Goal: Task Accomplishment & Management: Use online tool/utility

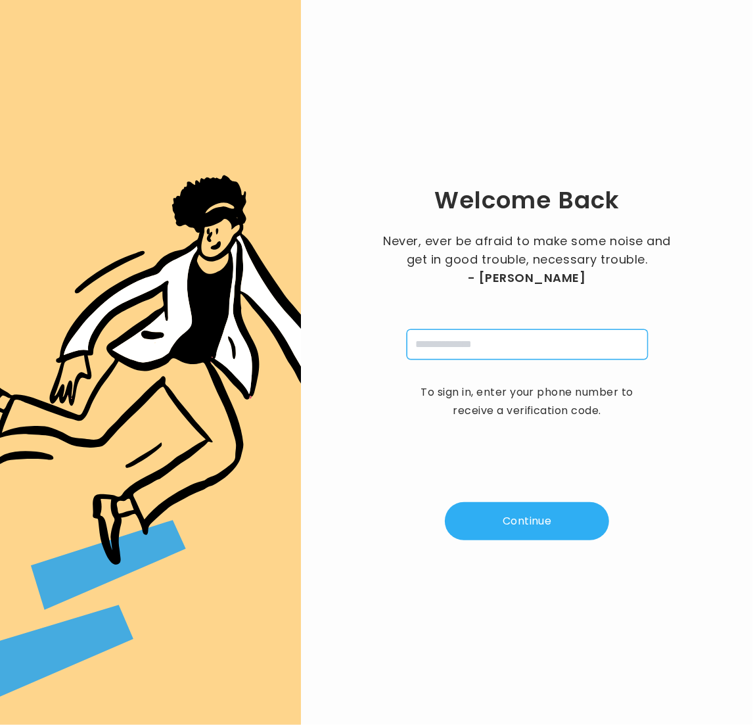
click at [484, 346] on input "tel" at bounding box center [527, 344] width 241 height 30
type input "**********"
click at [511, 516] on button "Continue" at bounding box center [527, 521] width 164 height 38
type input "*"
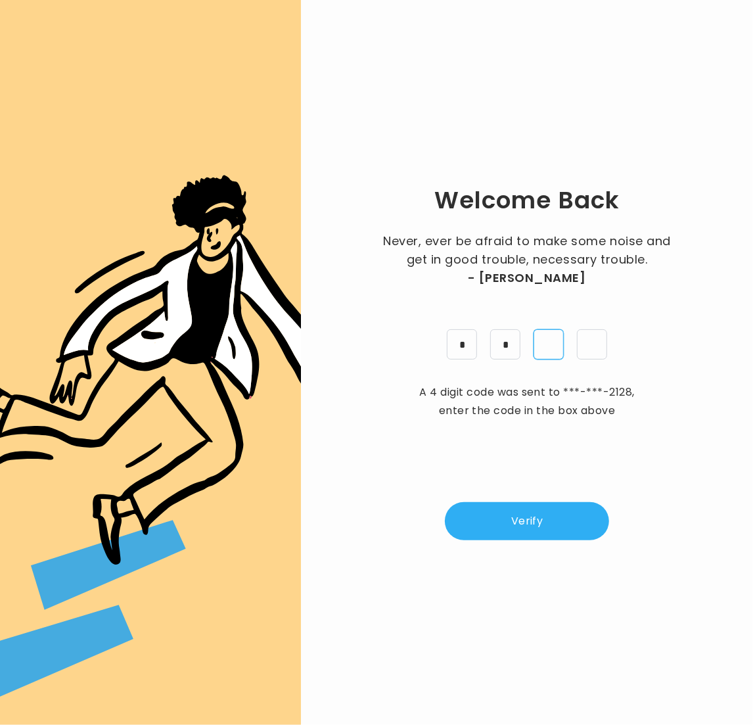
type input "*"
click at [554, 522] on button "Verify" at bounding box center [527, 521] width 164 height 38
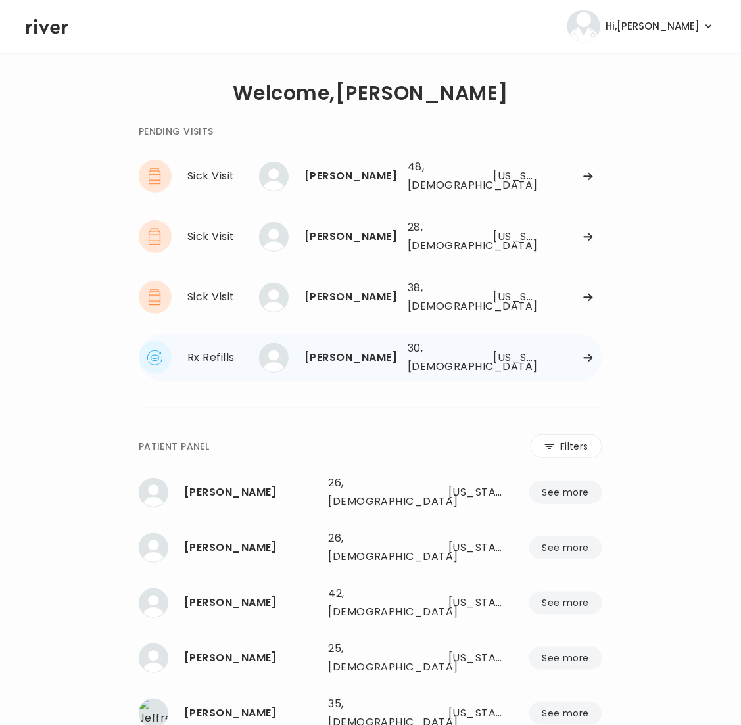
click at [591, 180] on icon at bounding box center [588, 176] width 9 height 7
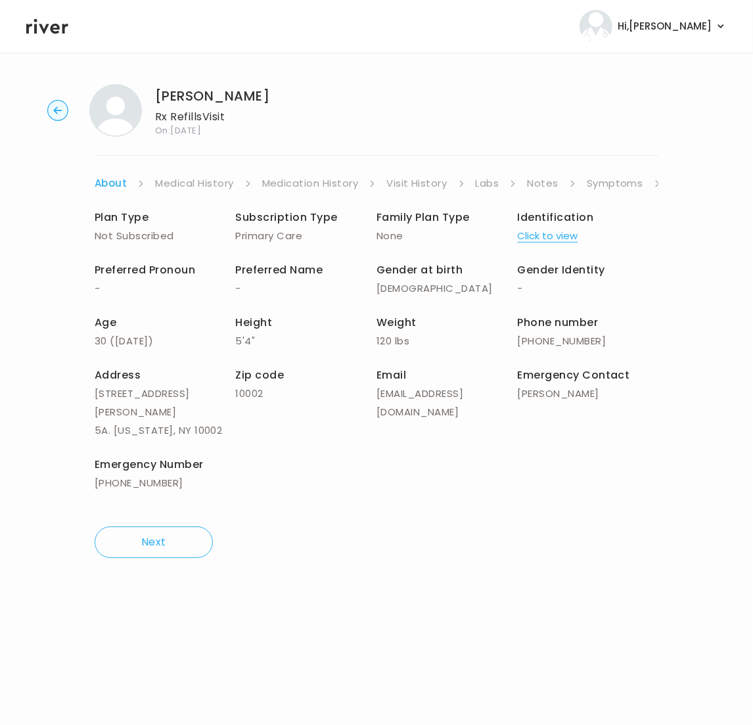
click at [292, 183] on link "Medication History" at bounding box center [310, 183] width 97 height 18
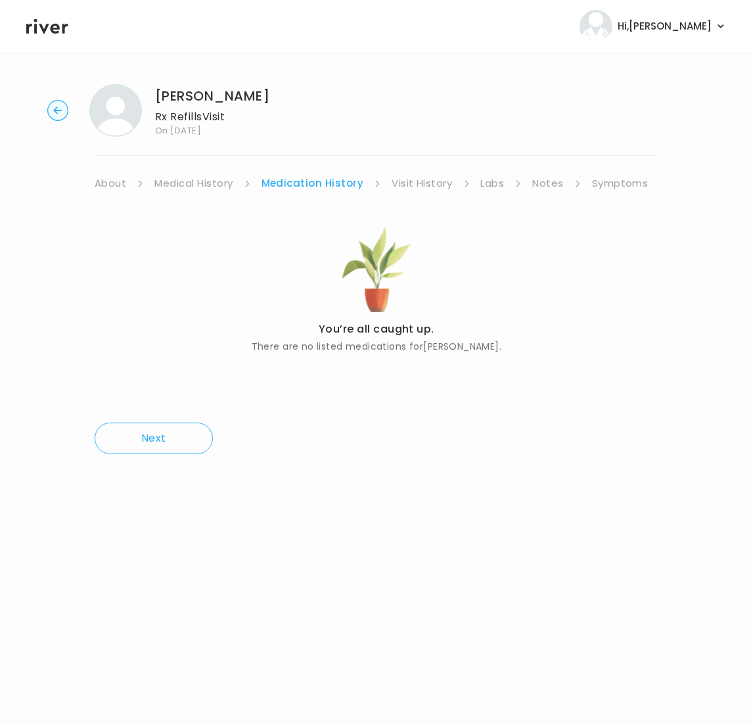
click at [202, 185] on link "Medical History" at bounding box center [193, 183] width 78 height 18
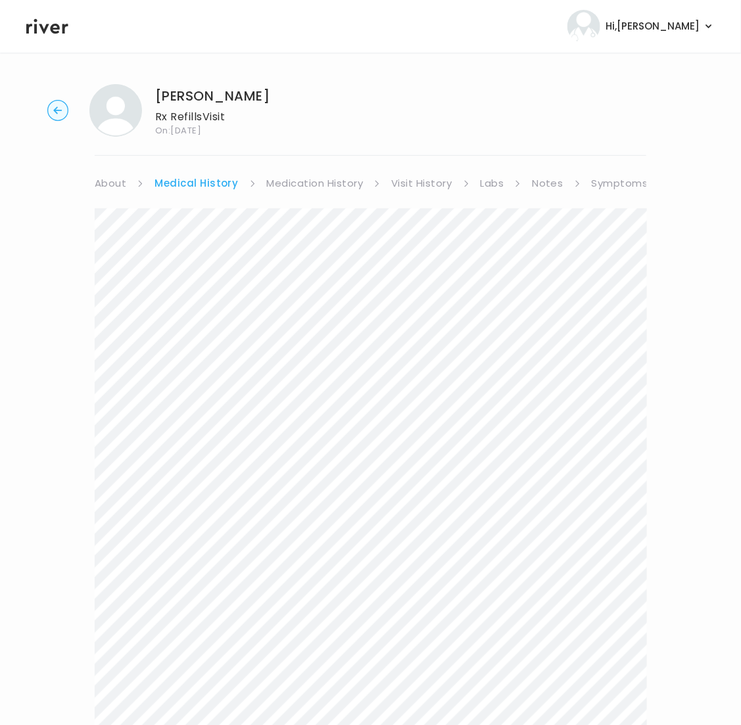
click at [402, 193] on div "Next" at bounding box center [371, 582] width 552 height 778
click at [410, 185] on link "Visit History" at bounding box center [421, 183] width 60 height 18
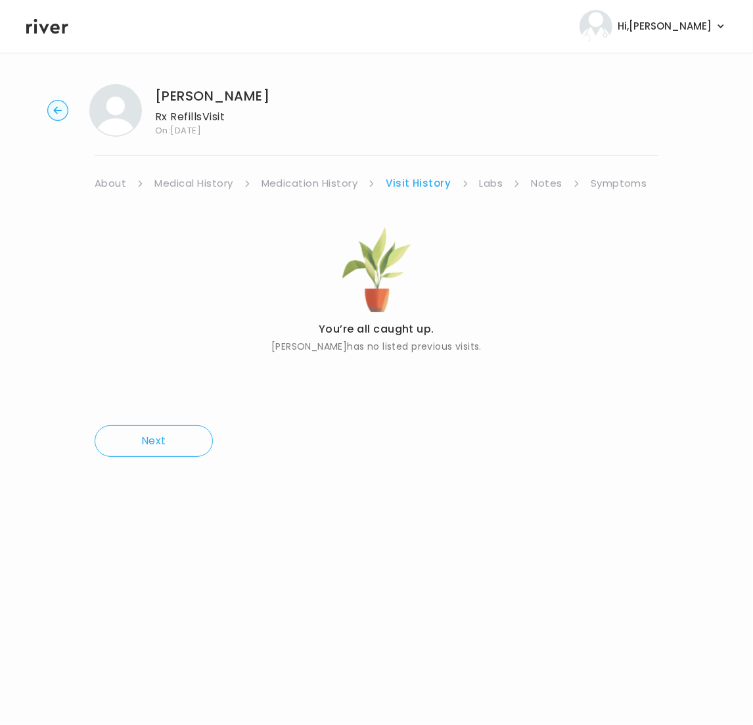
click at [485, 181] on link "Labs" at bounding box center [492, 183] width 24 height 18
click at [614, 180] on link "Symptoms" at bounding box center [616, 183] width 57 height 18
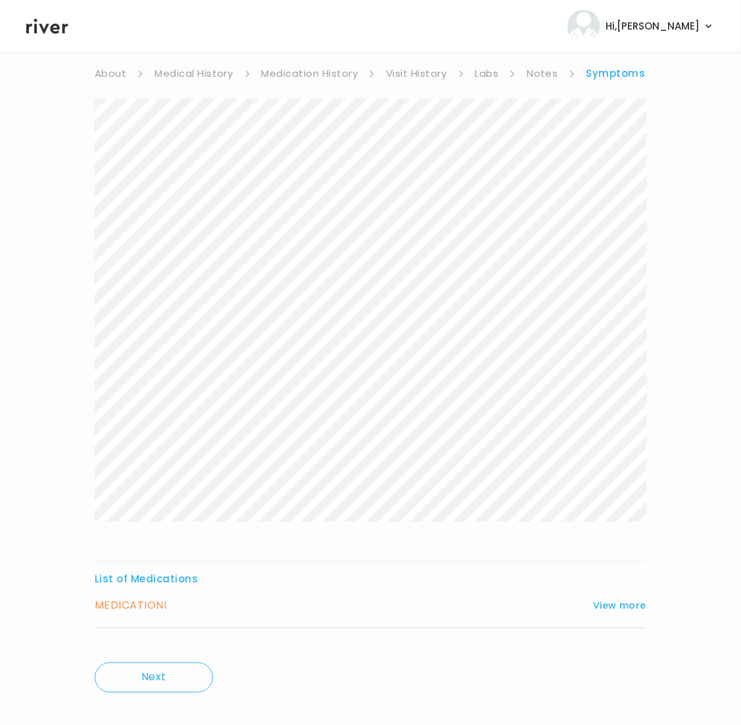
scroll to position [128, 0]
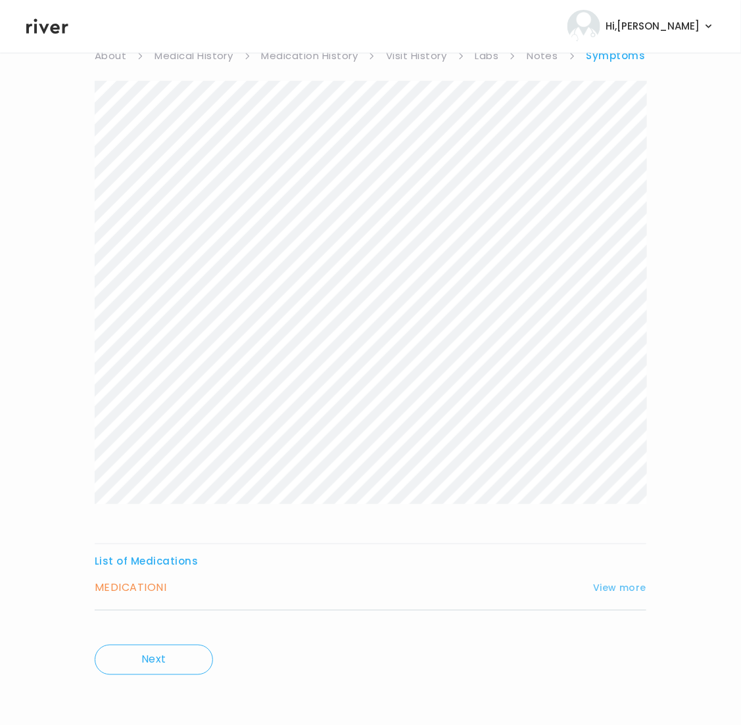
click at [631, 580] on button "View more" at bounding box center [619, 588] width 53 height 16
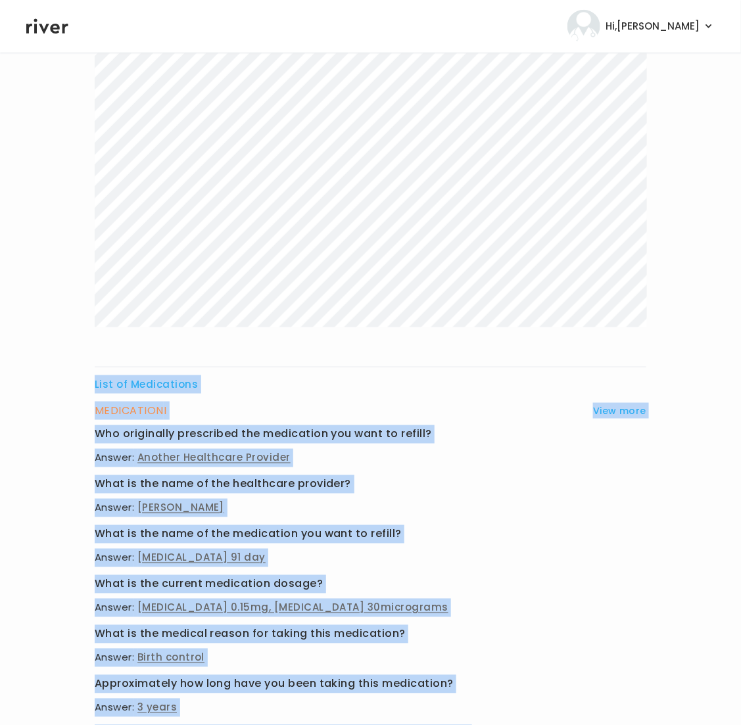
scroll to position [531, 0]
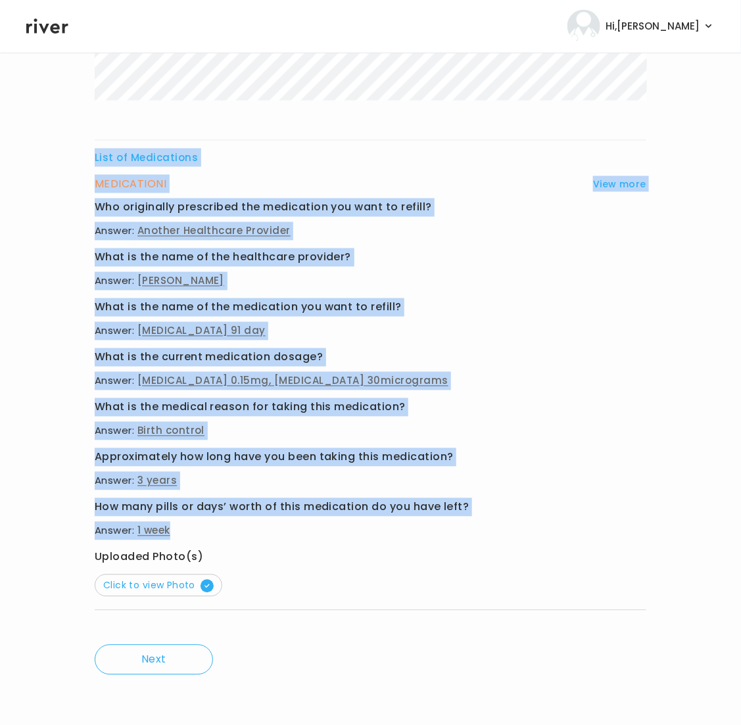
click at [354, 530] on div "List of Medications MEDICATION I View more Who originally prescribed the medica…" at bounding box center [371, 153] width 552 height 952
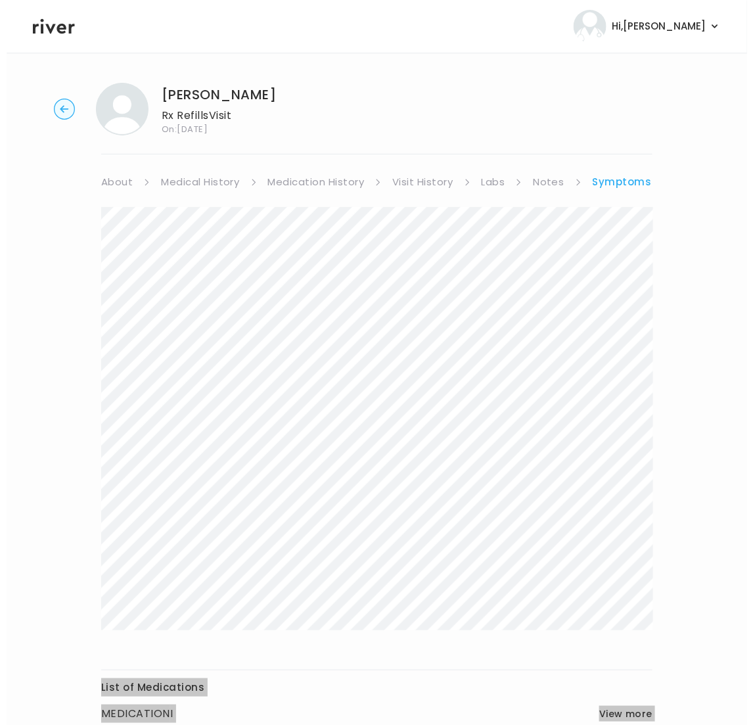
scroll to position [0, 0]
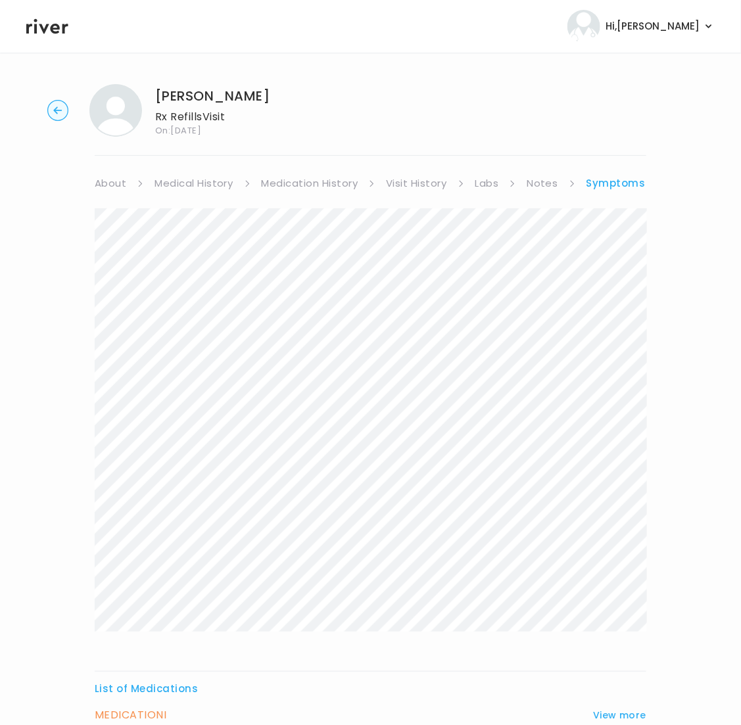
click at [107, 184] on link "About" at bounding box center [111, 183] width 32 height 18
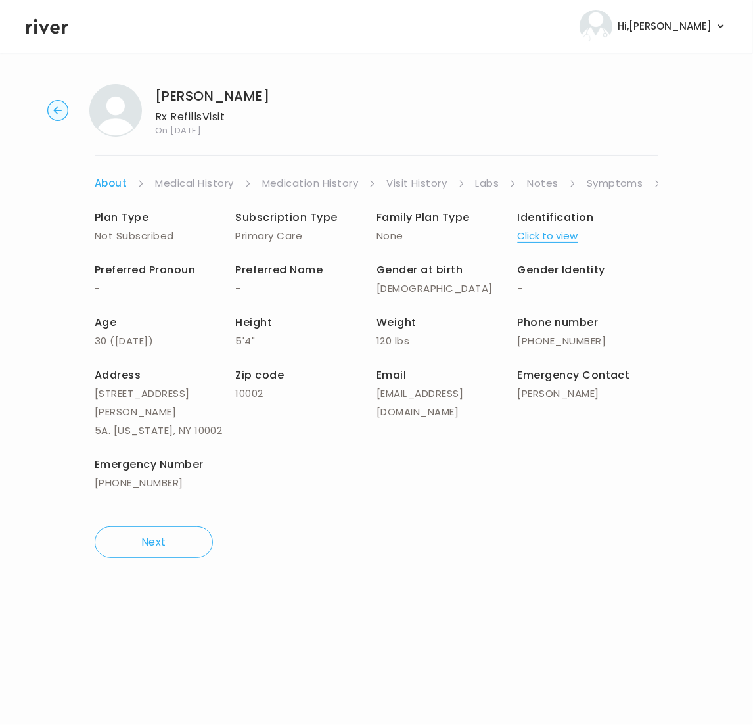
click at [315, 182] on link "Medication History" at bounding box center [310, 183] width 97 height 18
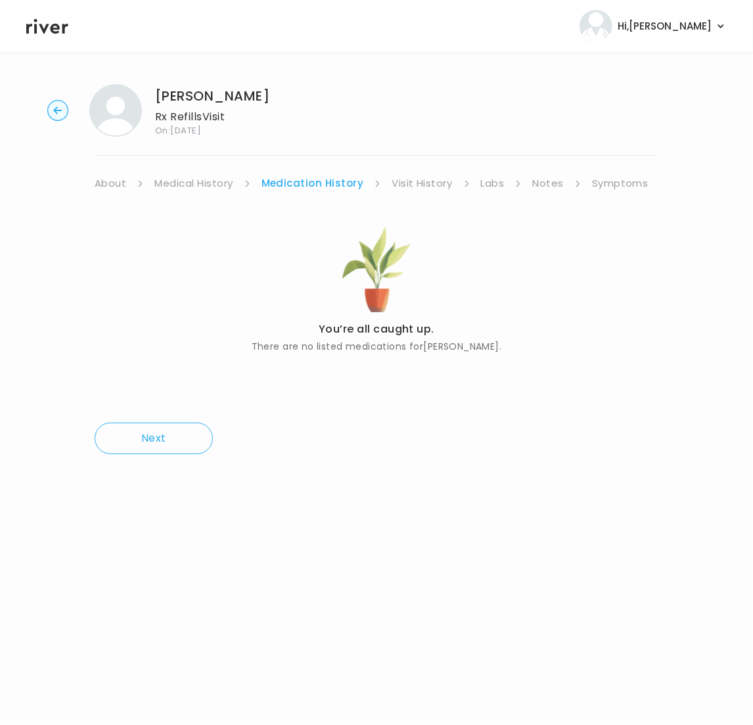
click at [646, 179] on li "Symptoms" at bounding box center [629, 183] width 74 height 18
click at [646, 184] on li "Symptoms" at bounding box center [629, 183] width 74 height 18
click at [286, 183] on link "Visit History" at bounding box center [277, 183] width 60 height 18
click at [275, 182] on link "Visit History" at bounding box center [273, 183] width 65 height 18
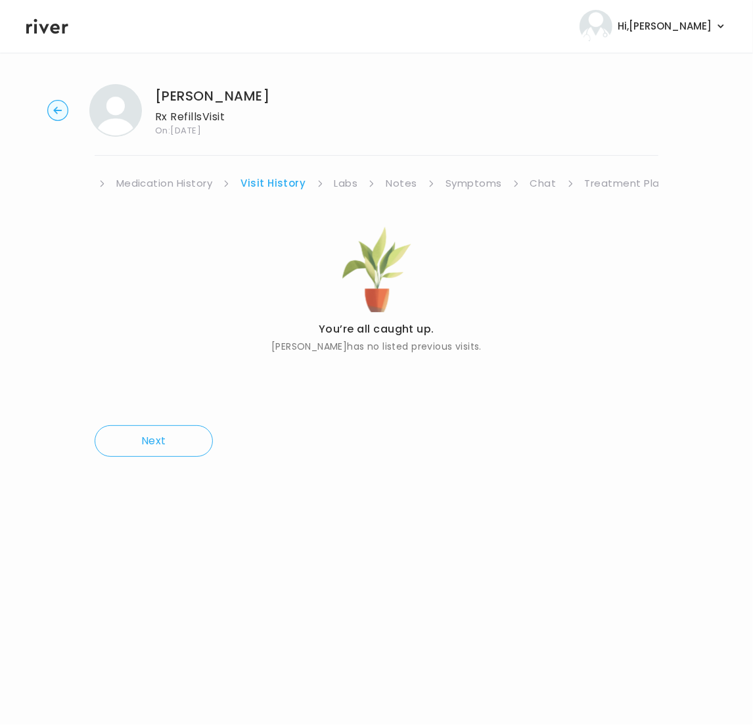
click at [386, 182] on link "Notes" at bounding box center [401, 183] width 31 height 18
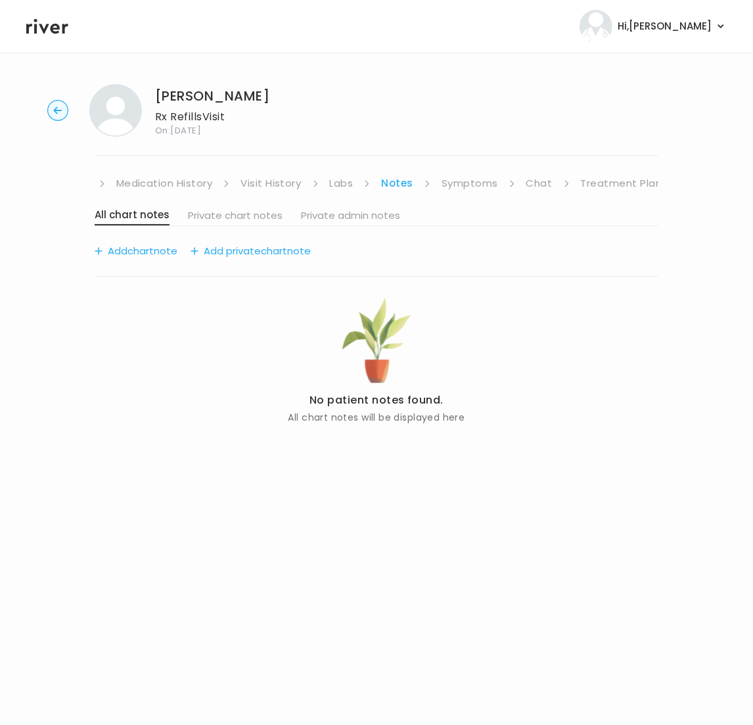
scroll to position [0, 145]
click at [468, 183] on link "Symptoms" at bounding box center [470, 183] width 57 height 18
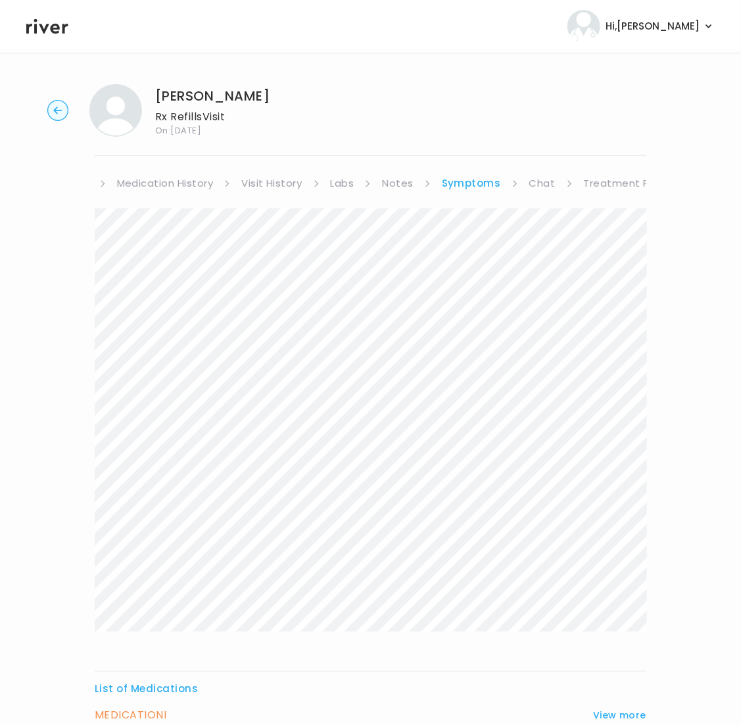
click at [620, 185] on link "Treatment Plan" at bounding box center [625, 183] width 82 height 18
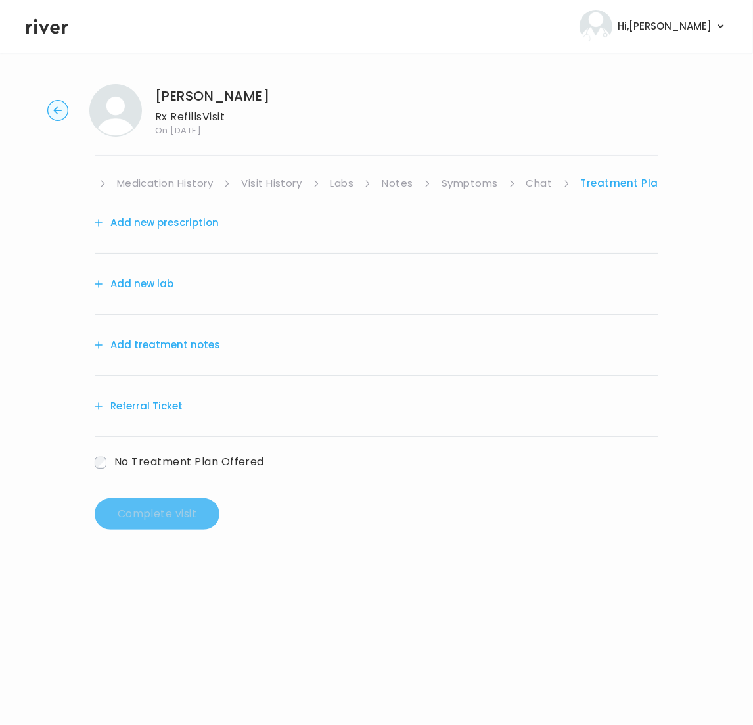
click at [540, 185] on link "Chat" at bounding box center [540, 183] width 26 height 18
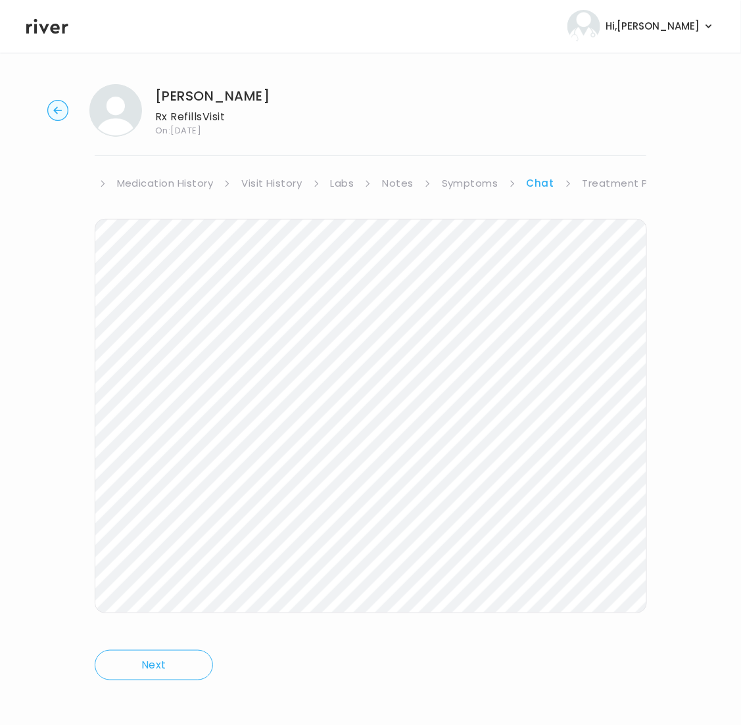
click at [631, 180] on link "Treatment Plan" at bounding box center [623, 183] width 82 height 18
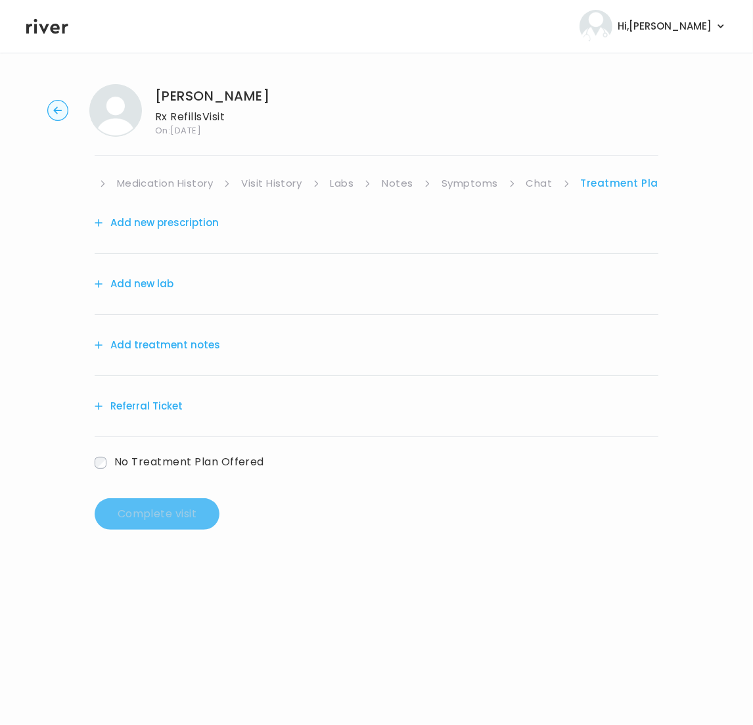
click at [154, 344] on button "Add treatment notes" at bounding box center [158, 345] width 126 height 18
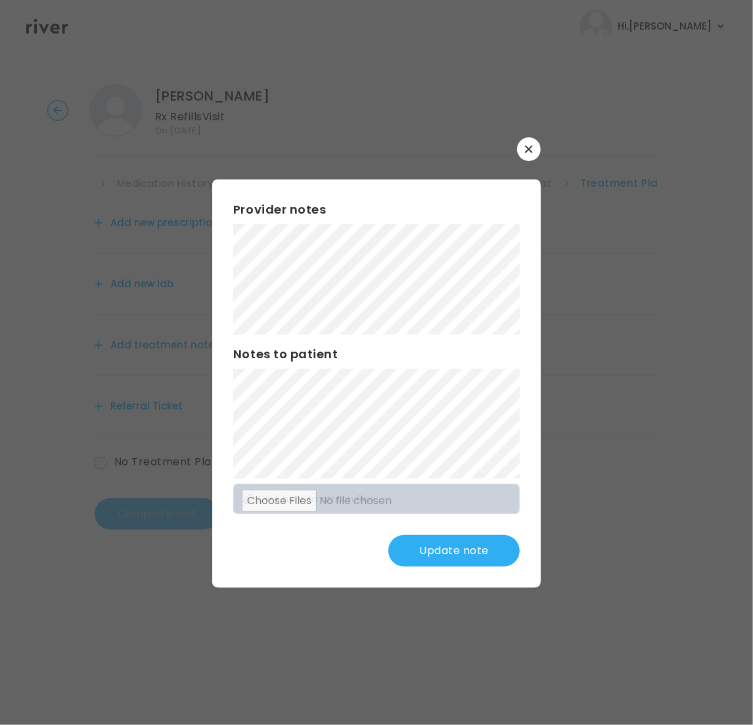
click at [459, 552] on button "Update note" at bounding box center [454, 551] width 131 height 32
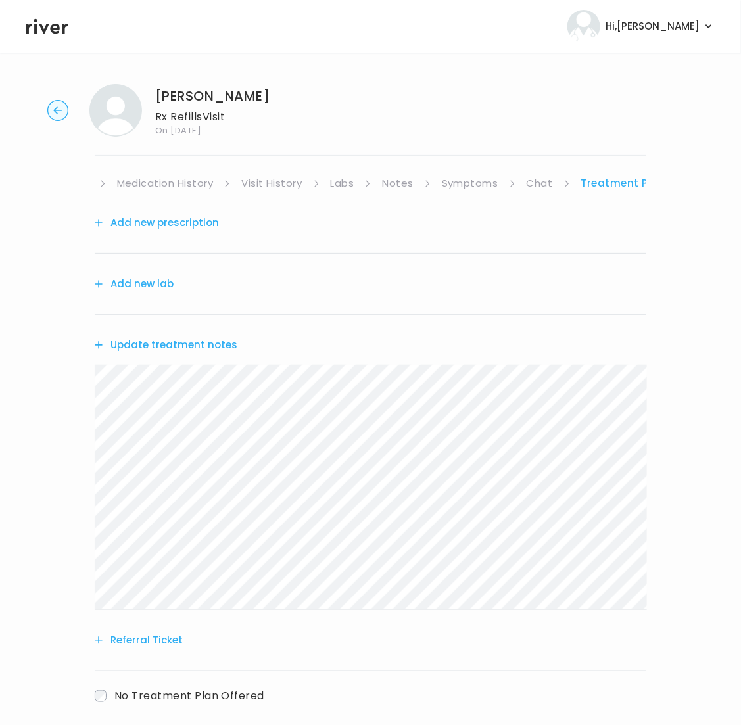
click at [191, 182] on link "Medication History" at bounding box center [165, 183] width 97 height 18
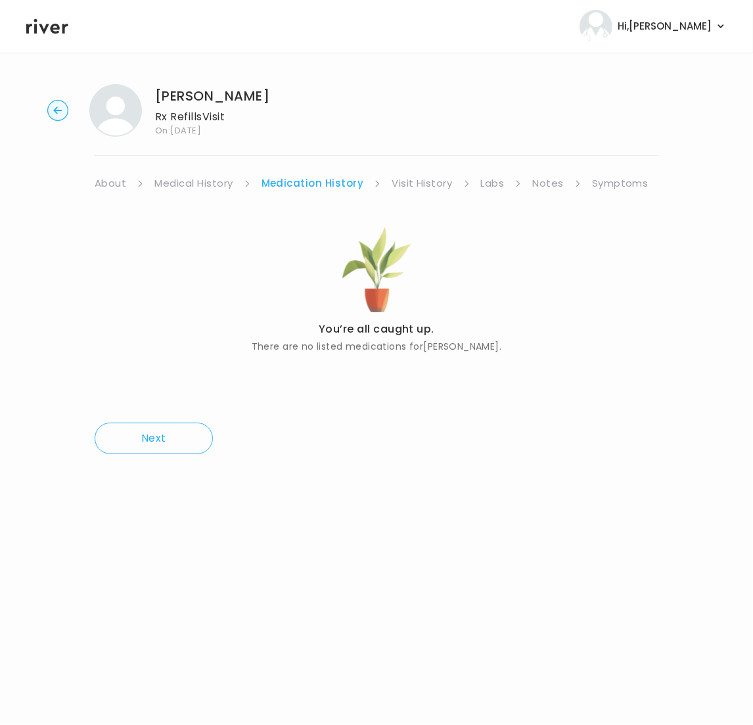
click at [104, 184] on link "About" at bounding box center [111, 183] width 32 height 18
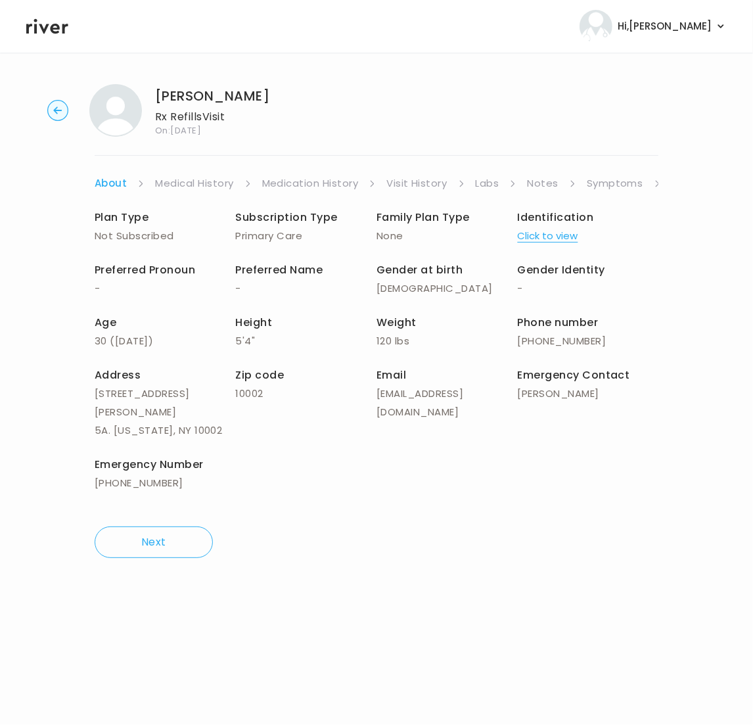
click at [630, 180] on link "Symptoms" at bounding box center [615, 183] width 57 height 18
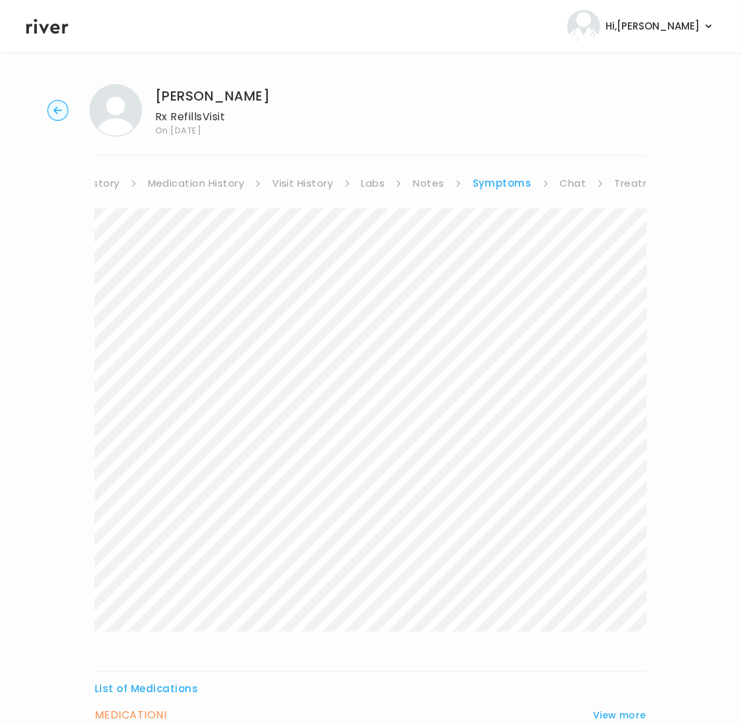
scroll to position [0, 158]
click at [630, 179] on link "Treatment Plan" at bounding box center [612, 183] width 82 height 18
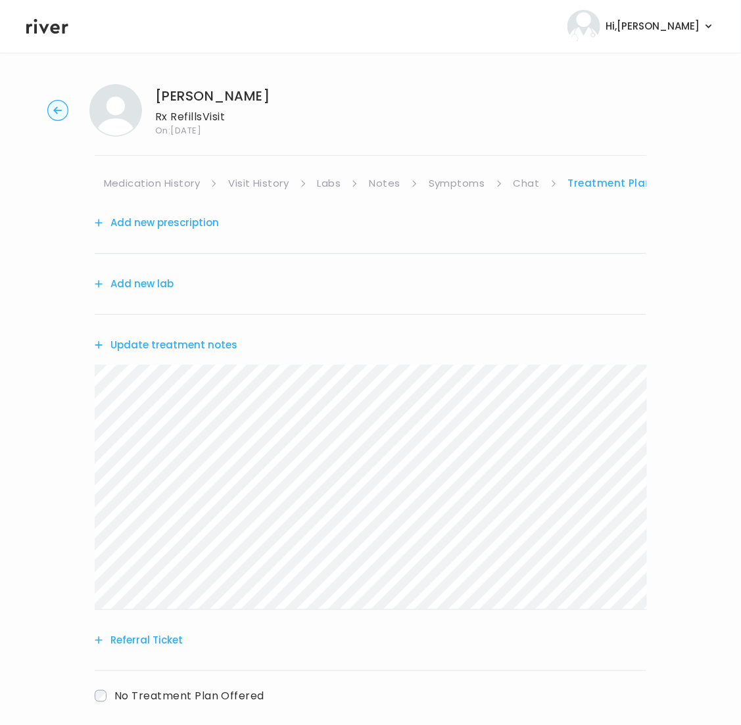
click at [157, 226] on button "Add new prescription" at bounding box center [157, 223] width 124 height 18
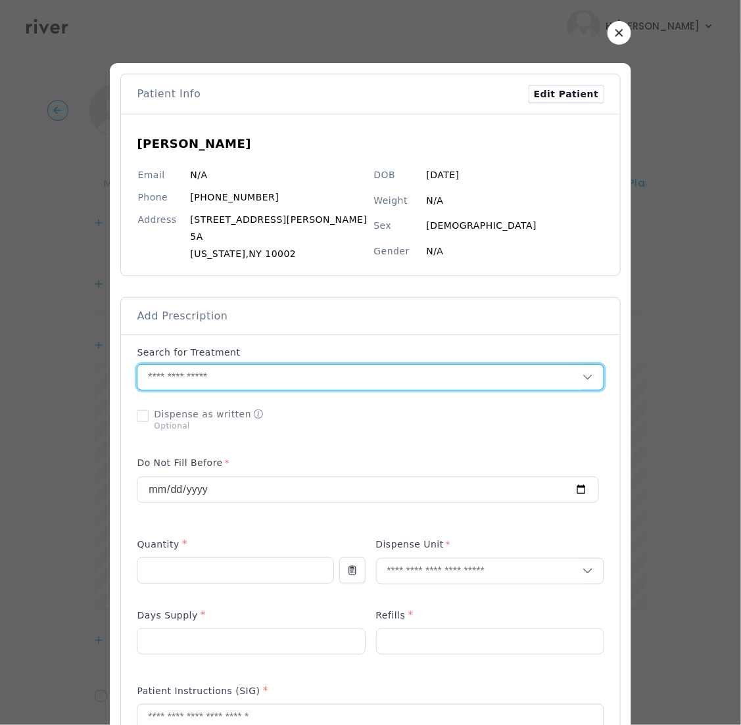
paste input "**********"
type input "**********"
drag, startPoint x: 227, startPoint y: 379, endPoint x: 51, endPoint y: 366, distance: 177.3
click at [52, 367] on div "​" at bounding box center [370, 690] width 741 height 1380
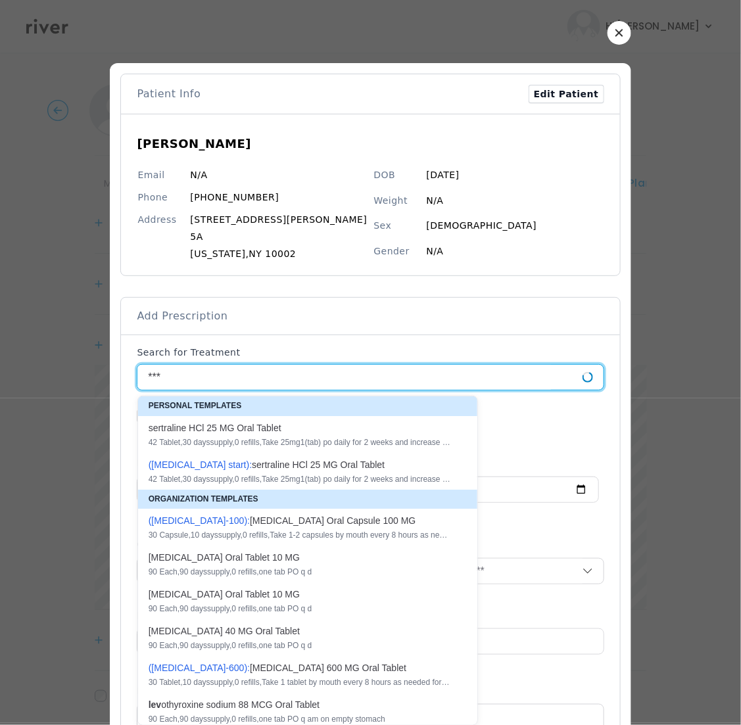
type input "****"
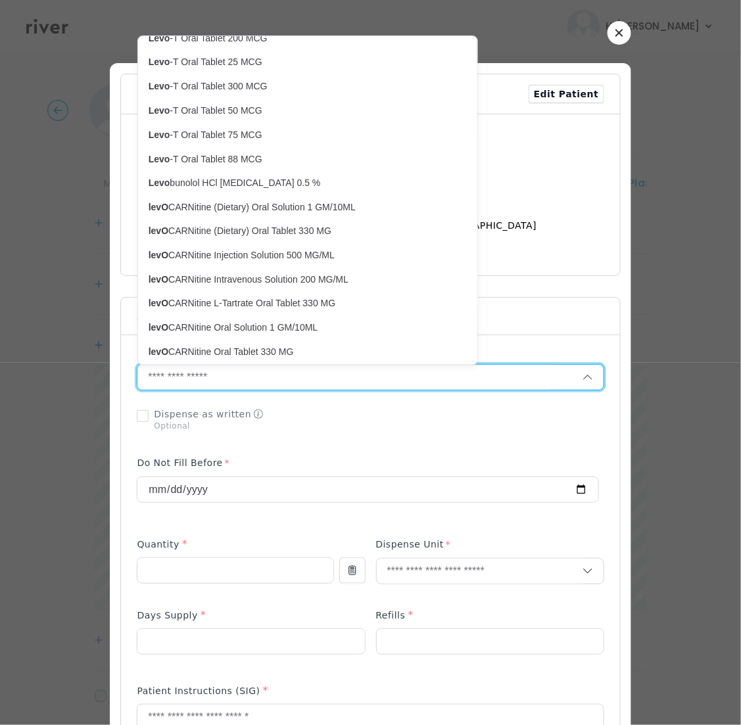
click at [570, 258] on td "N/A" at bounding box center [515, 253] width 178 height 26
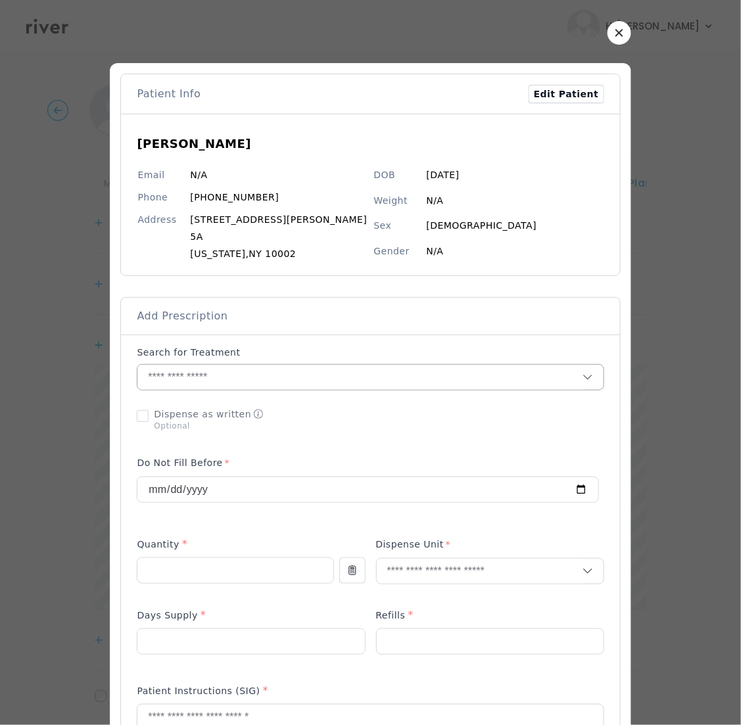
click at [194, 381] on input "text" at bounding box center [359, 377] width 444 height 25
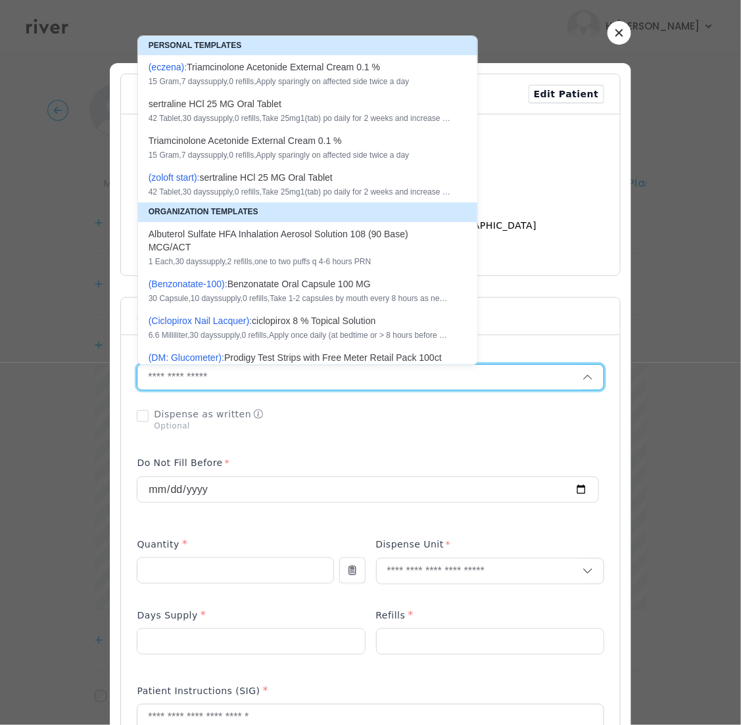
click at [220, 381] on input "text" at bounding box center [359, 377] width 444 height 25
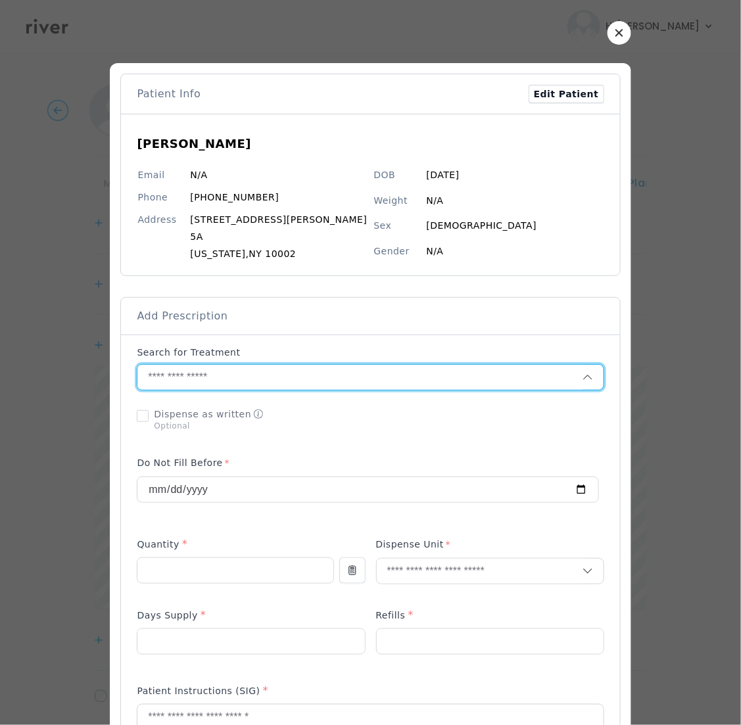
paste input "**********"
drag, startPoint x: 256, startPoint y: 378, endPoint x: 119, endPoint y: 364, distance: 137.4
click at [108, 357] on div "​" at bounding box center [370, 690] width 741 height 1380
paste input "**********"
type input "**********"
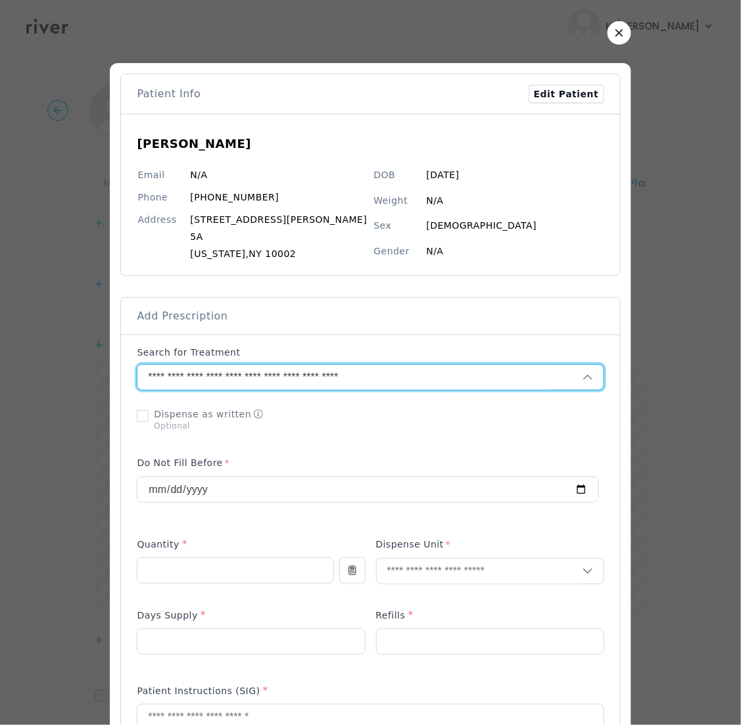
click at [440, 376] on input "**********" at bounding box center [343, 377] width 413 height 25
click at [260, 382] on input "text" at bounding box center [359, 377] width 444 height 25
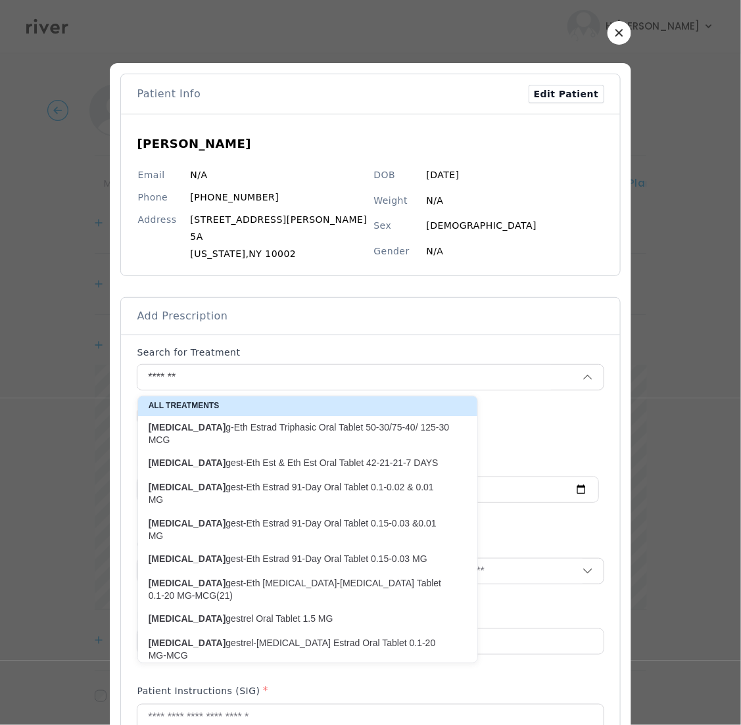
click at [415, 673] on p "Levonor gestrel-Ethinyl Estrad Oral Tablet 0.15-30 MG-MCG" at bounding box center [300, 686] width 302 height 26
type input "**********"
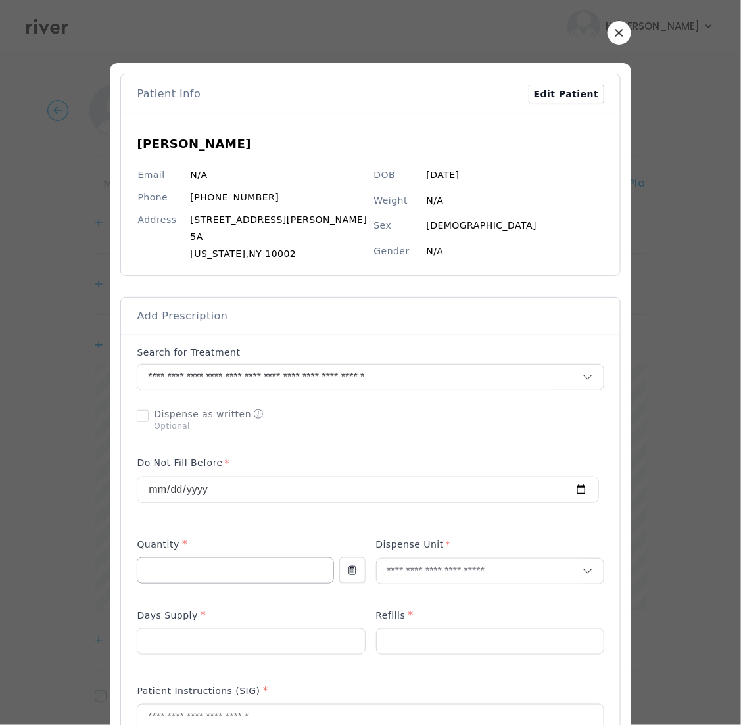
click at [246, 571] on input "number" at bounding box center [234, 570] width 195 height 25
type input "**"
click at [483, 569] on input "text" at bounding box center [480, 571] width 206 height 25
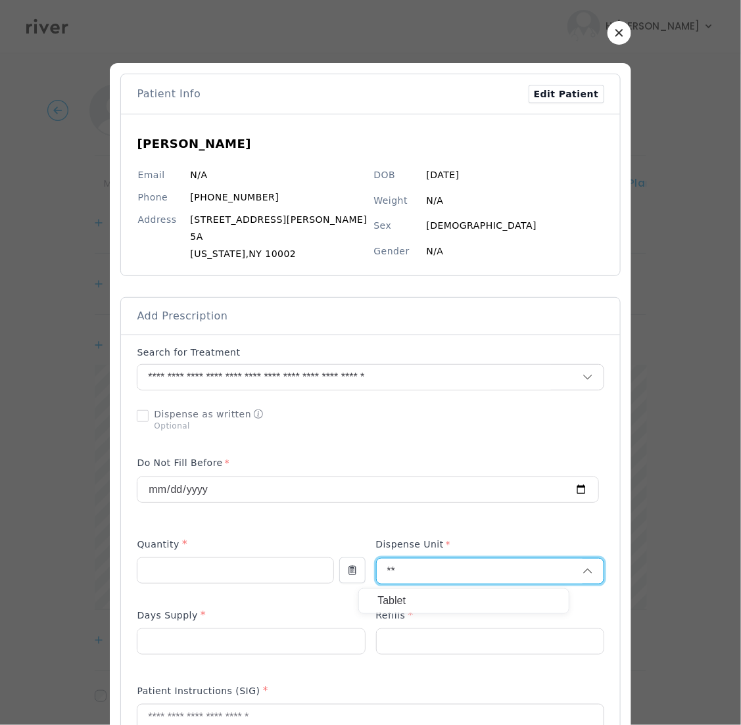
type input "**"
click at [421, 590] on div "Tablet" at bounding box center [464, 601] width 210 height 24
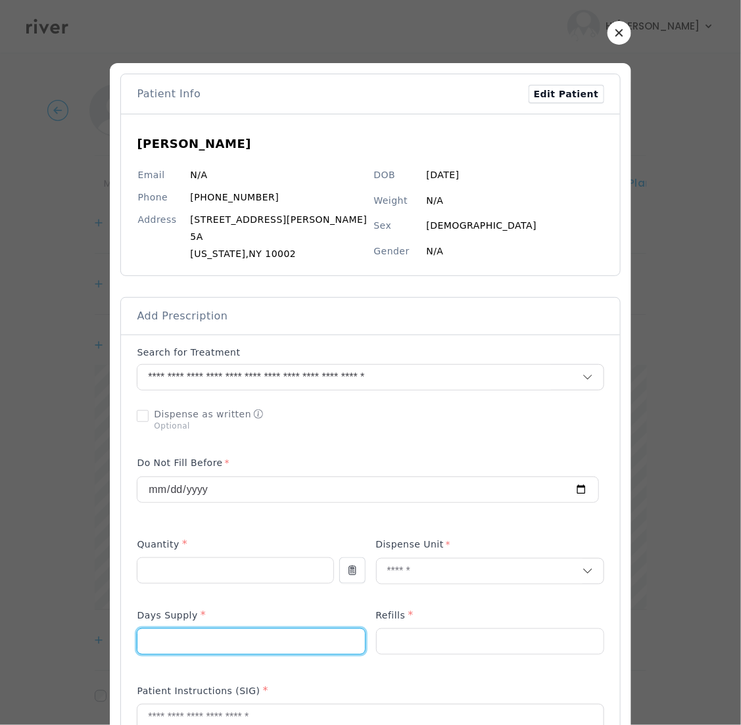
click at [233, 642] on input "number" at bounding box center [250, 641] width 227 height 25
type input "**"
click at [426, 643] on input "number" at bounding box center [490, 641] width 227 height 25
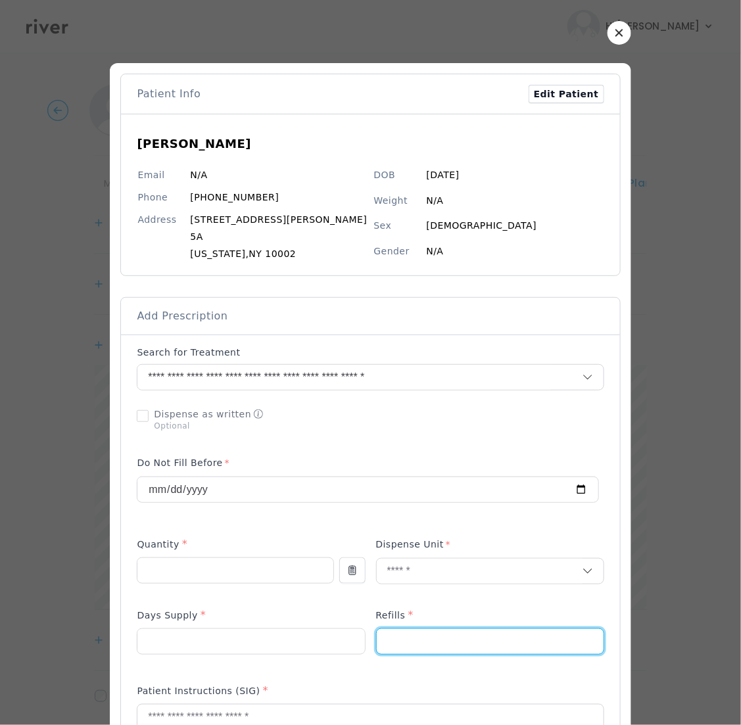
type input "*"
click at [442, 465] on div "**********" at bounding box center [367, 486] width 461 height 63
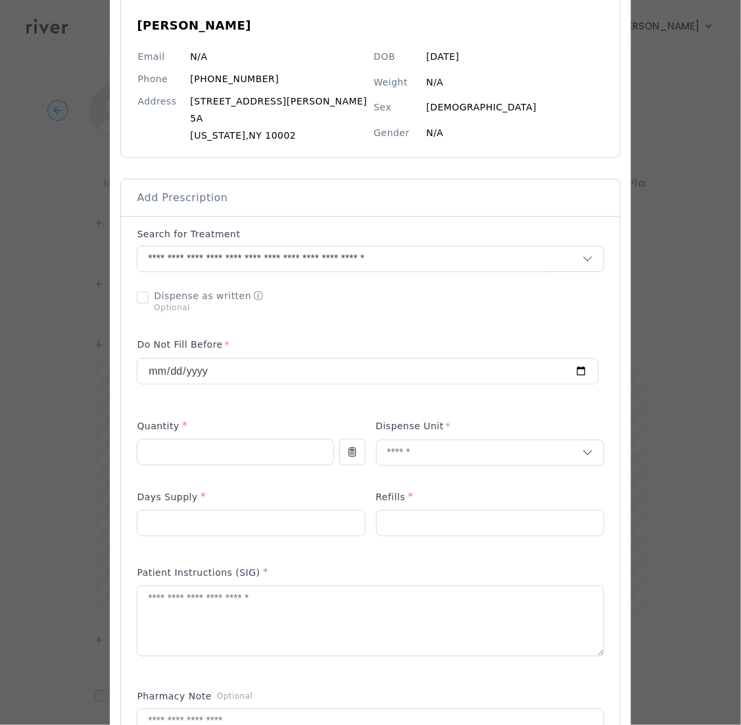
scroll to position [234, 0]
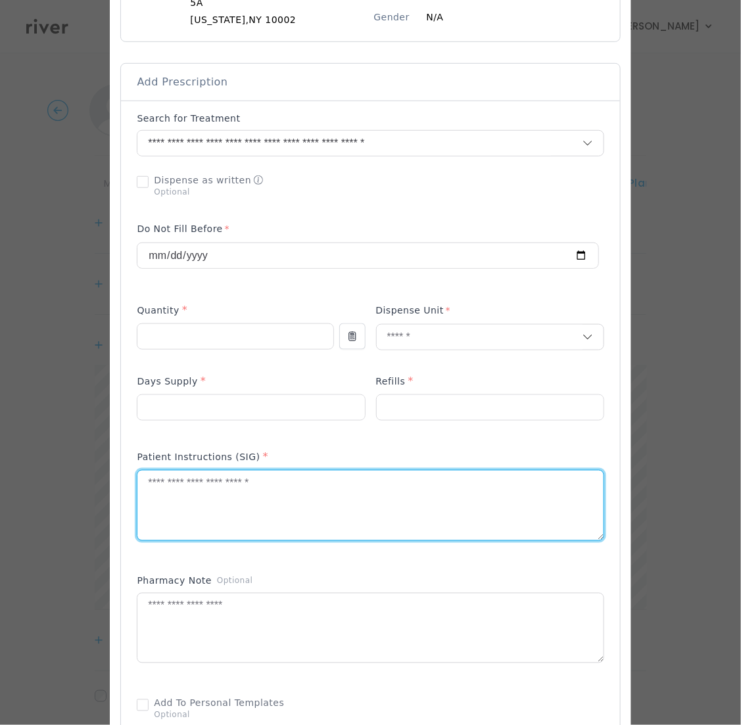
click at [321, 490] on textarea at bounding box center [369, 506] width 465 height 70
click at [210, 486] on textarea "**********" at bounding box center [369, 506] width 465 height 70
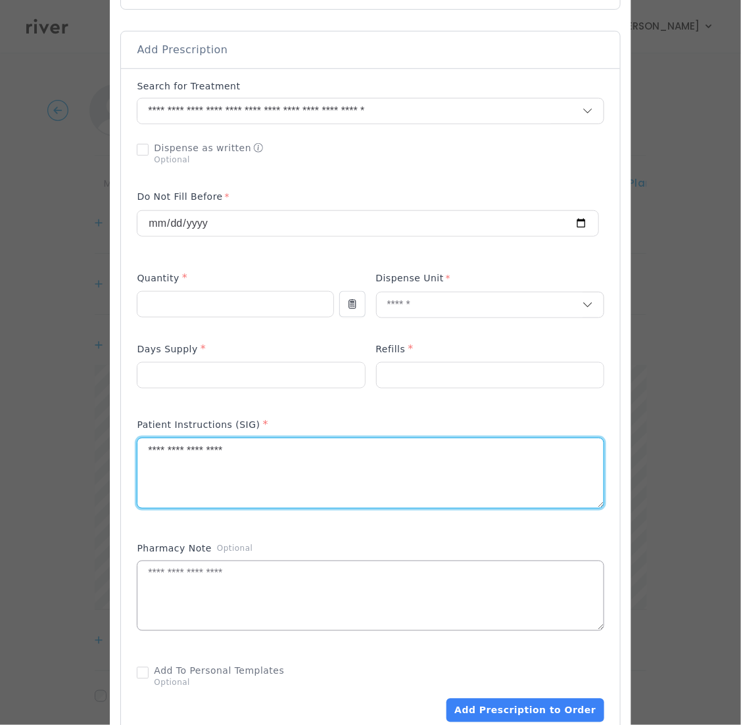
scroll to position [275, 0]
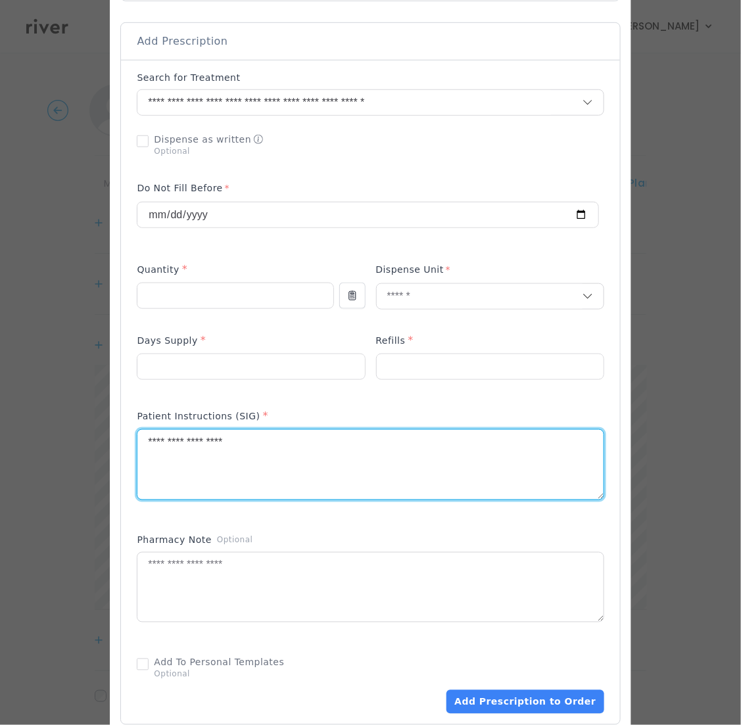
type textarea "**********"
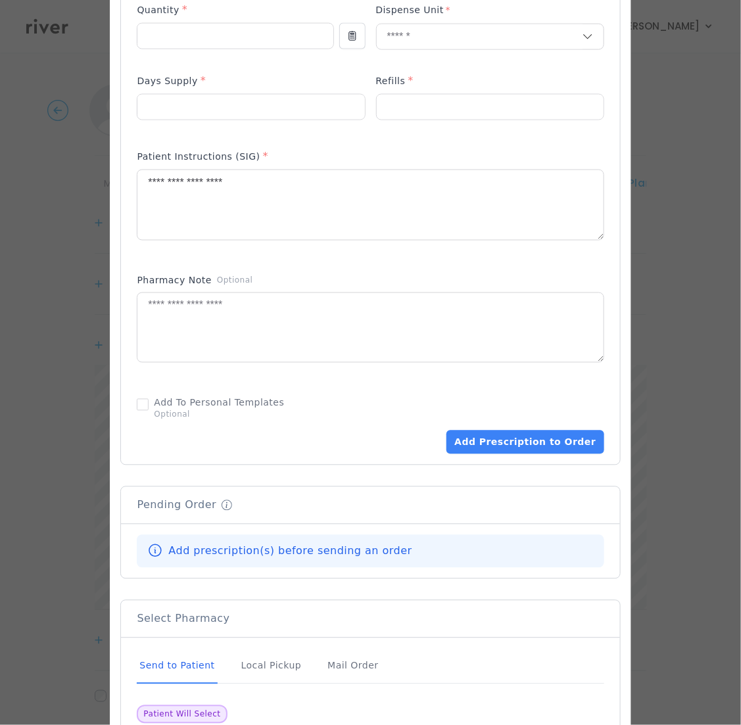
scroll to position [548, 0]
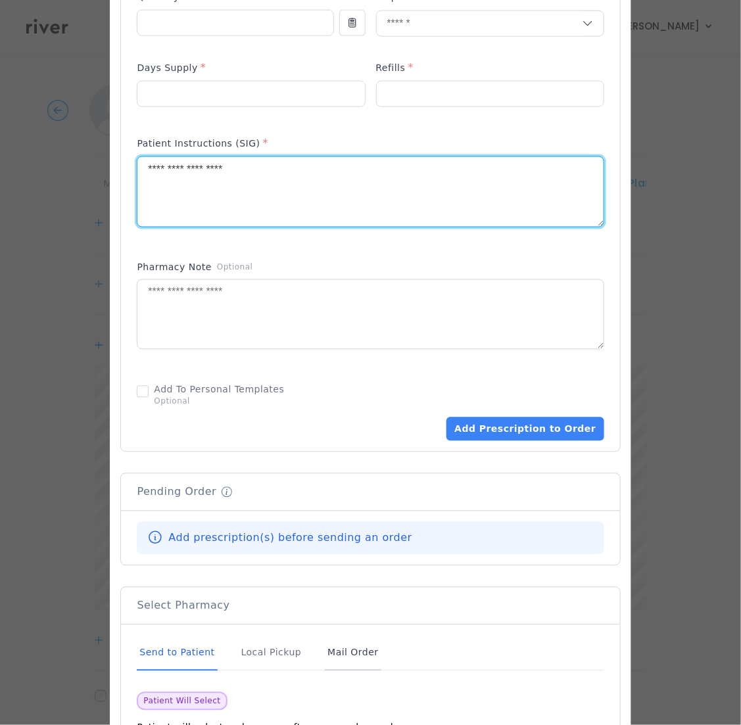
drag, startPoint x: 370, startPoint y: 659, endPoint x: 377, endPoint y: 656, distance: 7.3
click at [370, 659] on div "Mail Order" at bounding box center [353, 653] width 56 height 35
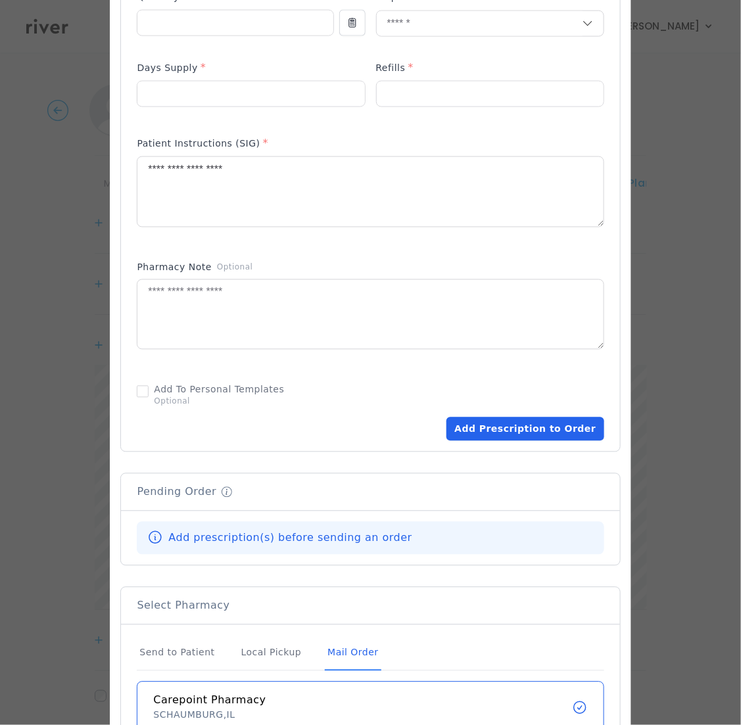
click at [521, 431] on button "Add Prescription to Order" at bounding box center [524, 429] width 157 height 24
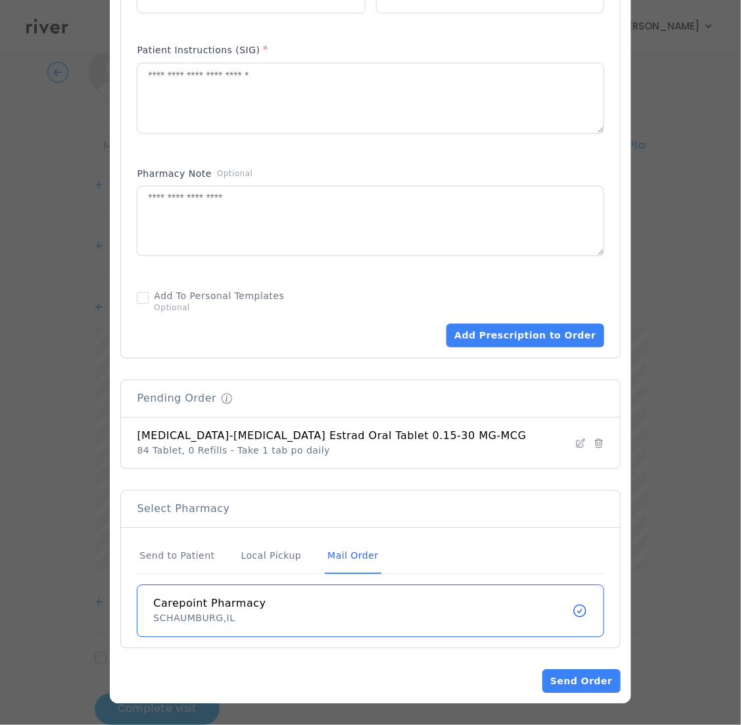
scroll to position [70, 0]
click at [561, 682] on button "Send Order" at bounding box center [581, 682] width 78 height 24
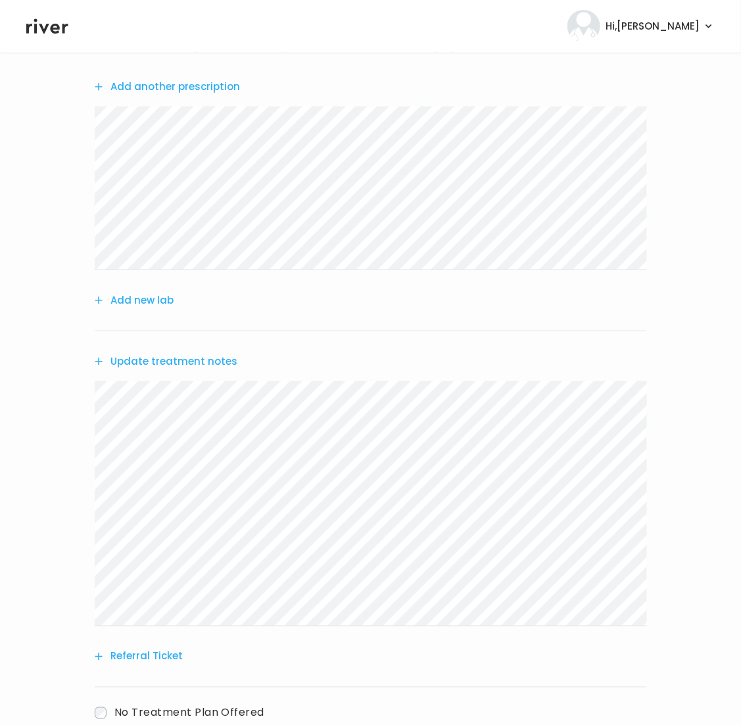
scroll to position [222, 0]
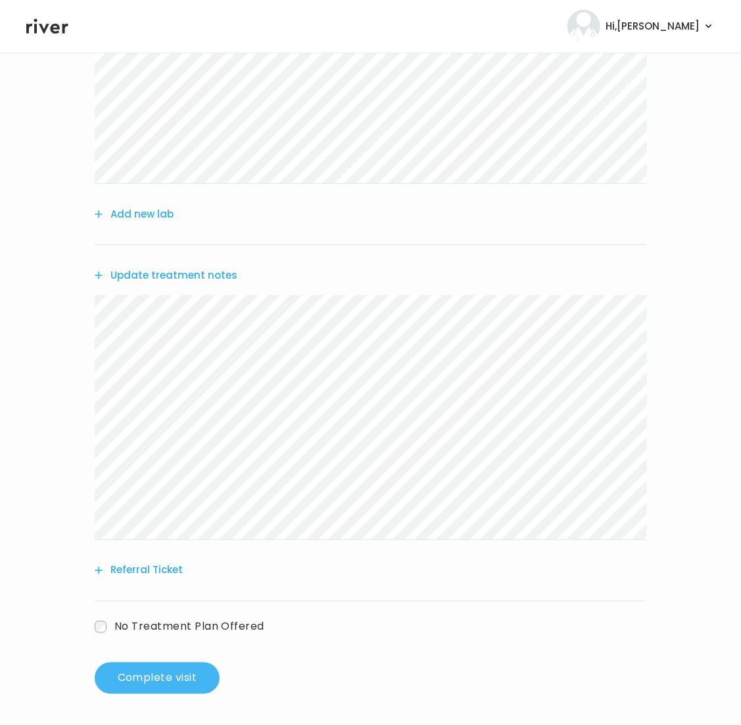
click at [133, 671] on button "Complete visit" at bounding box center [157, 679] width 125 height 32
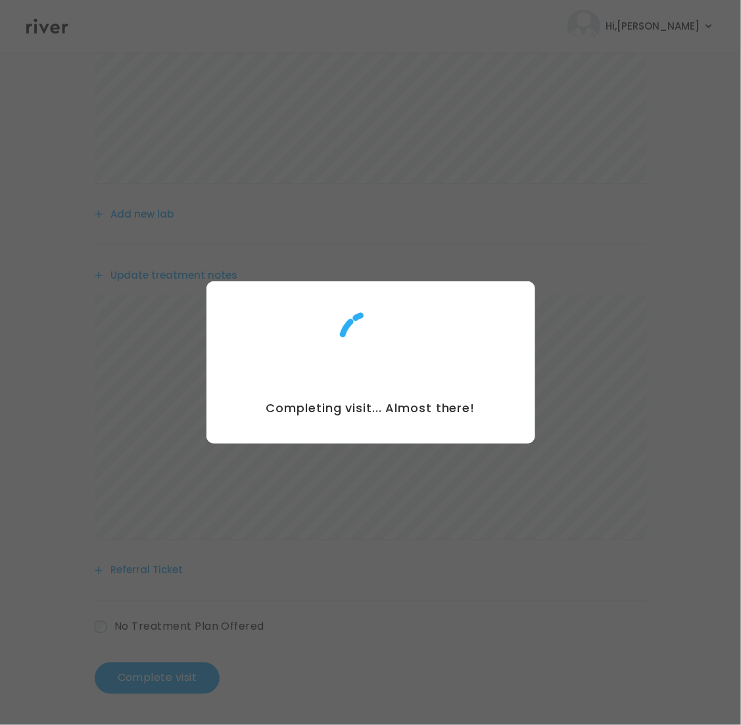
click at [527, 82] on div at bounding box center [370, 362] width 741 height 725
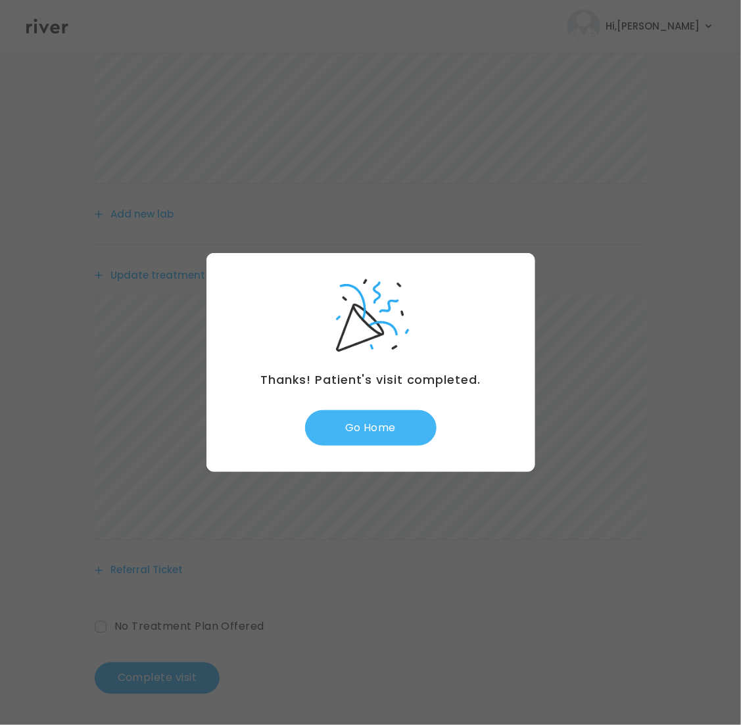
click at [356, 422] on button "Go Home" at bounding box center [370, 427] width 131 height 35
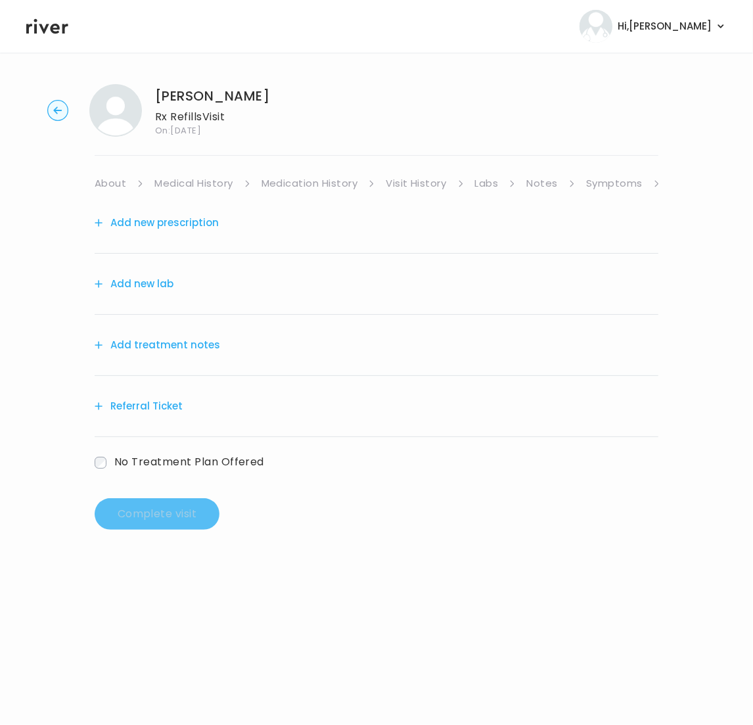
click at [594, 185] on link "Symptoms" at bounding box center [614, 183] width 57 height 18
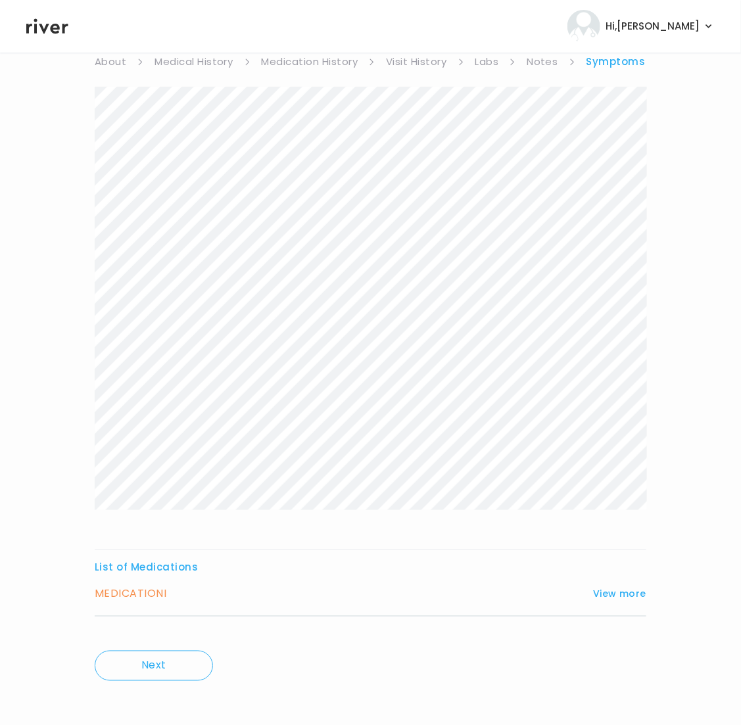
scroll to position [128, 0]
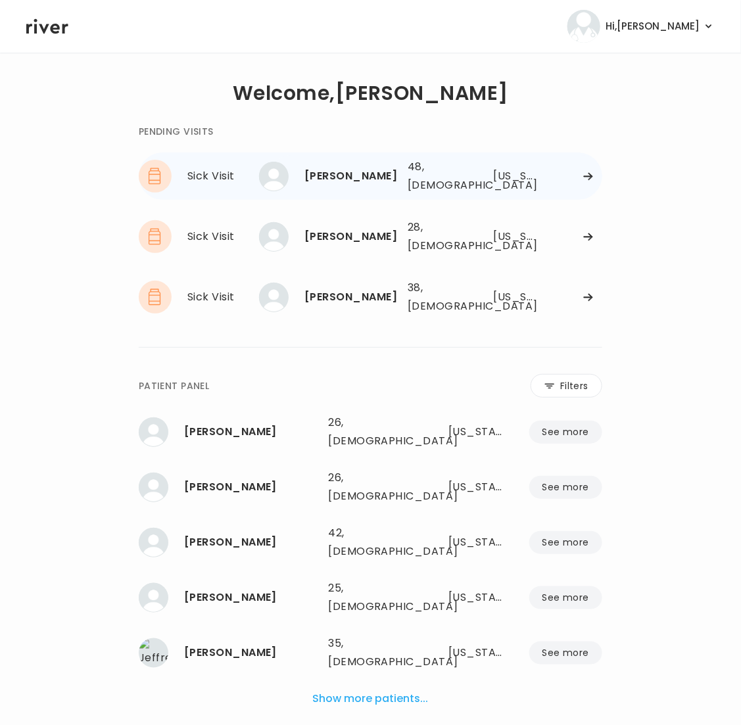
click at [569, 178] on div "[PERSON_NAME] 48, [DEMOGRAPHIC_DATA] See more 48, [DEMOGRAPHIC_DATA] [US_STATE]" at bounding box center [436, 176] width 331 height 42
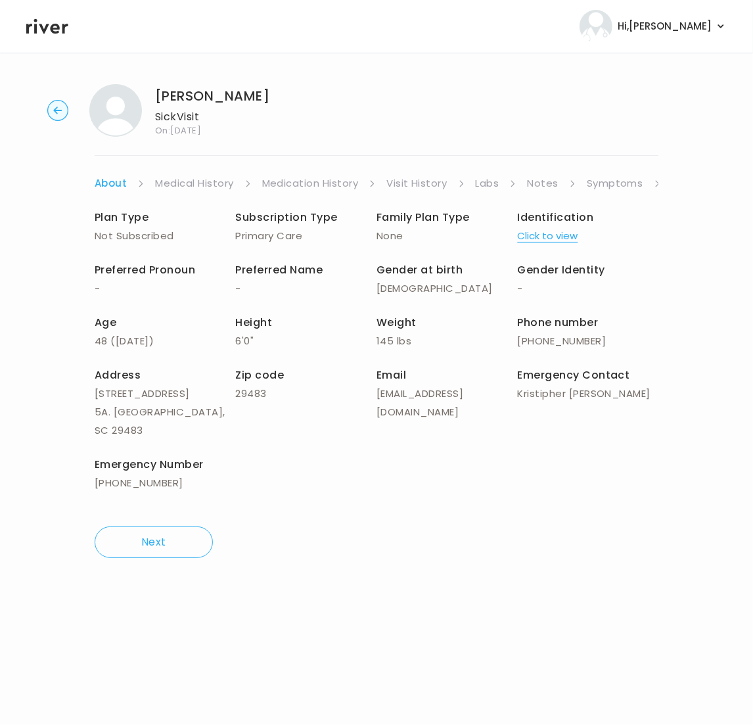
click at [613, 184] on link "Symptoms" at bounding box center [615, 183] width 57 height 18
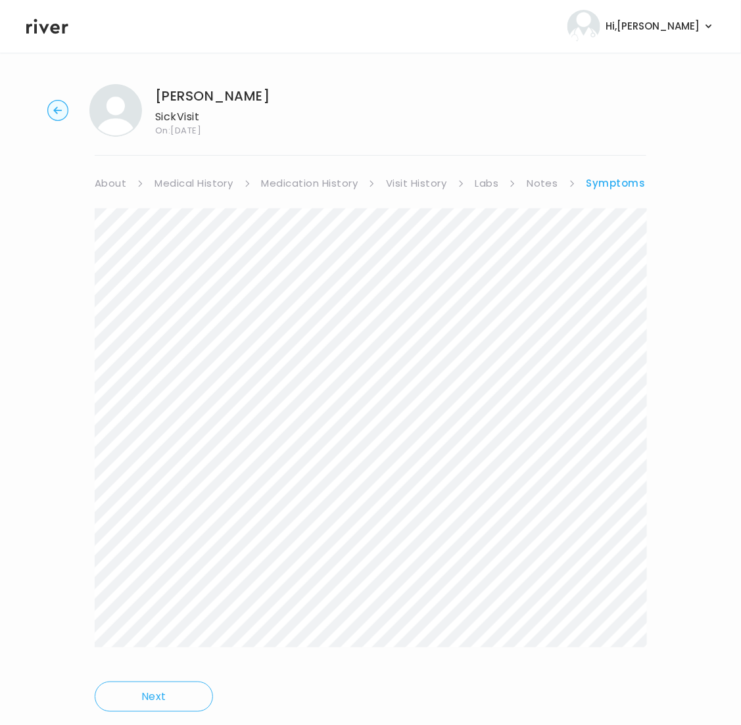
click at [414, 649] on div at bounding box center [371, 437] width 552 height 458
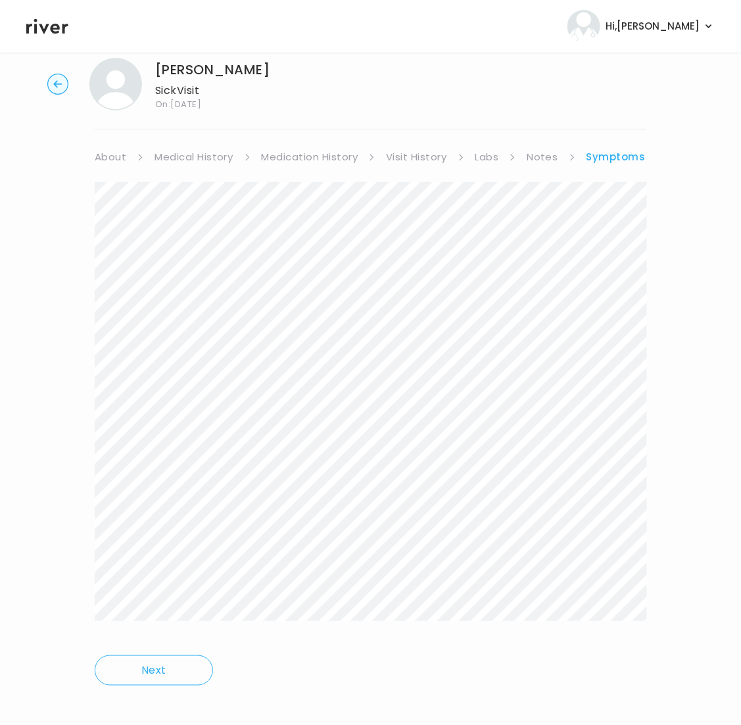
scroll to position [37, 0]
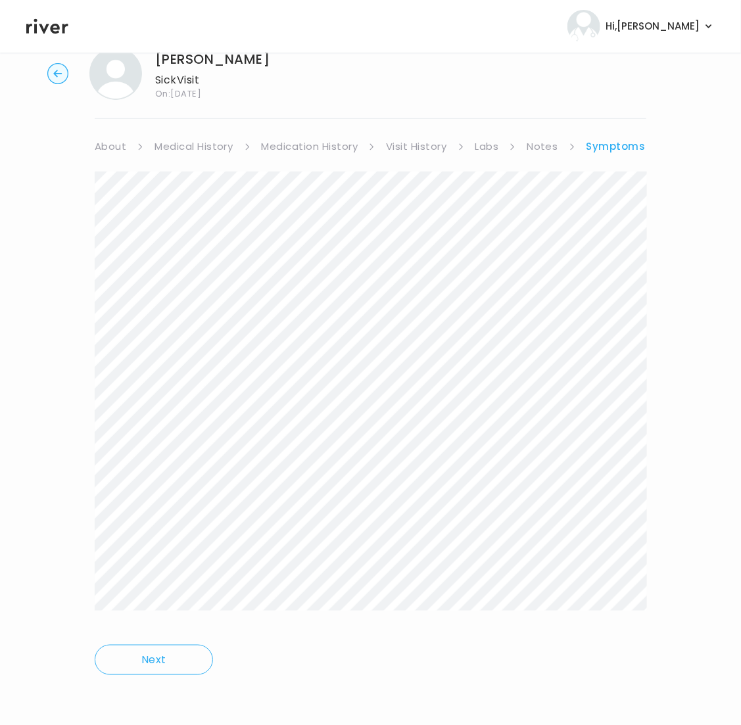
click at [656, 312] on div "Kristipher Mathis Sick Visit On: 11 Aug 2025 About Medical History Medication H…" at bounding box center [370, 370] width 741 height 667
drag, startPoint x: 623, startPoint y: 133, endPoint x: 624, endPoint y: 144, distance: 10.5
click at [623, 139] on div "Kristipher Mathis Sick Visit On: 11 Aug 2025 About Medical History Medication H…" at bounding box center [370, 370] width 741 height 667
click at [625, 147] on link "Symptoms" at bounding box center [615, 146] width 59 height 18
click at [646, 142] on li "Symptoms" at bounding box center [624, 146] width 77 height 18
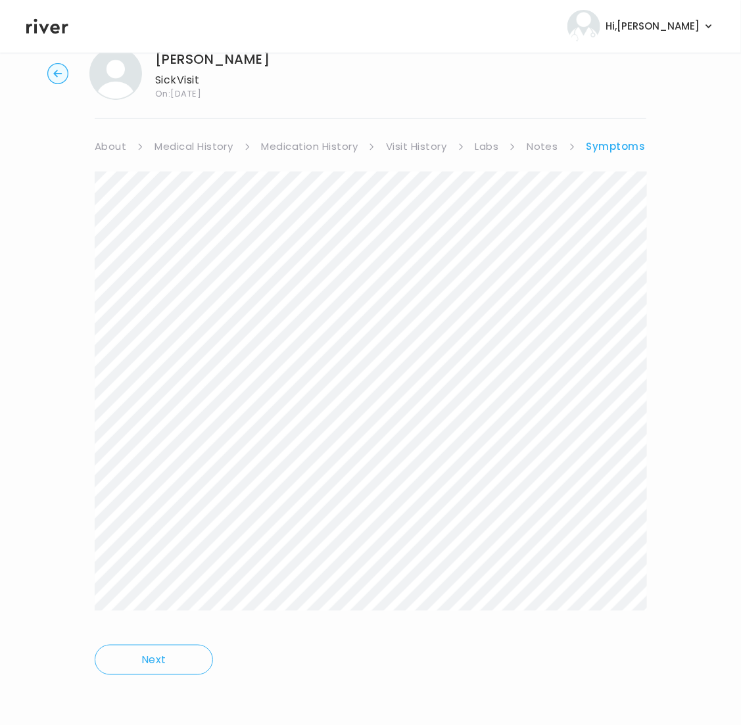
click at [644, 144] on li "Symptoms" at bounding box center [624, 146] width 77 height 18
click at [637, 142] on link "Symptoms" at bounding box center [615, 146] width 59 height 18
click at [621, 146] on link "Symptoms" at bounding box center [615, 146] width 59 height 18
click at [621, 146] on link "Treatment Plan" at bounding box center [612, 146] width 82 height 18
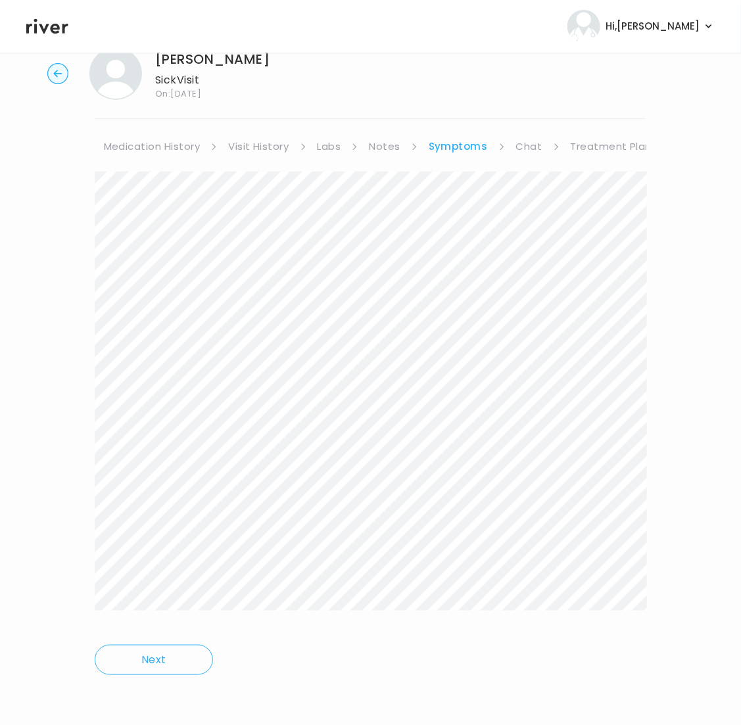
scroll to position [0, 145]
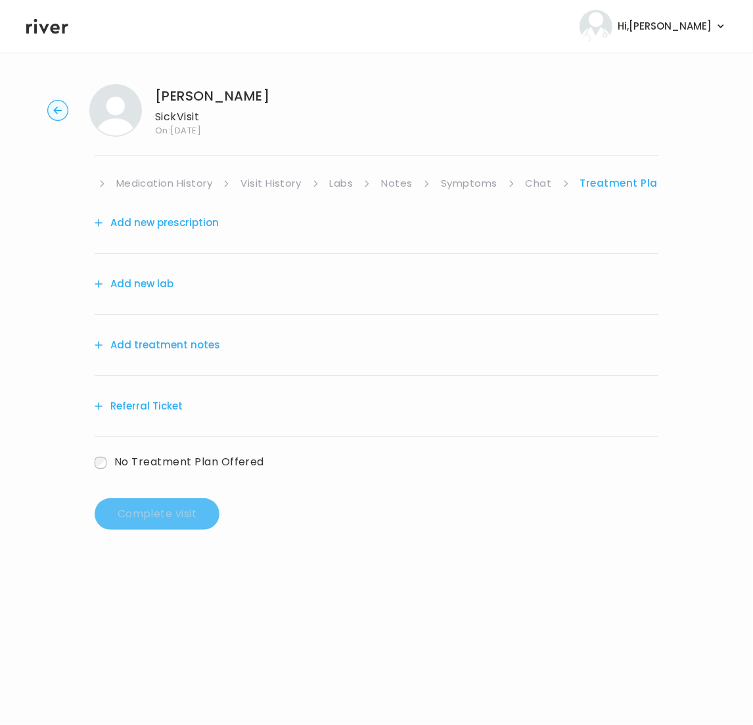
click at [164, 346] on button "Add treatment notes" at bounding box center [158, 345] width 126 height 18
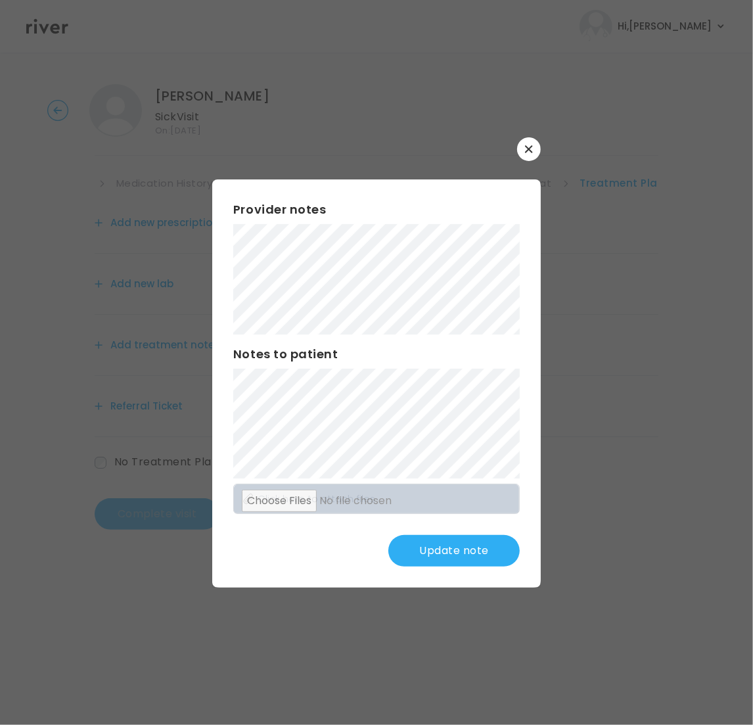
drag, startPoint x: 423, startPoint y: 583, endPoint x: 433, endPoint y: 568, distance: 18.1
click at [424, 581] on div "Provider notes Notes to patient Click here to attach files Update note" at bounding box center [376, 383] width 329 height 408
click at [436, 559] on button "Update note" at bounding box center [454, 551] width 131 height 32
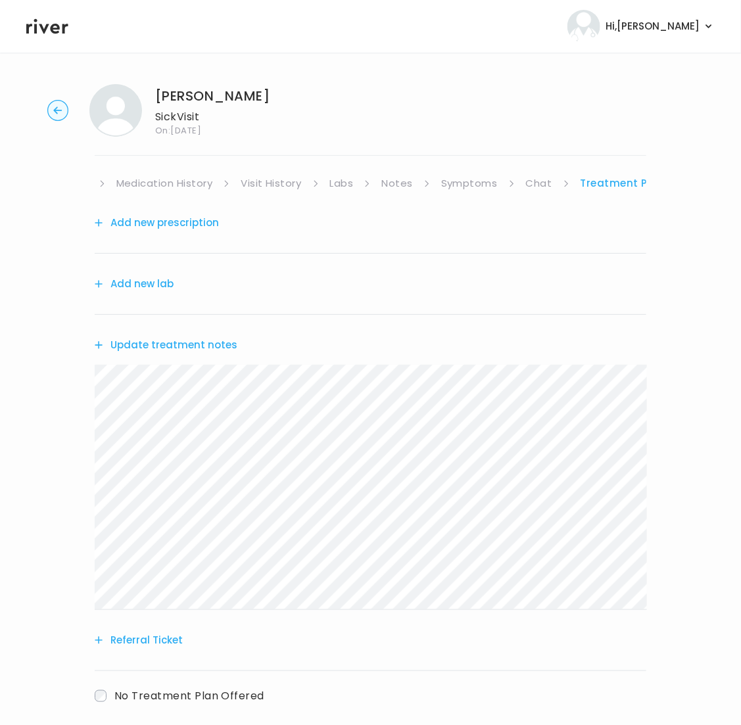
click at [176, 345] on button "Update treatment notes" at bounding box center [166, 345] width 143 height 18
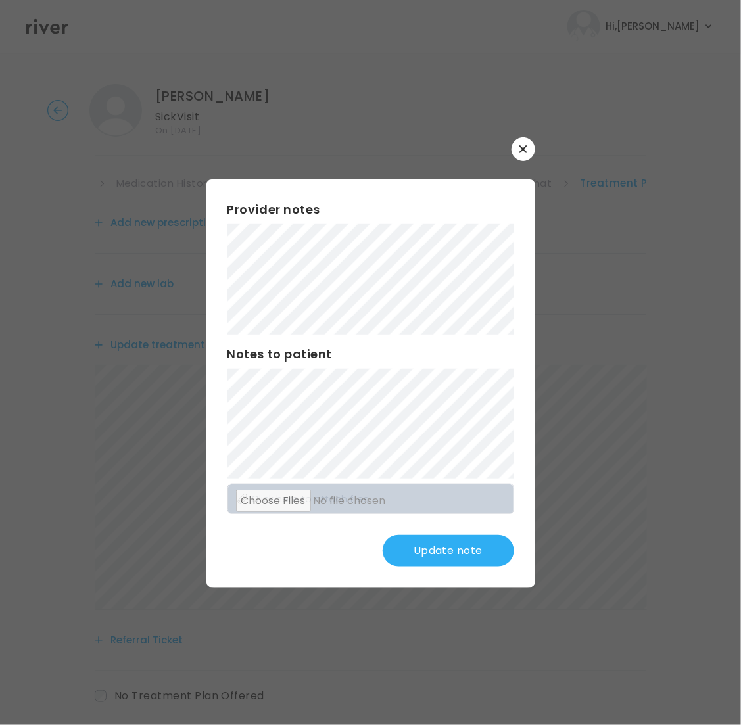
click at [318, 538] on div "Provider notes Notes to patient Click here to attach files Update note" at bounding box center [370, 383] width 329 height 408
click at [343, 382] on div "Provider notes Notes to patient Click here to attach files Update note" at bounding box center [370, 383] width 329 height 408
click at [177, 139] on div "​ Provider notes Notes to patient Click here to attach files Update note" at bounding box center [370, 362] width 741 height 725
click at [463, 556] on button "Update note" at bounding box center [448, 551] width 131 height 32
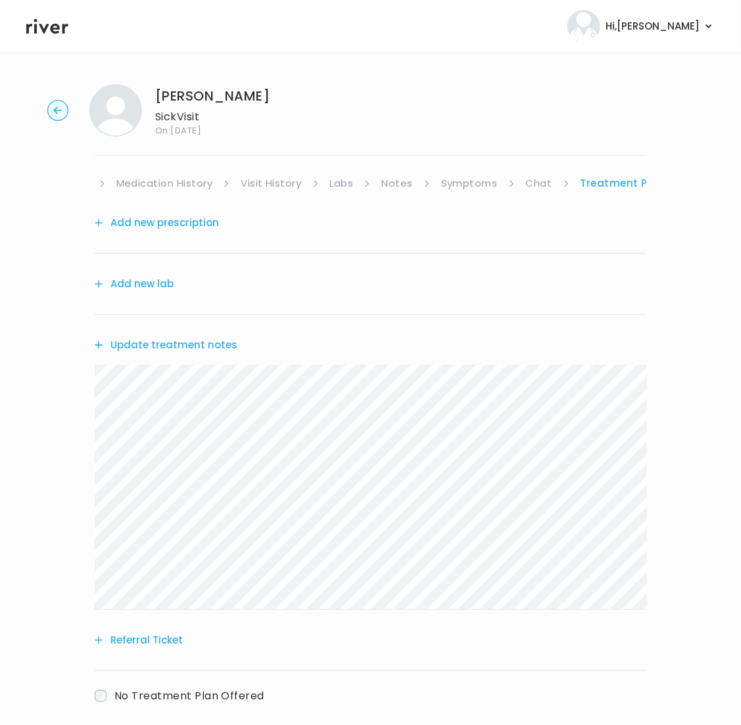
click at [177, 229] on button "Add new prescription" at bounding box center [157, 223] width 124 height 18
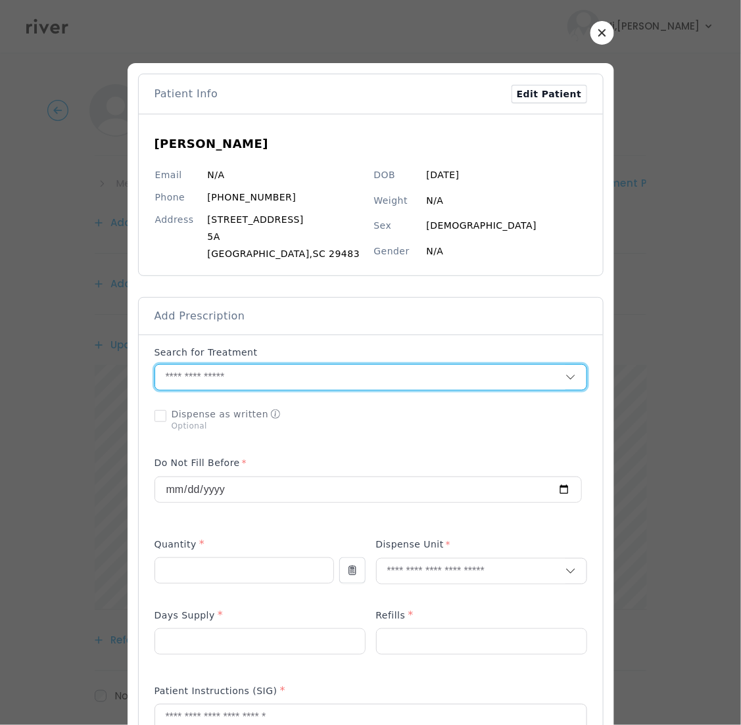
click at [214, 383] on input "text" at bounding box center [360, 377] width 410 height 25
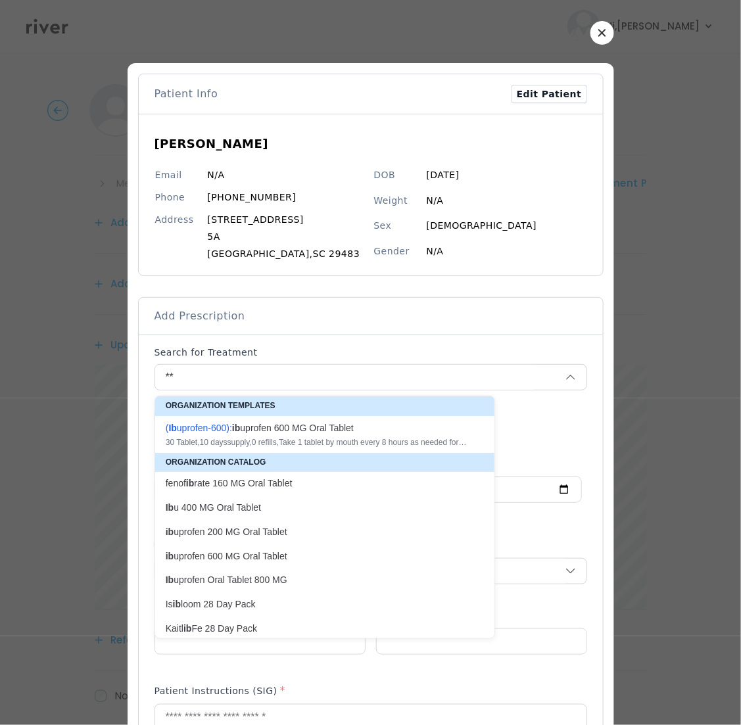
click at [254, 559] on p "ib uprofen 600 MG Oral Tablet" at bounding box center [317, 556] width 302 height 12
type input "**********"
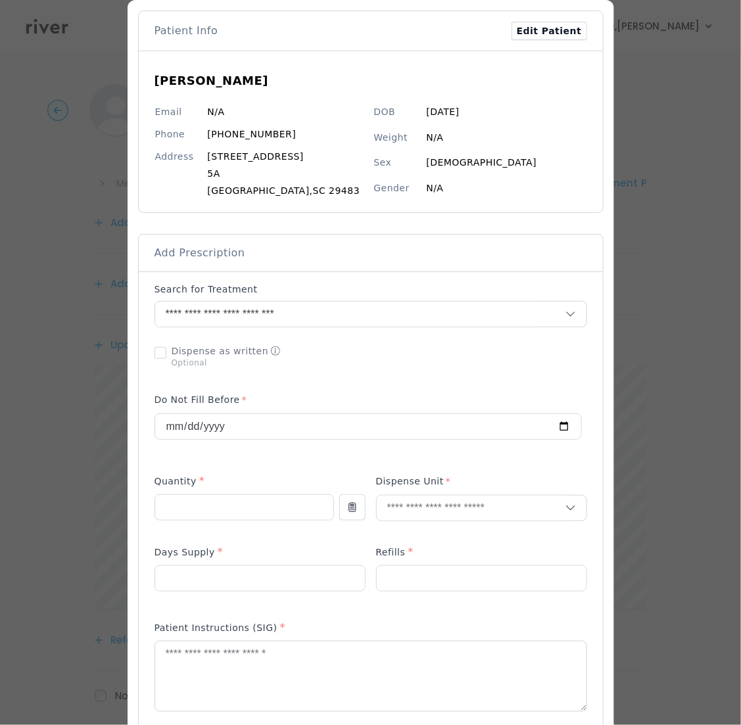
scroll to position [83, 0]
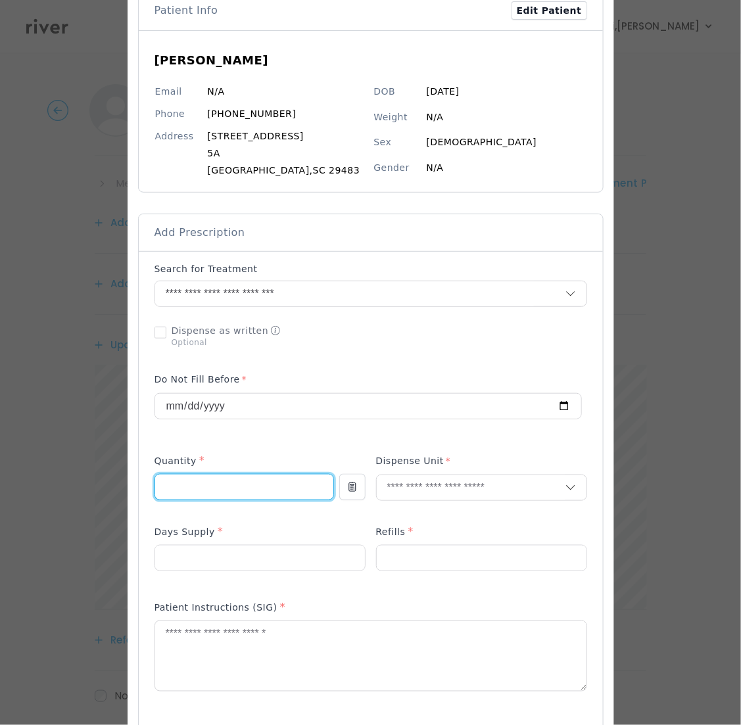
click at [224, 488] on input "number" at bounding box center [244, 487] width 178 height 25
type input "**"
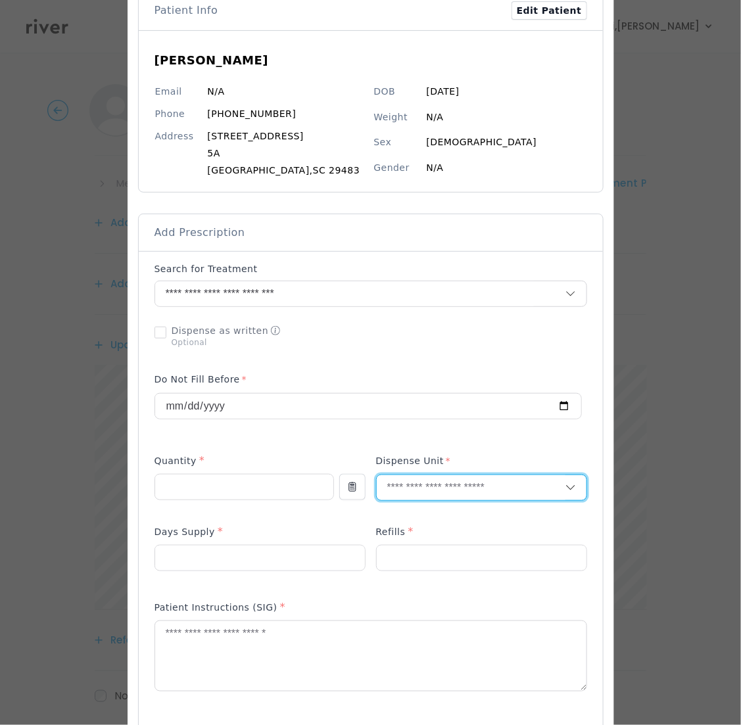
click at [412, 484] on input "text" at bounding box center [471, 487] width 189 height 25
type input "**"
click at [401, 516] on p "Tablet" at bounding box center [480, 517] width 173 height 19
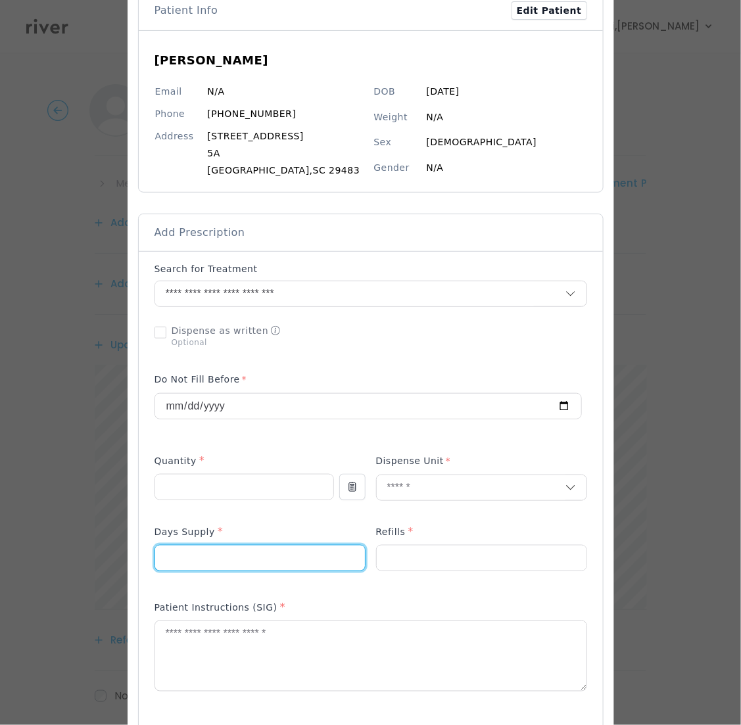
click at [204, 558] on input "number" at bounding box center [260, 558] width 210 height 25
type input "**"
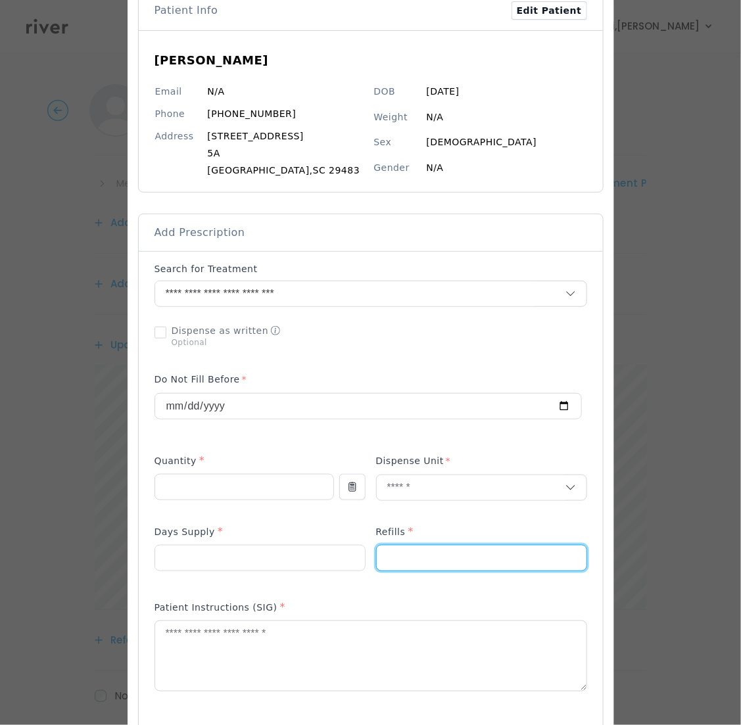
click at [446, 565] on input "number" at bounding box center [482, 558] width 210 height 25
type input "*"
click at [596, 490] on div "Add Prescription Add Prescription to Order" at bounding box center [370, 565] width 465 height 703
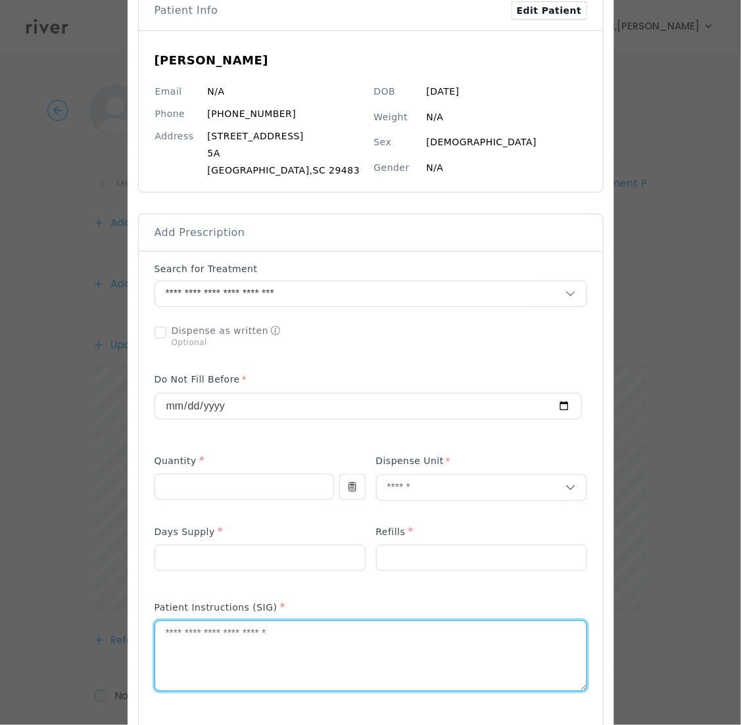
click at [260, 645] on textarea at bounding box center [370, 656] width 431 height 70
paste textarea "**********"
click at [160, 636] on textarea "**********" at bounding box center [370, 656] width 431 height 70
drag, startPoint x: 222, startPoint y: 634, endPoint x: 269, endPoint y: 634, distance: 47.3
click at [269, 634] on textarea "**********" at bounding box center [370, 656] width 431 height 70
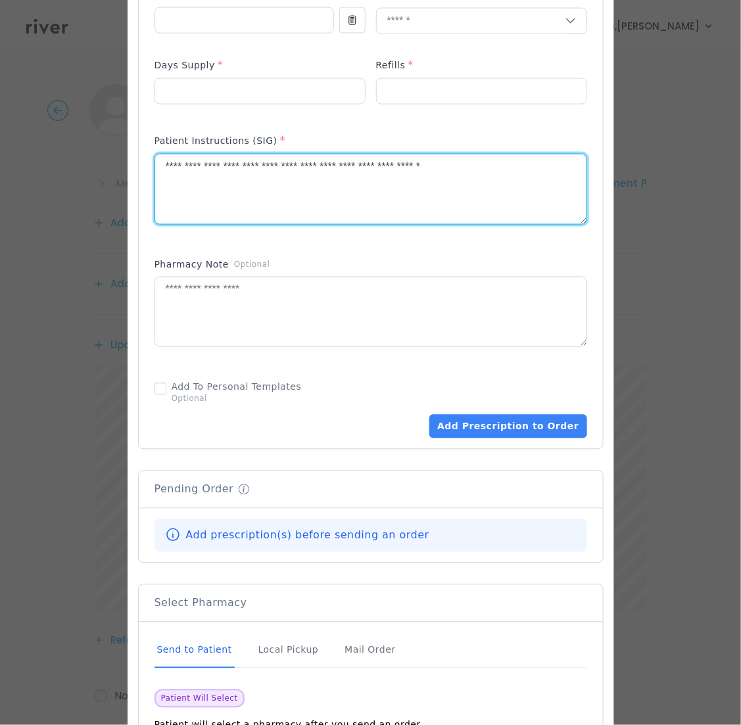
scroll to position [658, 0]
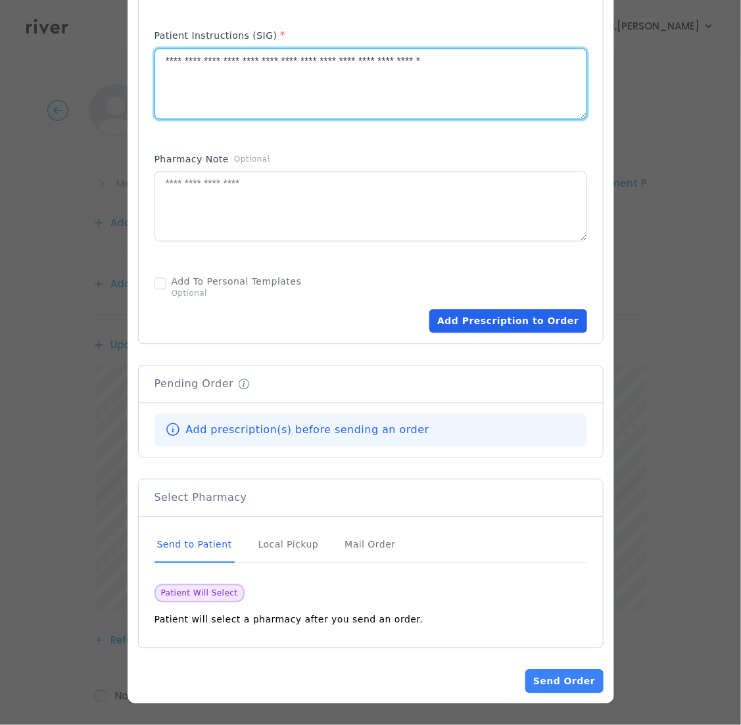
type textarea "**********"
drag, startPoint x: 521, startPoint y: 321, endPoint x: 543, endPoint y: 348, distance: 34.6
click at [523, 321] on button "Add Prescription to Order" at bounding box center [507, 322] width 157 height 24
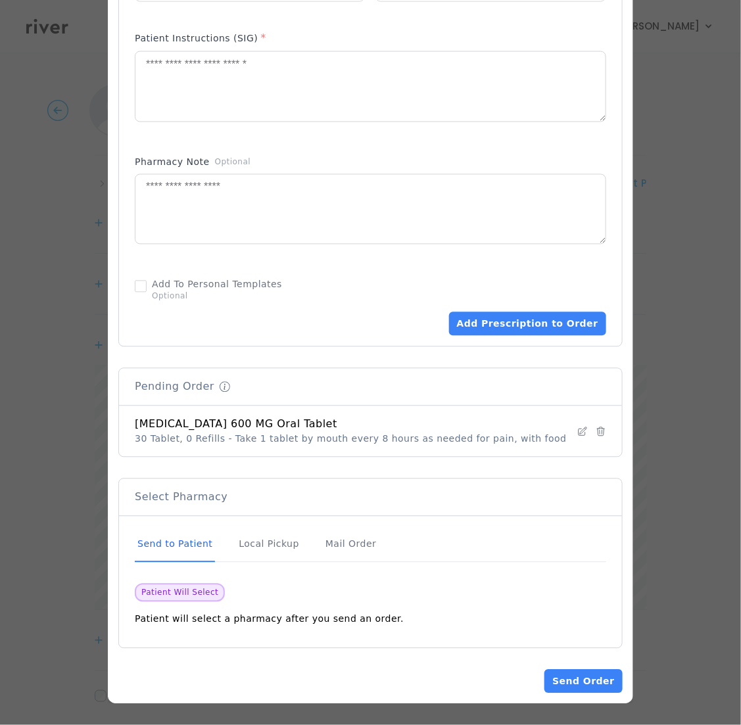
scroll to position [655, 0]
drag, startPoint x: 563, startPoint y: 684, endPoint x: 573, endPoint y: 678, distance: 10.9
click at [569, 680] on button "Send Order" at bounding box center [583, 682] width 78 height 24
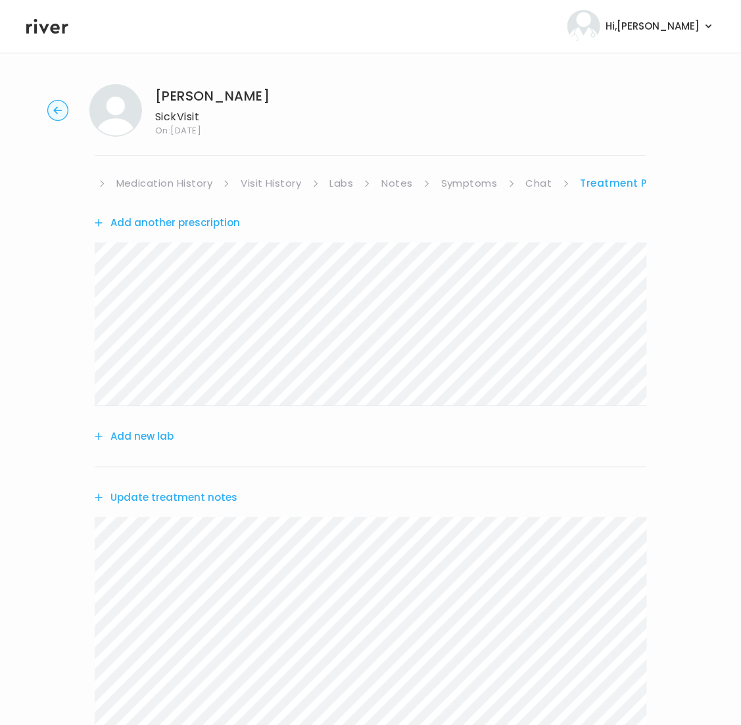
click at [143, 498] on button "Update treatment notes" at bounding box center [166, 497] width 143 height 18
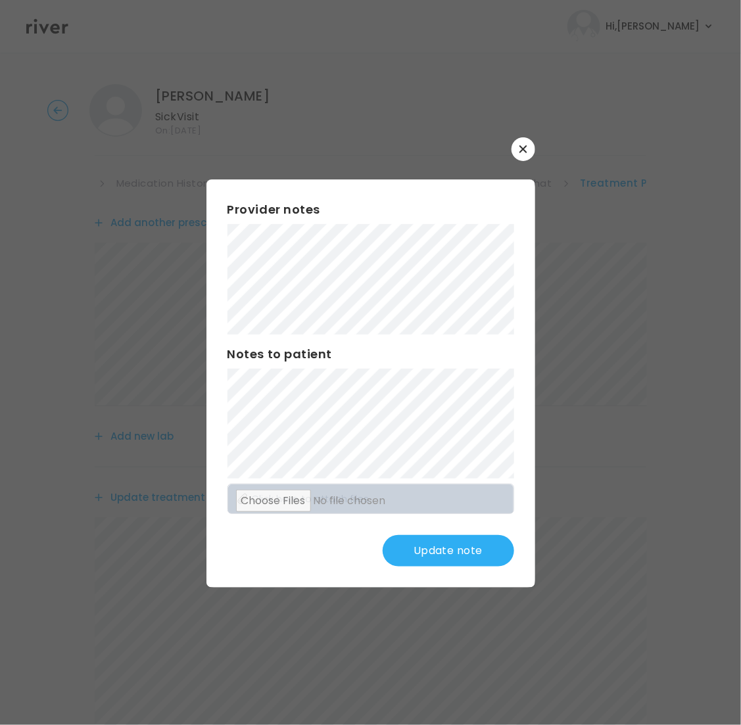
click at [442, 552] on button "Update note" at bounding box center [448, 551] width 131 height 32
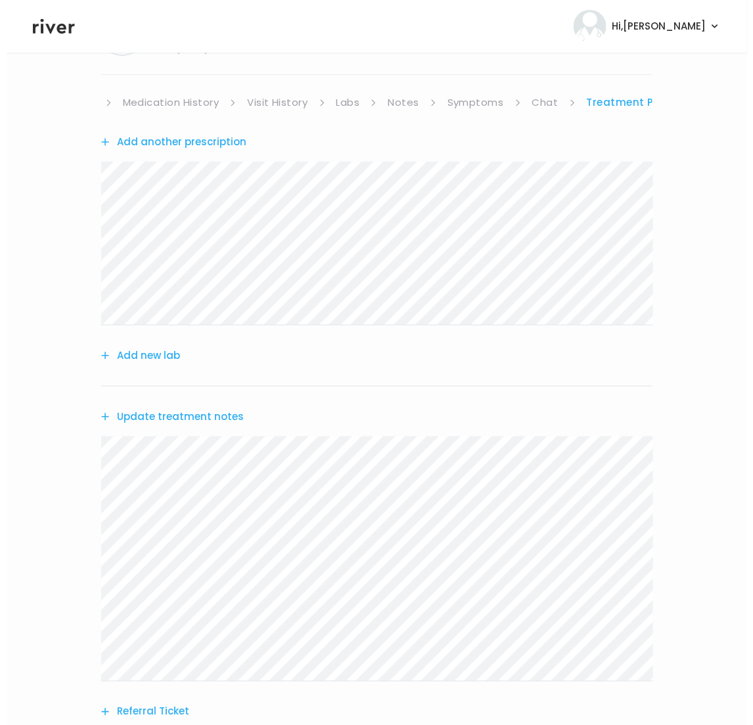
scroll to position [0, 0]
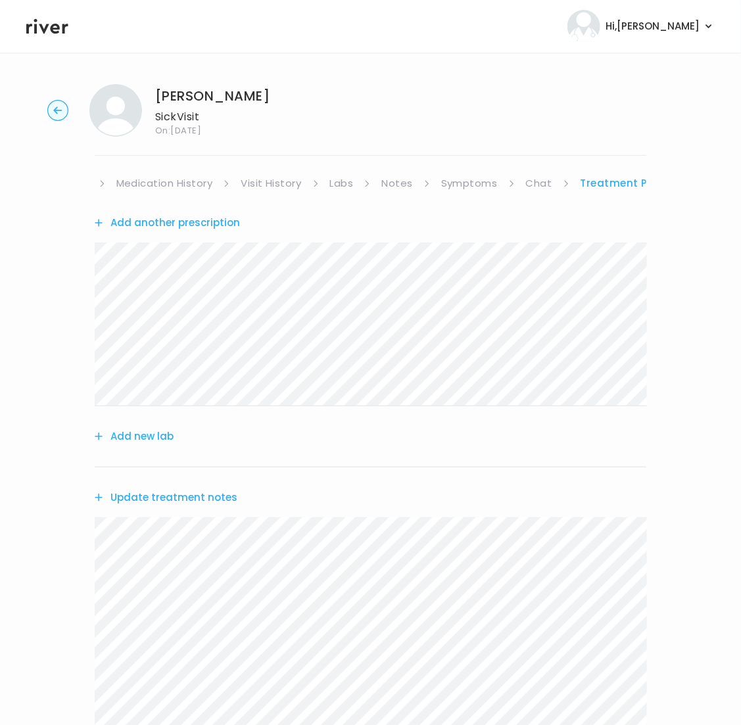
click at [139, 182] on link "Medication History" at bounding box center [164, 183] width 97 height 18
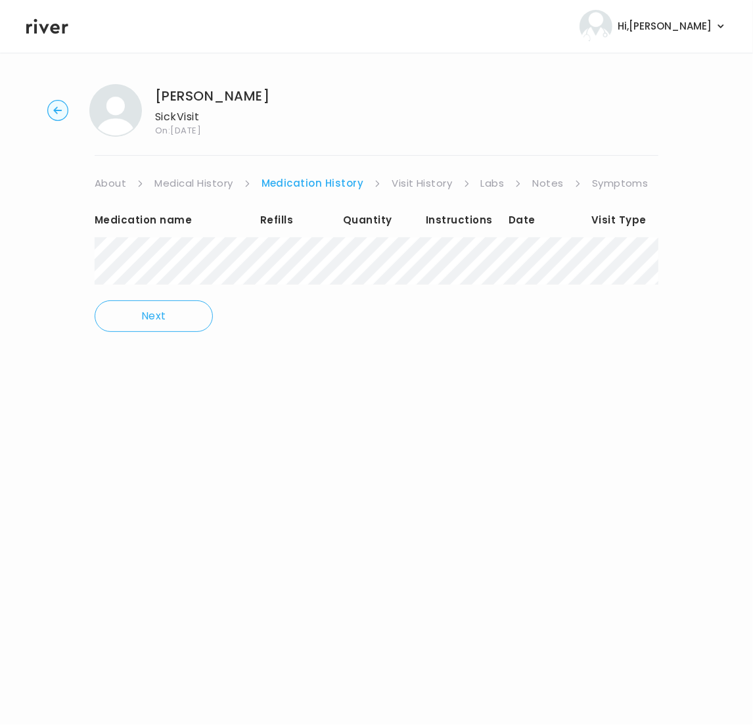
click at [106, 193] on div "Medication name Refills Quantity Instructions Date Visit Type Next" at bounding box center [377, 272] width 564 height 158
click at [109, 183] on link "About" at bounding box center [111, 183] width 32 height 18
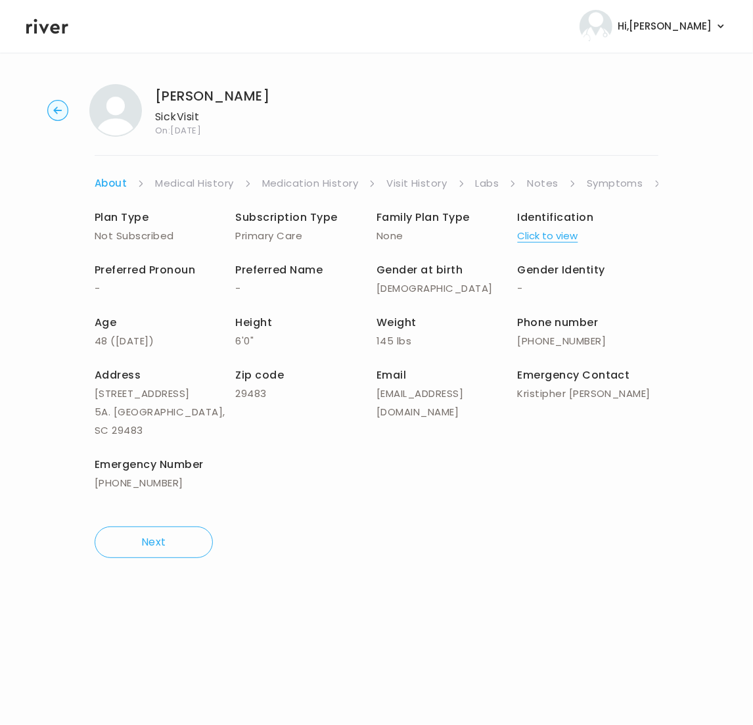
click at [617, 185] on link "Symptoms" at bounding box center [615, 183] width 57 height 18
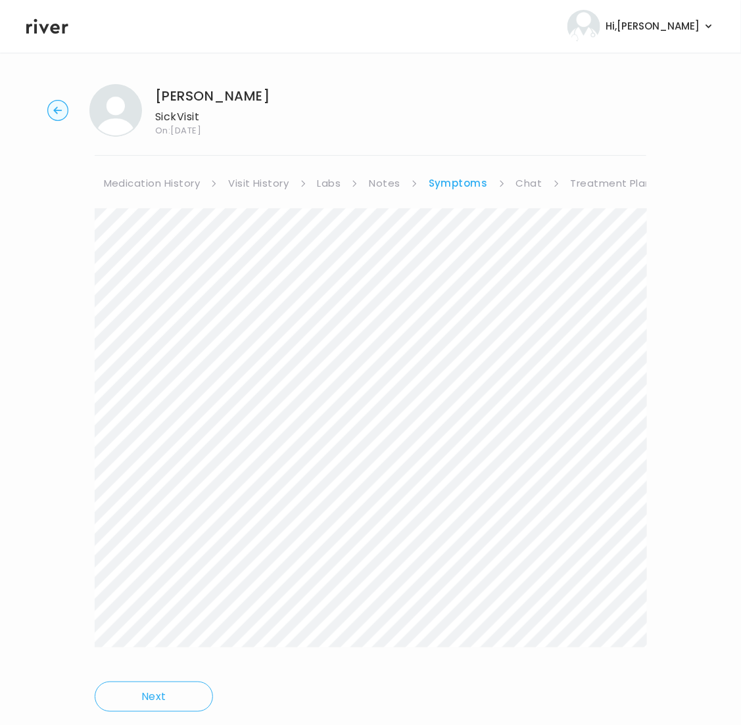
click at [625, 181] on link "Treatment Plan" at bounding box center [612, 183] width 82 height 18
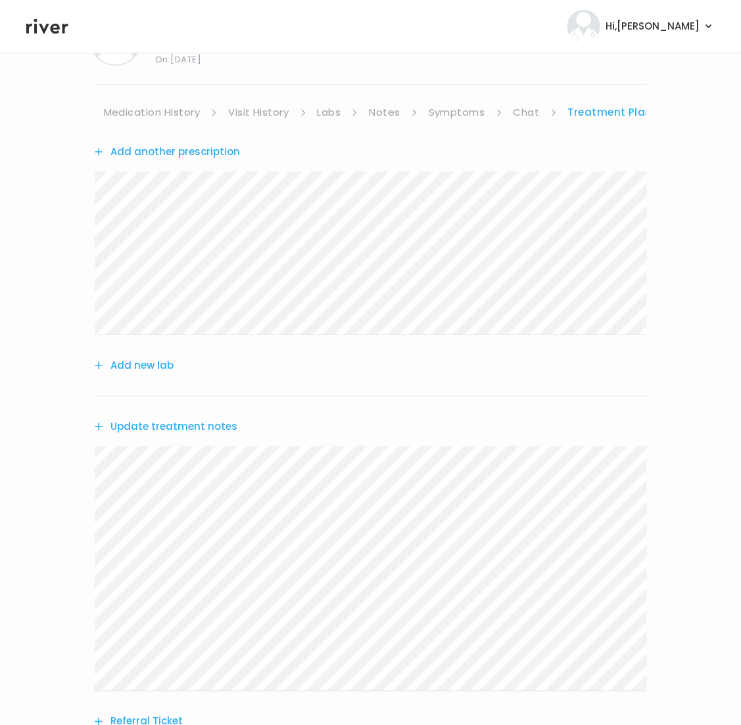
scroll to position [222, 0]
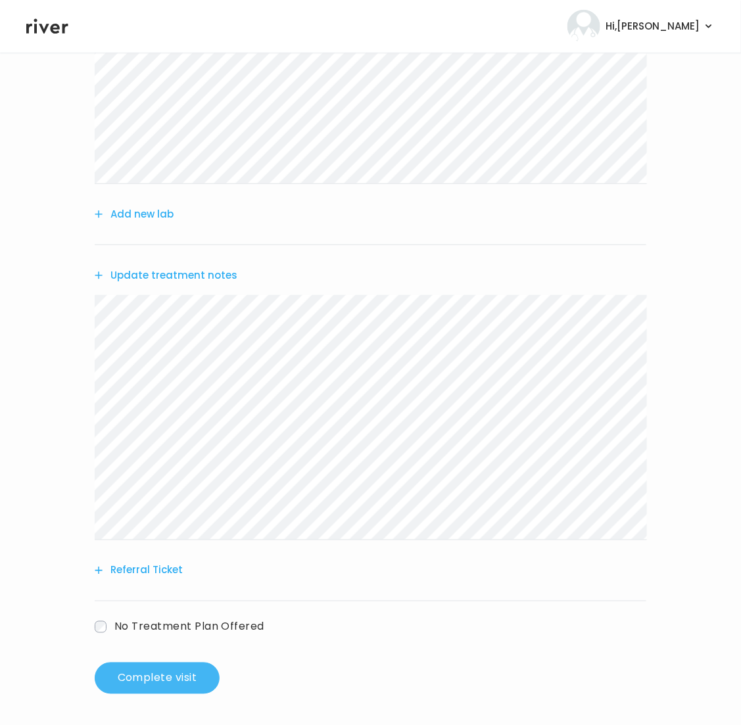
click at [168, 674] on button "Complete visit" at bounding box center [157, 679] width 125 height 32
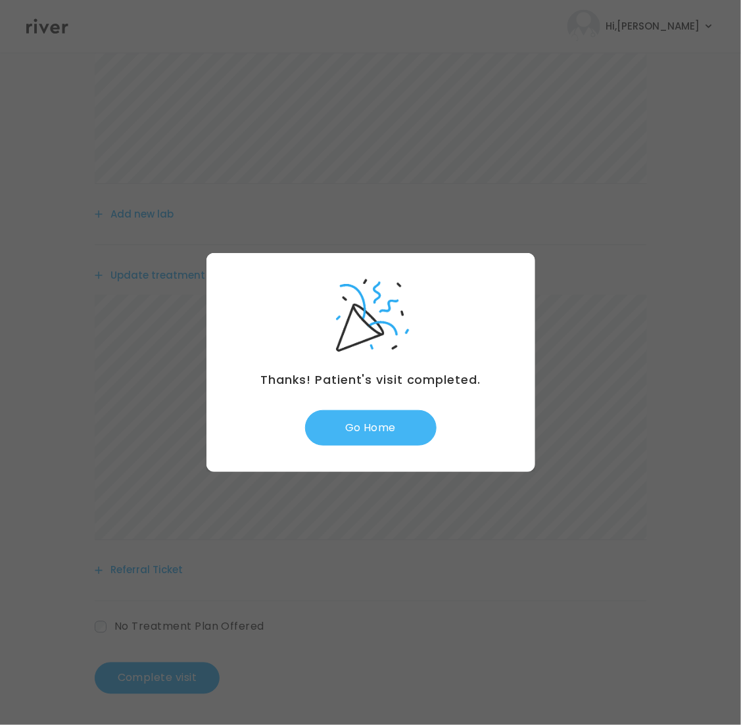
drag, startPoint x: 392, startPoint y: 420, endPoint x: 415, endPoint y: 414, distance: 23.1
click at [392, 420] on button "Go Home" at bounding box center [370, 427] width 131 height 35
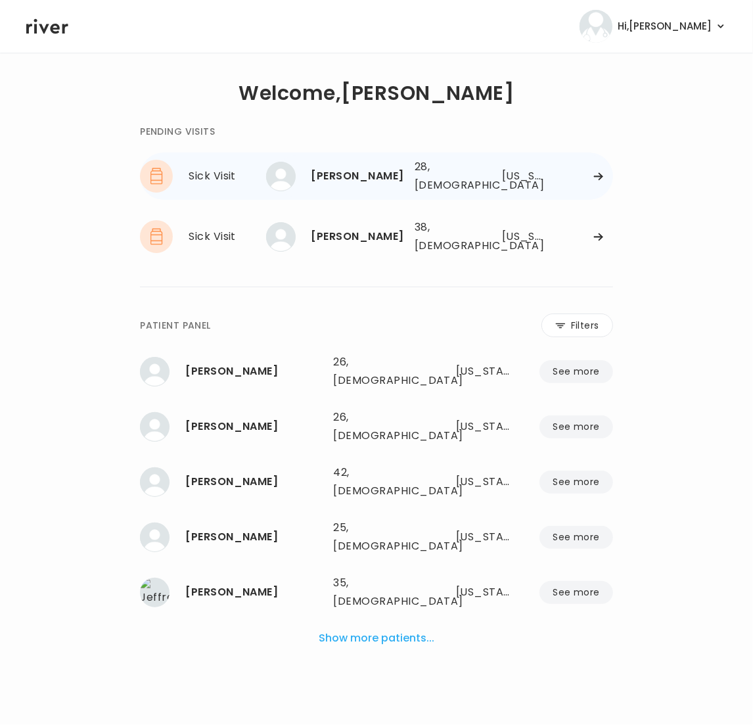
click at [600, 187] on div "[PERSON_NAME] 28, [DEMOGRAPHIC_DATA] See more 28, [DEMOGRAPHIC_DATA] [US_STATE]" at bounding box center [444, 176] width 338 height 42
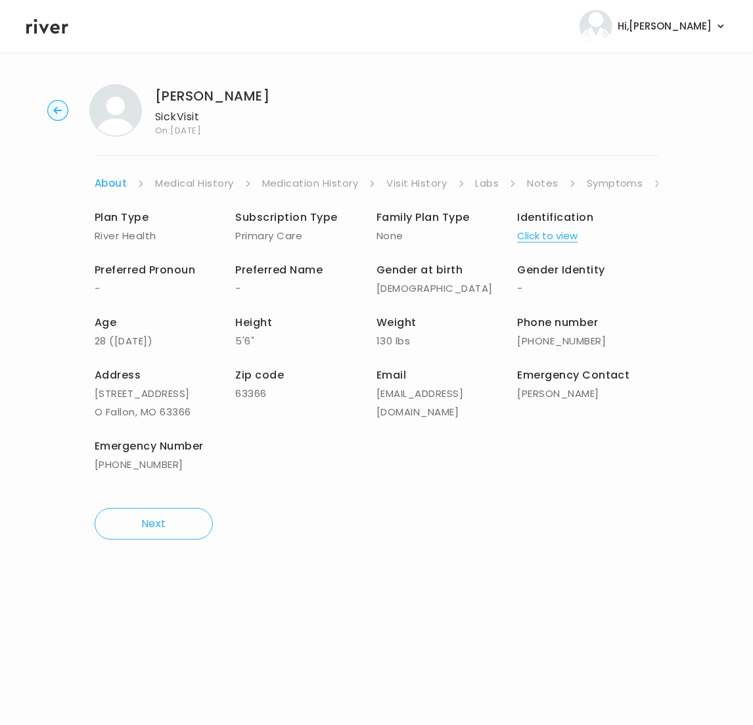
click at [614, 183] on link "Symptoms" at bounding box center [615, 183] width 57 height 18
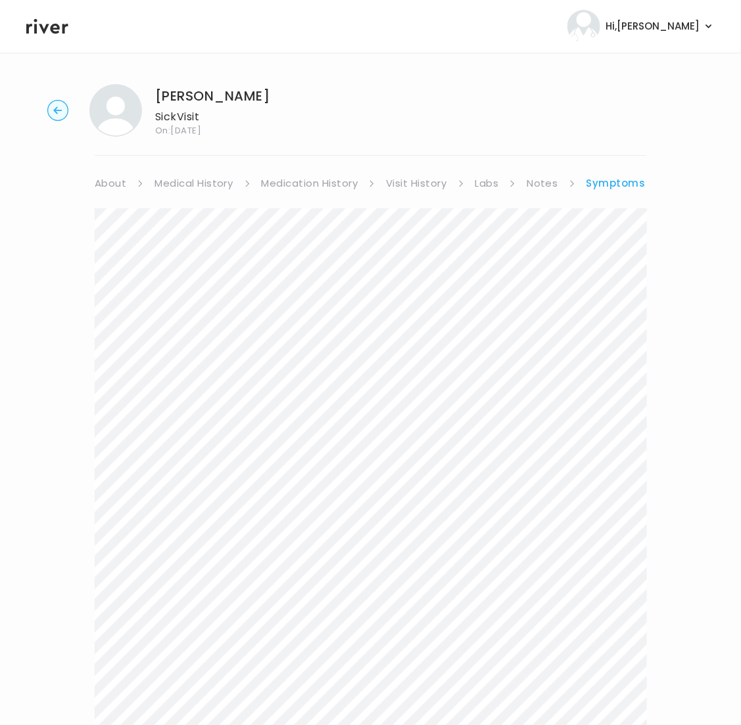
scroll to position [142, 0]
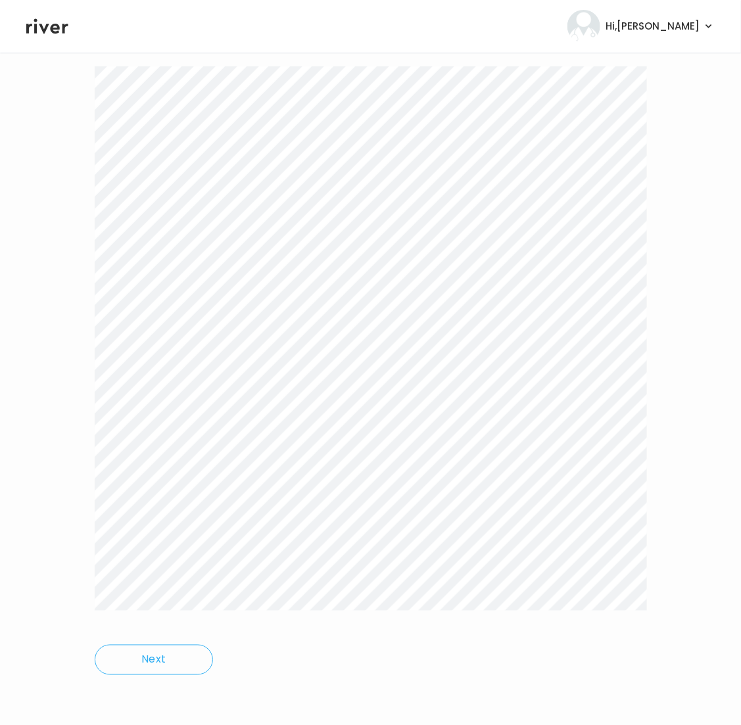
drag, startPoint x: 95, startPoint y: 206, endPoint x: 665, endPoint y: 661, distance: 729.2
click at [665, 661] on div "[PERSON_NAME] Sick Visit On: [DATE] About Medical History Medication History Vi…" at bounding box center [370, 318] width 741 height 772
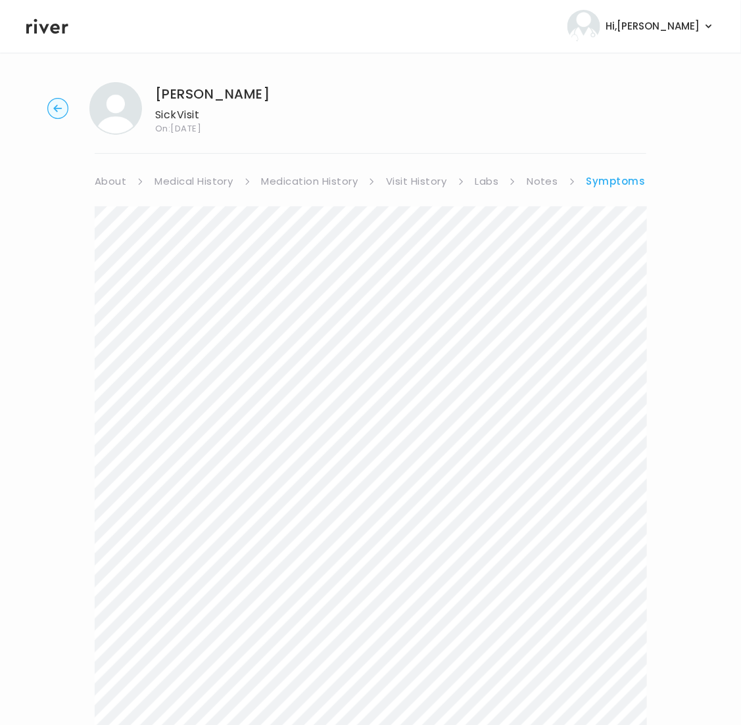
scroll to position [0, 0]
click at [626, 178] on link "Symptoms" at bounding box center [615, 183] width 59 height 18
click at [617, 183] on link "Symptoms" at bounding box center [615, 183] width 59 height 18
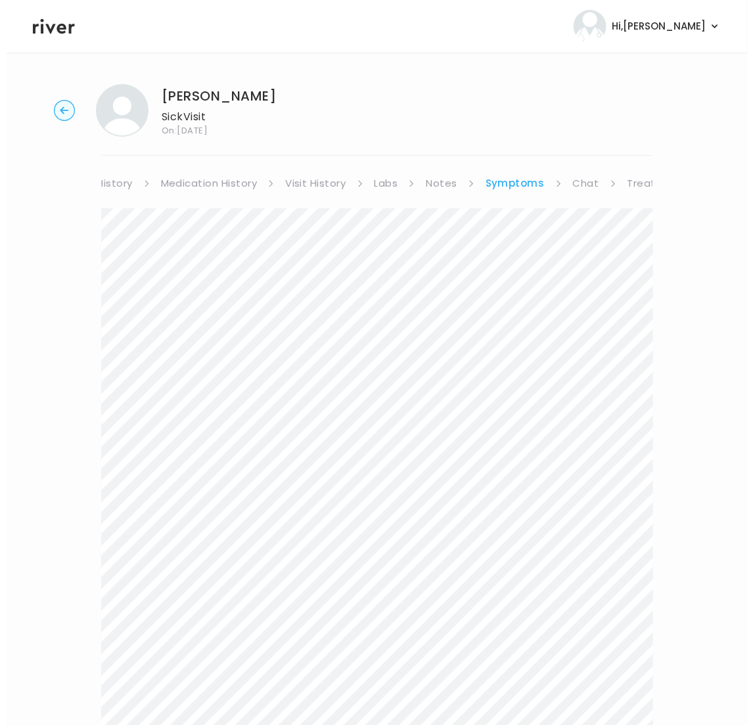
scroll to position [0, 158]
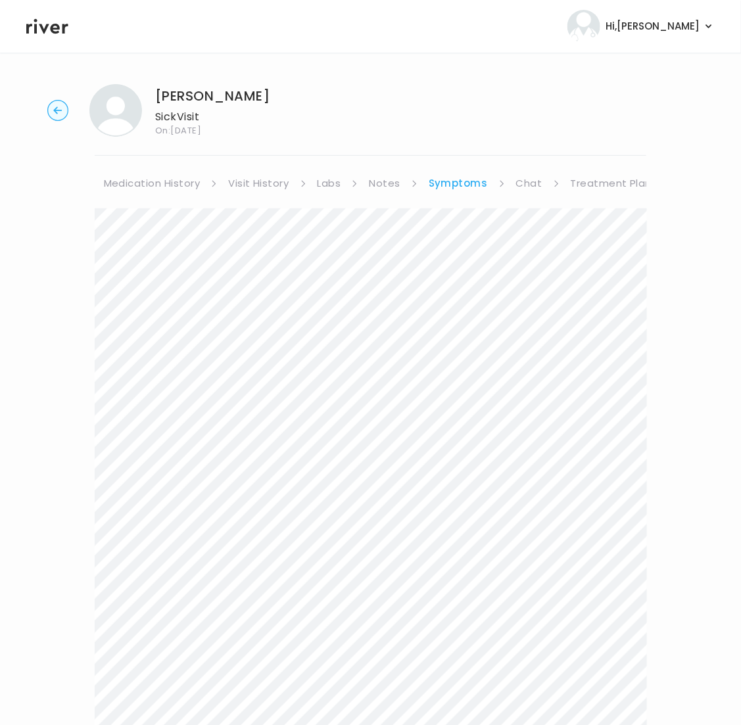
click at [627, 181] on link "Treatment Plan" at bounding box center [612, 183] width 82 height 18
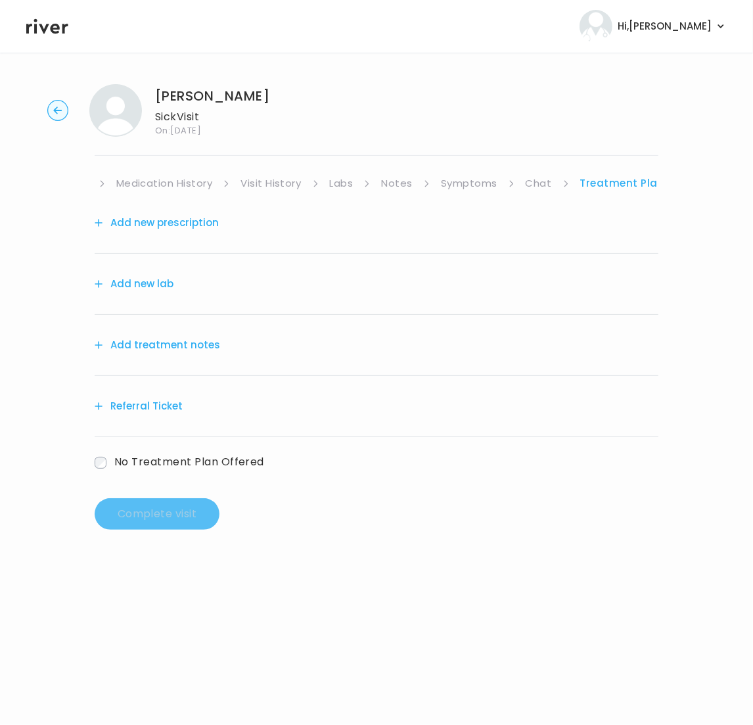
click at [151, 342] on button "Add treatment notes" at bounding box center [158, 345] width 126 height 18
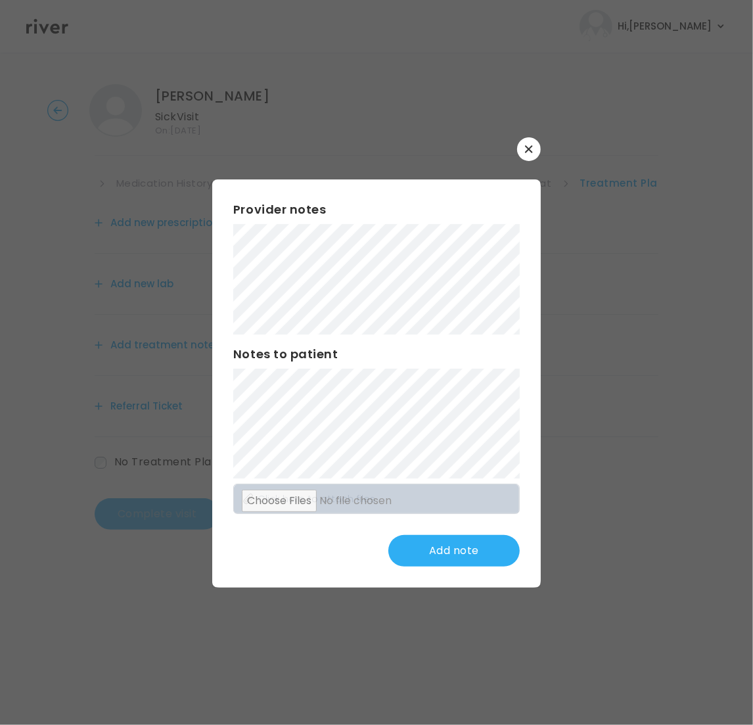
click at [479, 451] on div "Provider notes Notes to patient Click here to attach files Add note" at bounding box center [376, 383] width 329 height 408
click at [460, 552] on button "Update note" at bounding box center [454, 551] width 131 height 32
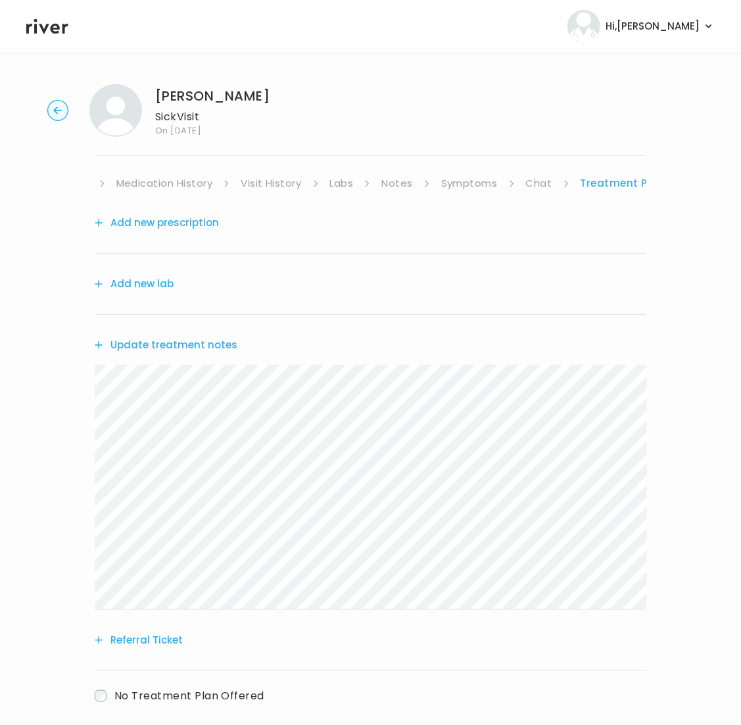
click at [183, 224] on button "Add new prescription" at bounding box center [157, 223] width 124 height 18
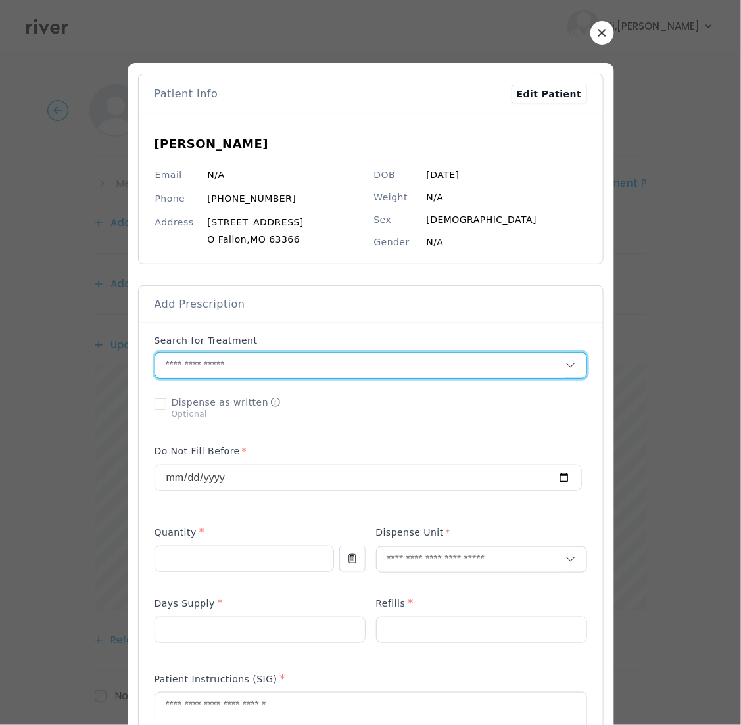
click at [199, 367] on input "text" at bounding box center [360, 365] width 410 height 25
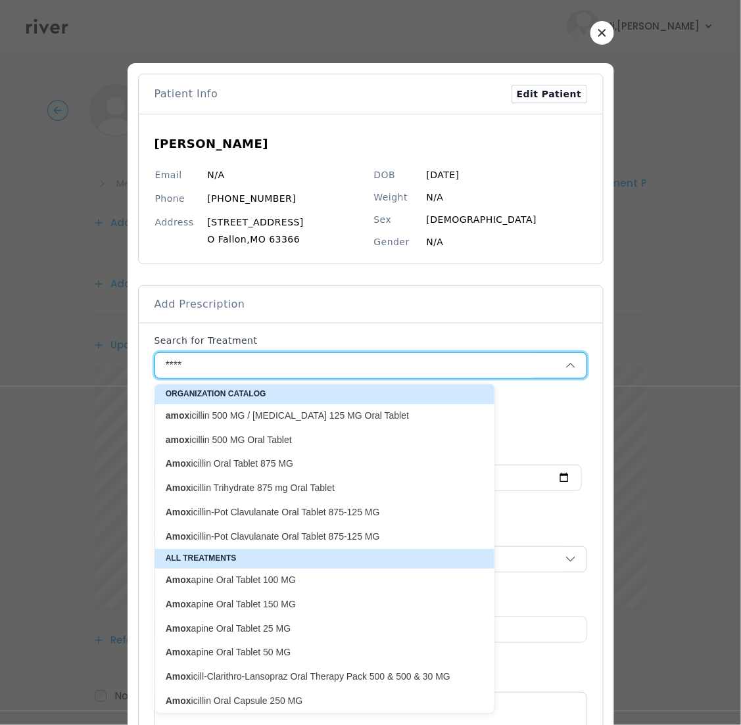
scroll to position [3, 0]
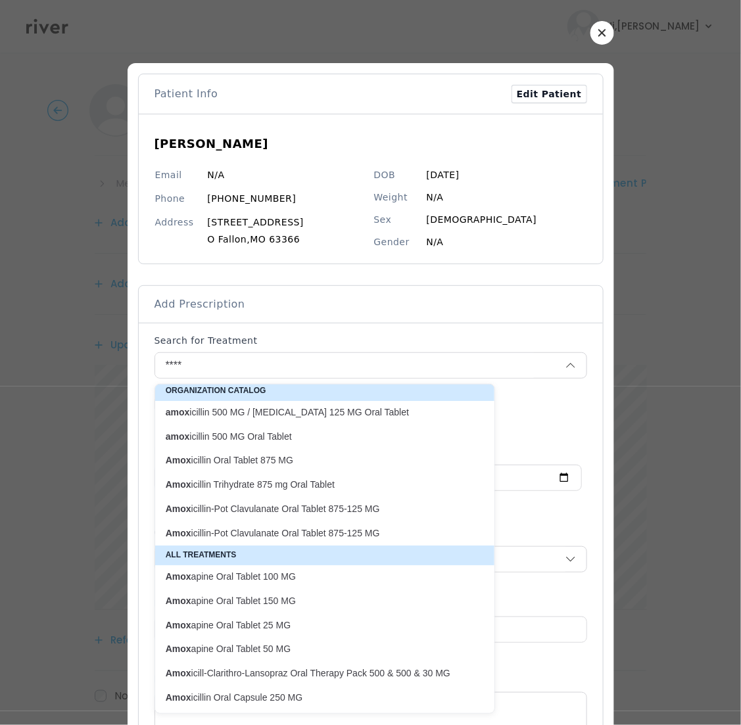
click at [359, 507] on p "Amox icillin-Pot Clavulanate Oral Tablet 875-125 MG" at bounding box center [317, 509] width 302 height 12
type input "**********"
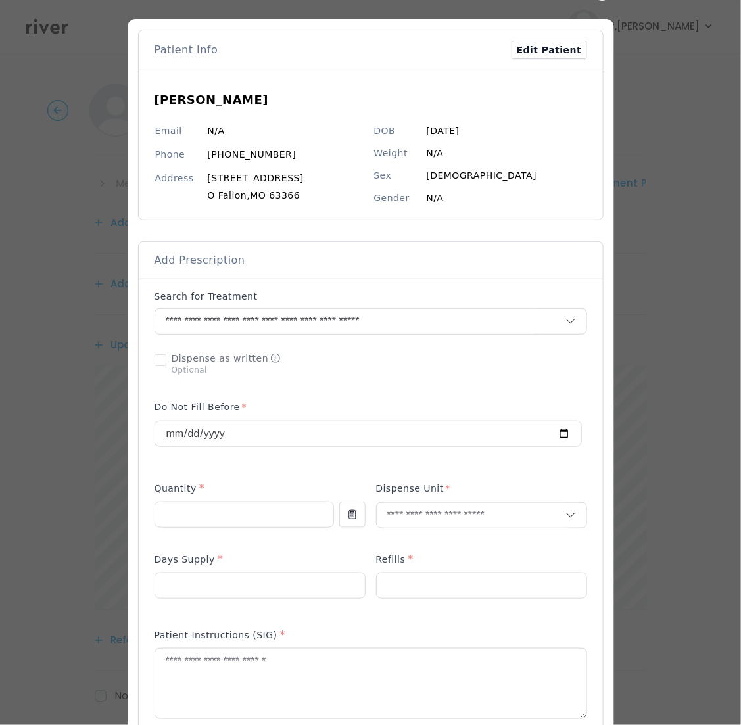
scroll to position [64, 0]
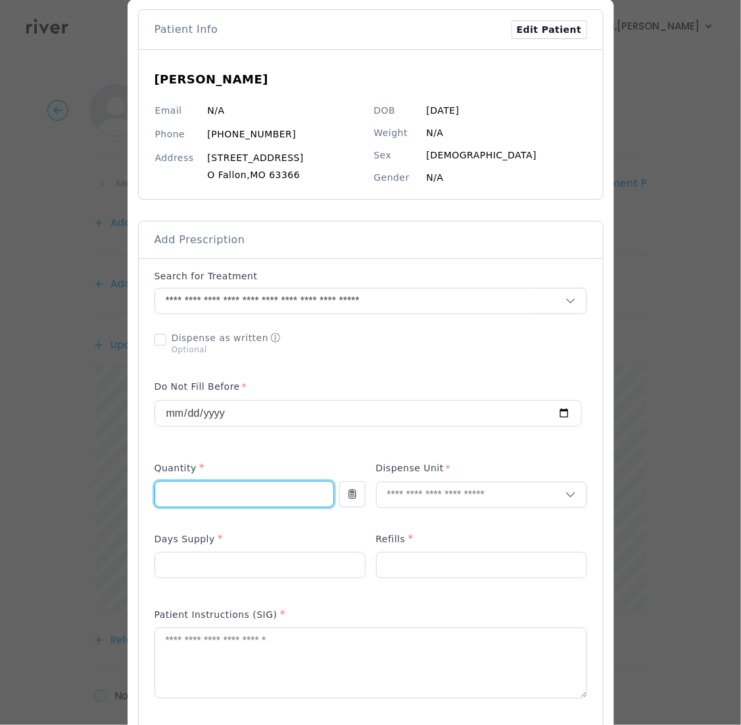
click at [258, 492] on input "number" at bounding box center [244, 494] width 178 height 25
type input "**"
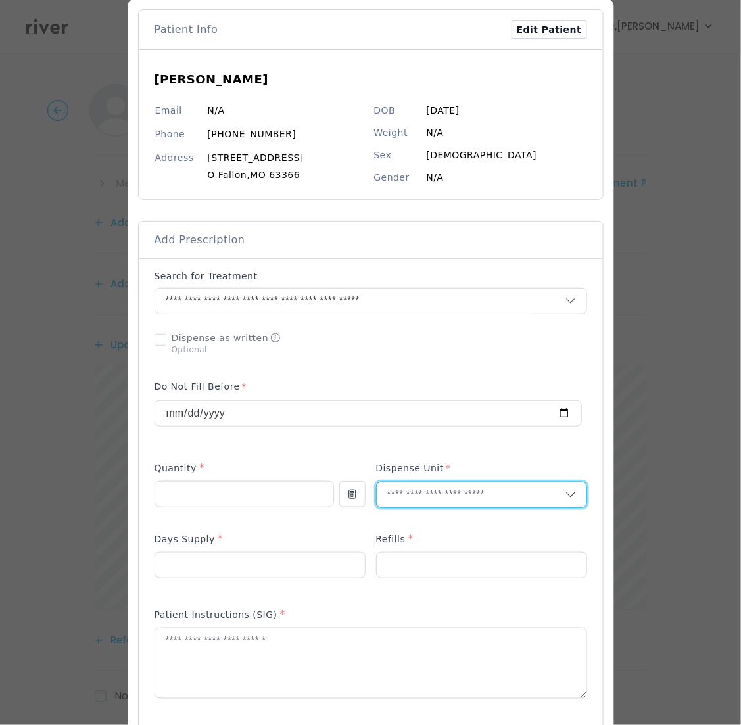
click at [467, 494] on input "text" at bounding box center [471, 495] width 189 height 25
type input "**"
click at [433, 521] on p "Tablet" at bounding box center [480, 524] width 173 height 19
click at [229, 571] on input "number" at bounding box center [260, 565] width 210 height 25
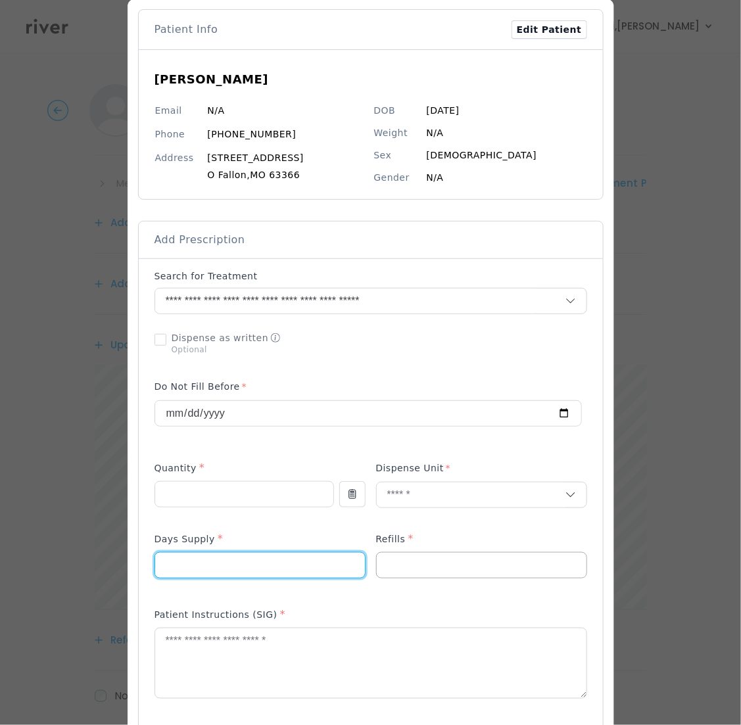
type input "*"
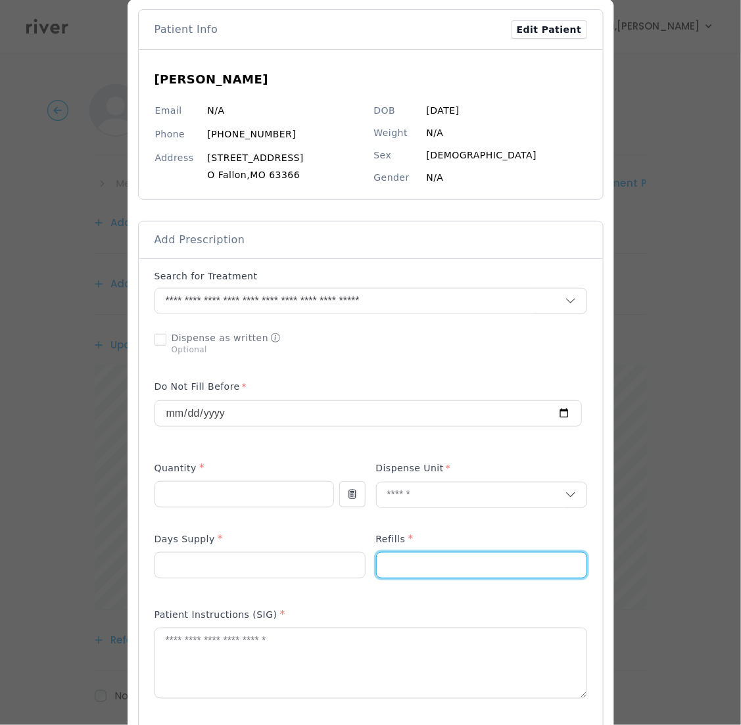
click at [440, 555] on input "number" at bounding box center [482, 565] width 210 height 25
type input "*"
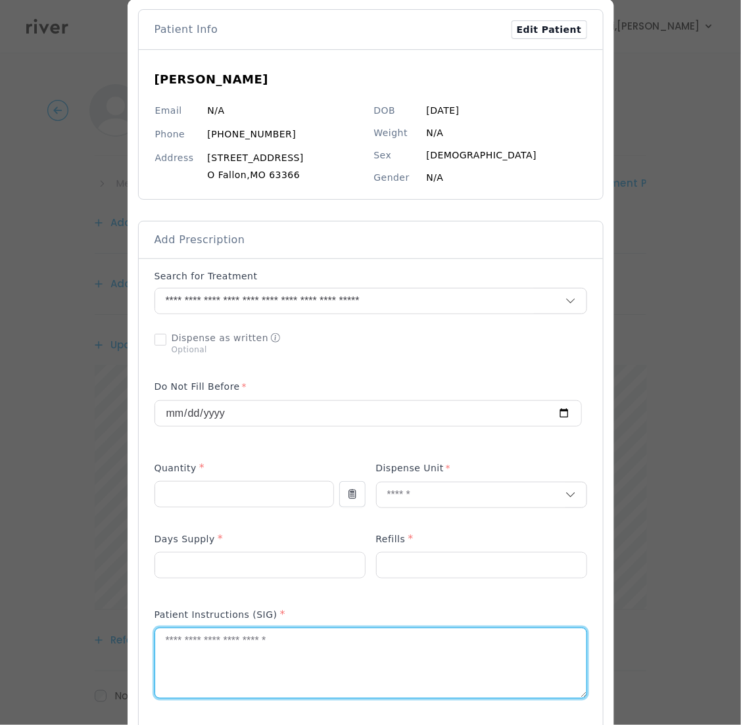
click at [210, 654] on textarea at bounding box center [370, 663] width 431 height 70
click at [163, 644] on textarea "**********" at bounding box center [370, 663] width 431 height 70
click at [160, 642] on textarea "**********" at bounding box center [370, 663] width 431 height 70
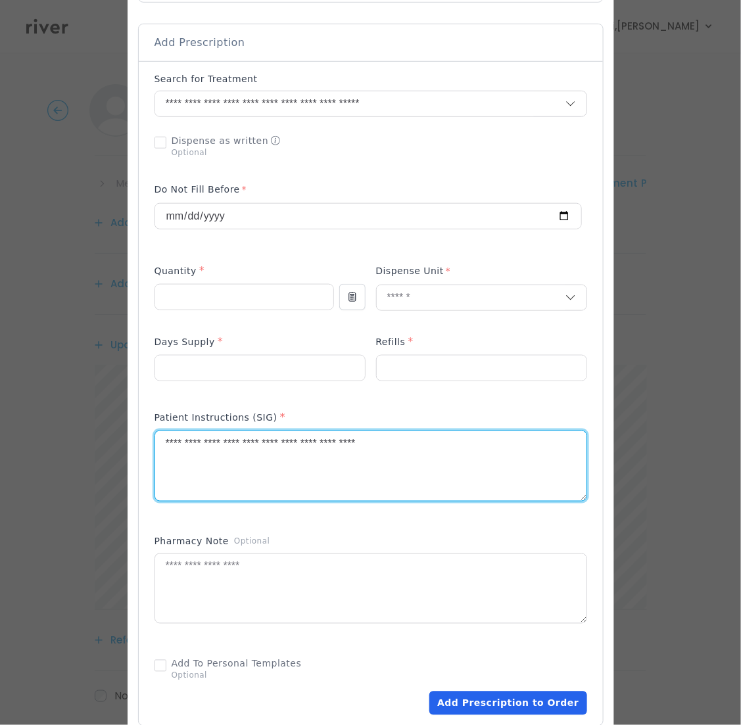
scroll to position [310, 0]
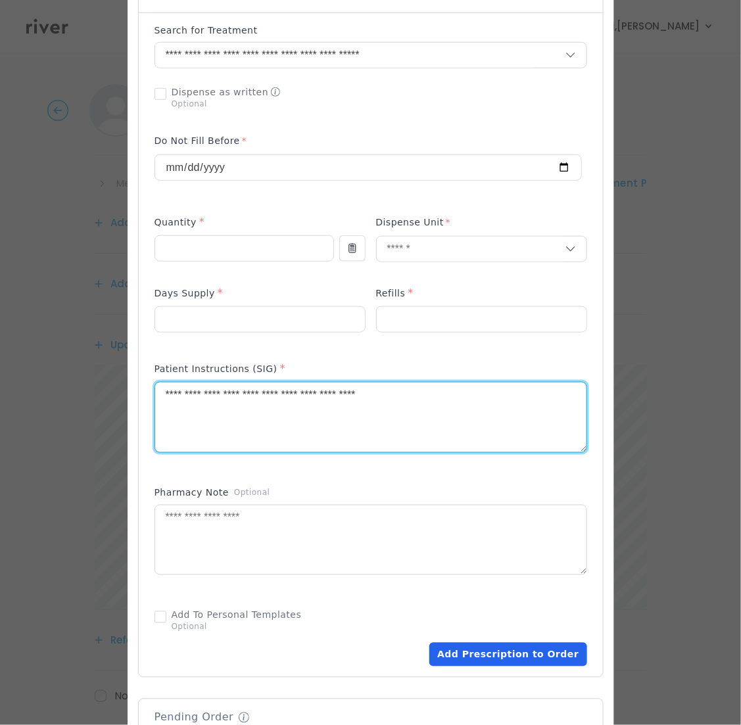
type textarea "**********"
click at [529, 657] on button "Add Prescription to Order" at bounding box center [507, 655] width 157 height 24
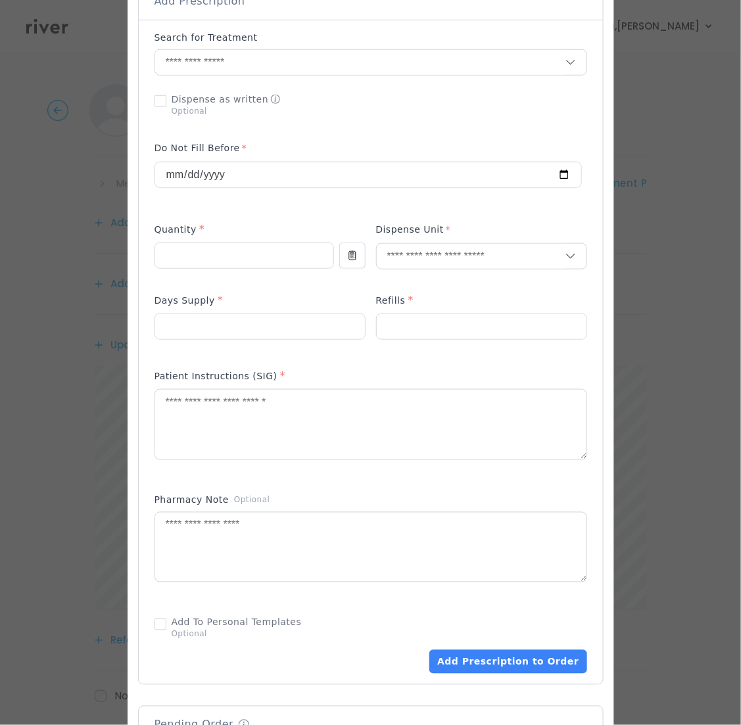
scroll to position [41, 0]
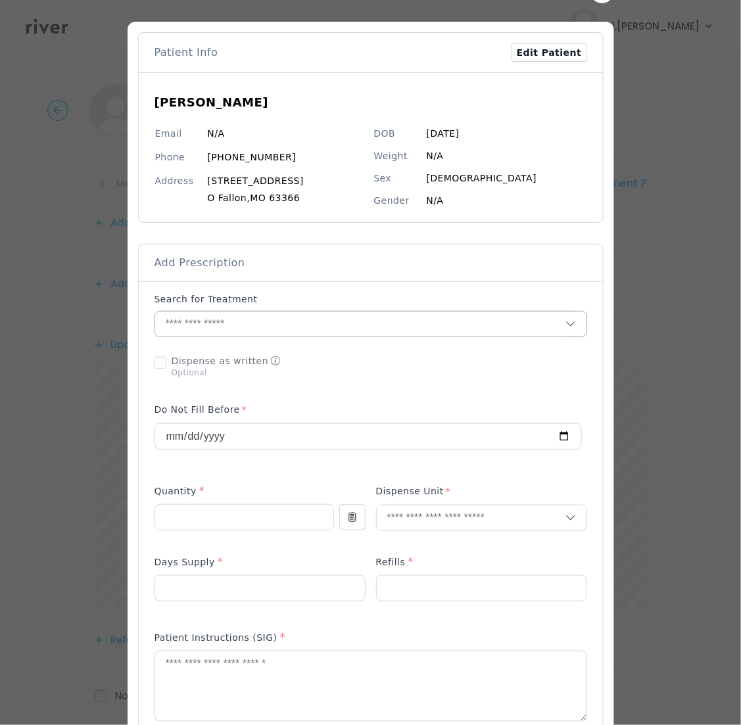
click at [242, 327] on input "text" at bounding box center [360, 324] width 410 height 25
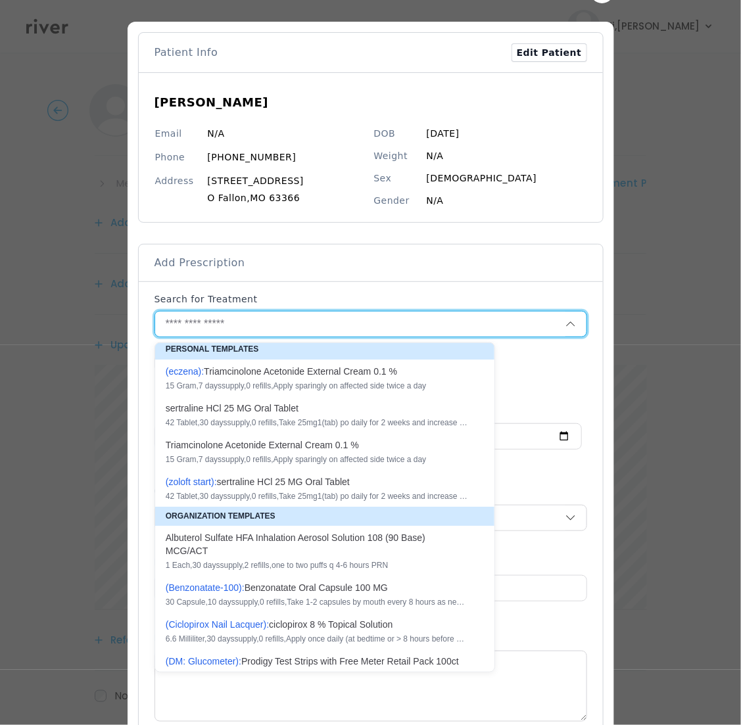
scroll to position [0, 0]
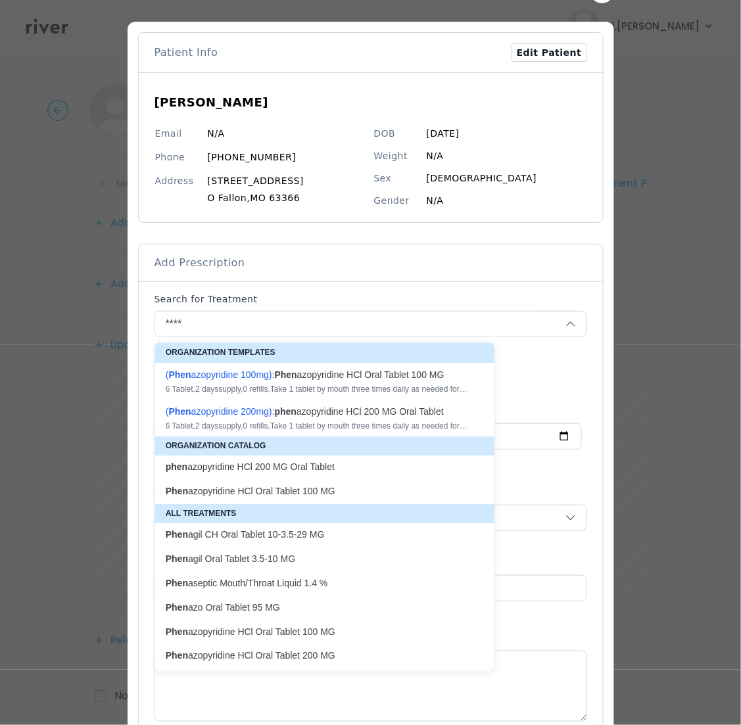
click at [260, 417] on span "( Phen azopyridine 200mg ):" at bounding box center [220, 411] width 109 height 11
type input "**********"
type input "*"
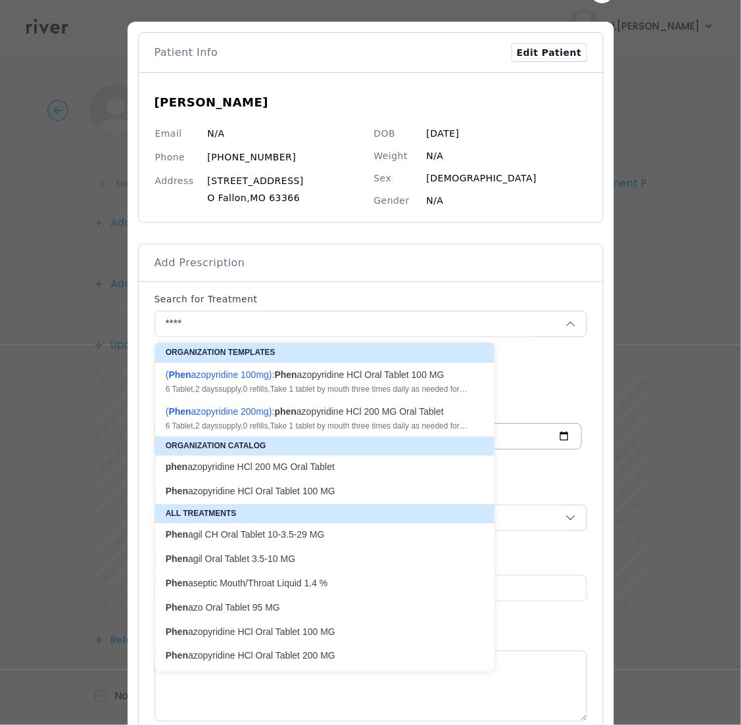
type textarea "**********"
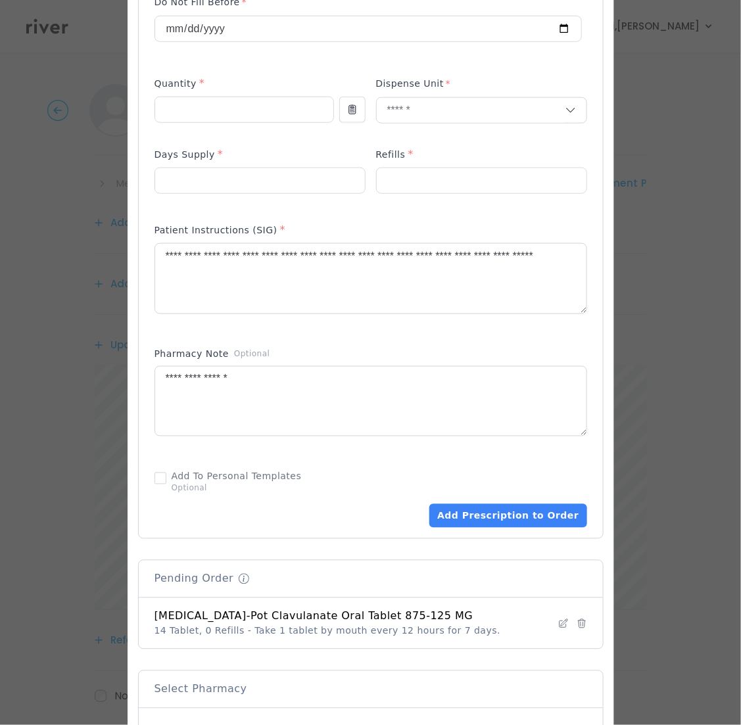
scroll to position [461, 0]
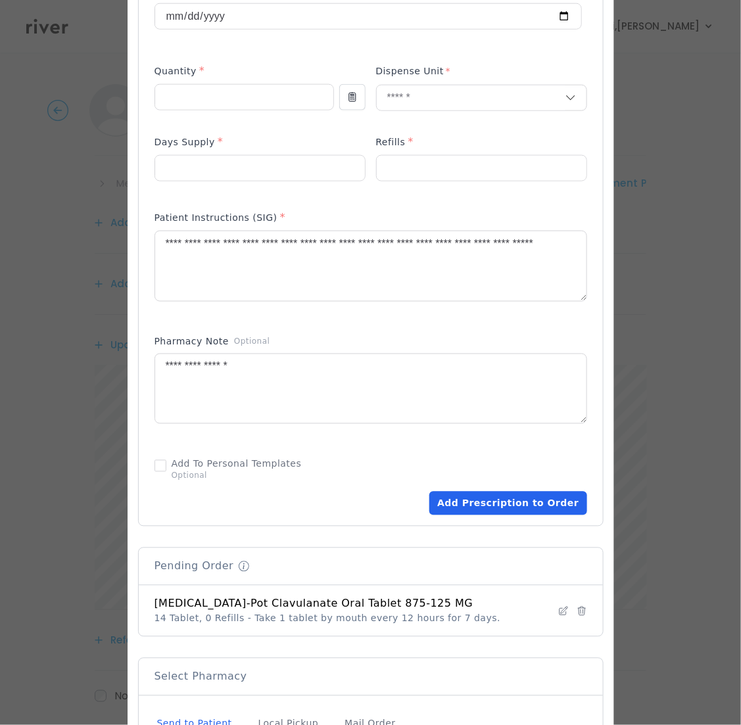
click at [519, 504] on button "Add Prescription to Order" at bounding box center [507, 504] width 157 height 24
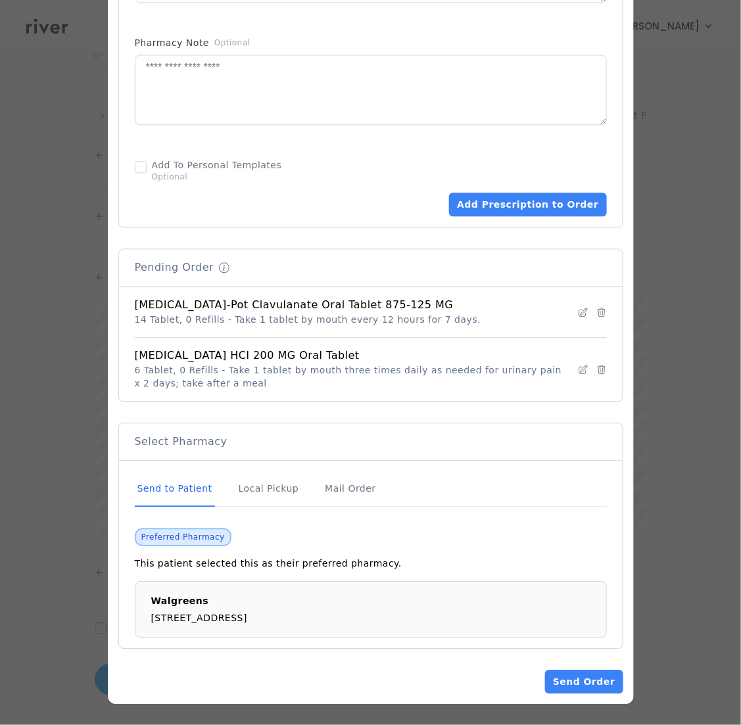
scroll to position [70, 0]
click at [586, 678] on button "Send Order" at bounding box center [584, 682] width 78 height 24
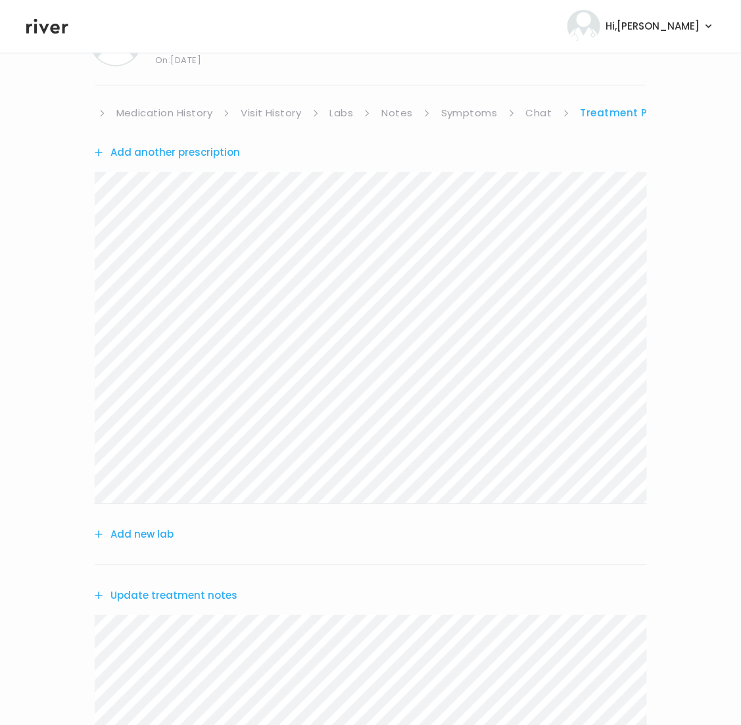
scroll to position [391, 0]
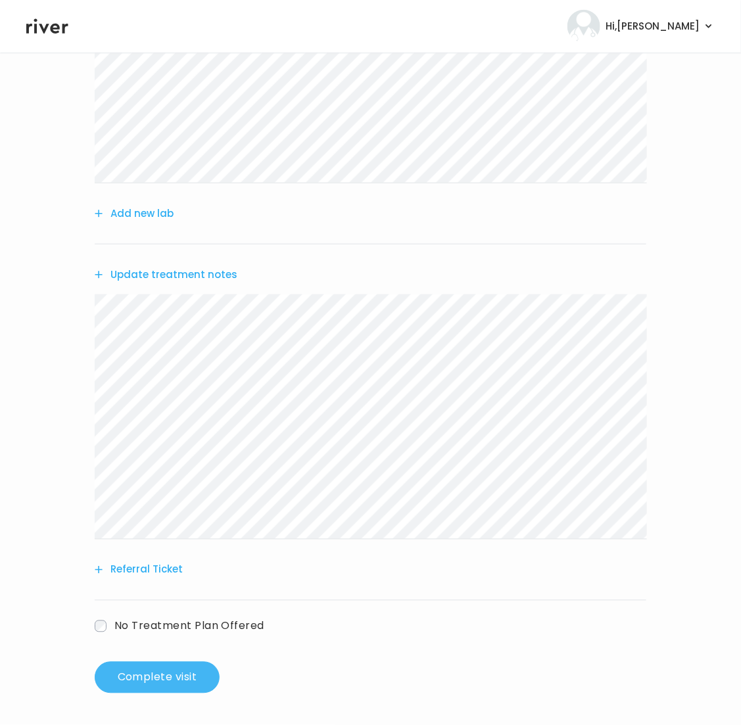
click at [139, 687] on button "Complete visit" at bounding box center [157, 678] width 125 height 32
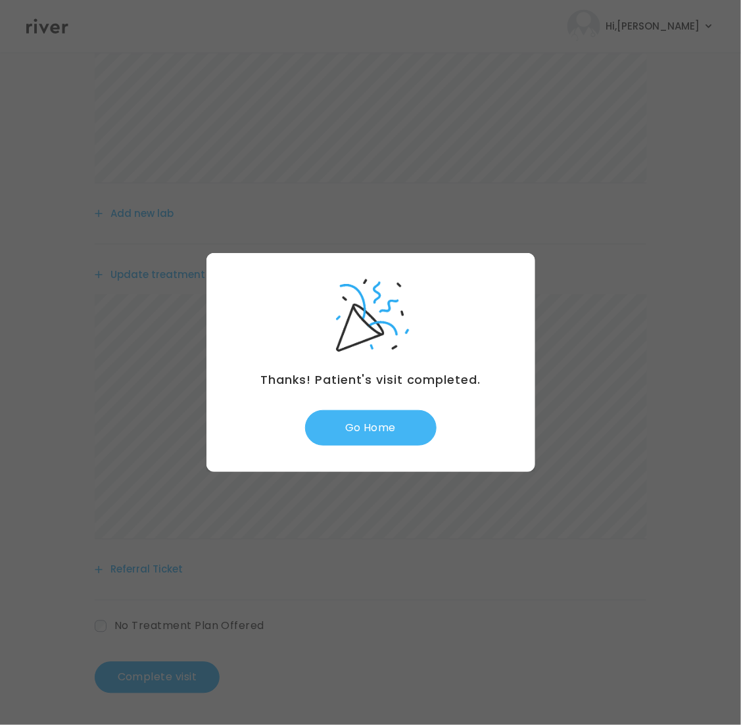
click at [368, 442] on button "Go Home" at bounding box center [370, 427] width 131 height 35
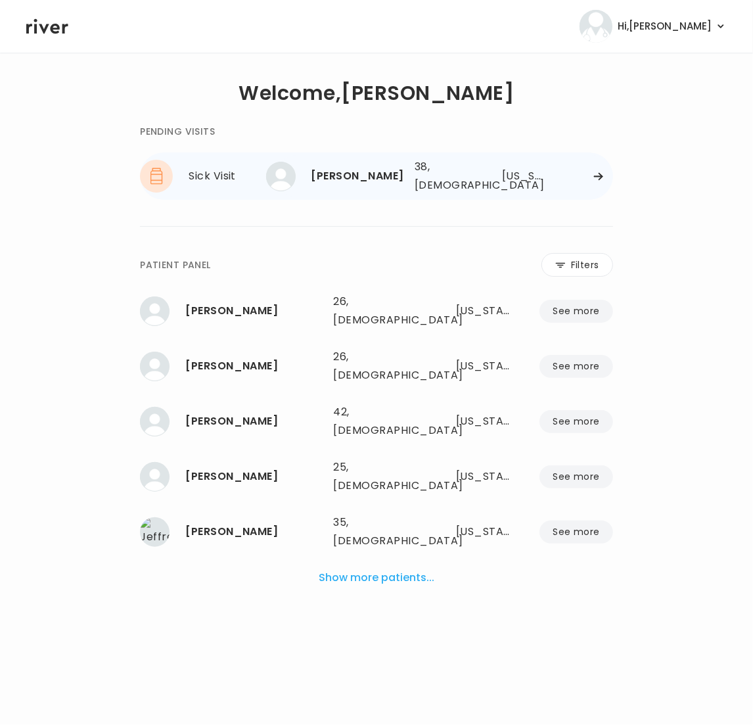
click at [422, 174] on div "38, Male" at bounding box center [444, 176] width 59 height 37
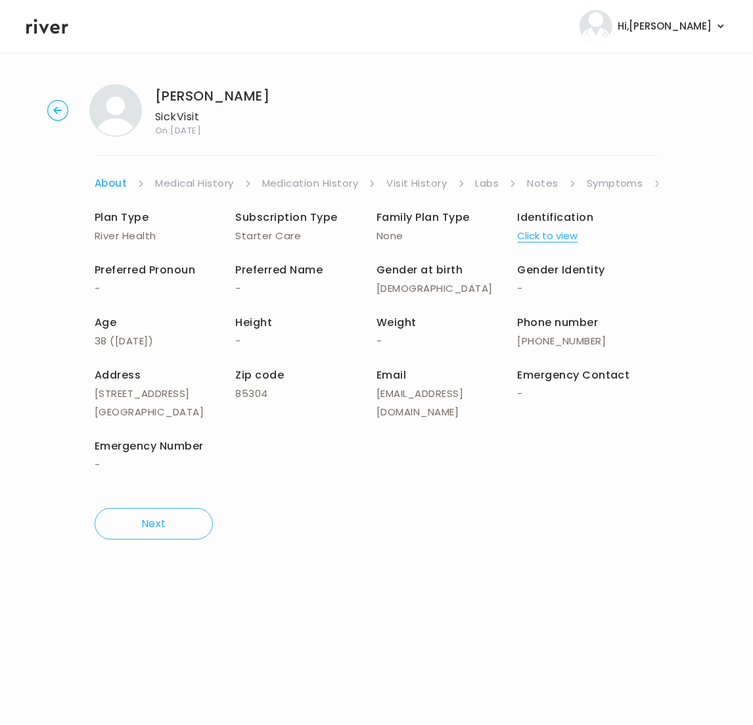
click at [613, 184] on link "Symptoms" at bounding box center [615, 183] width 57 height 18
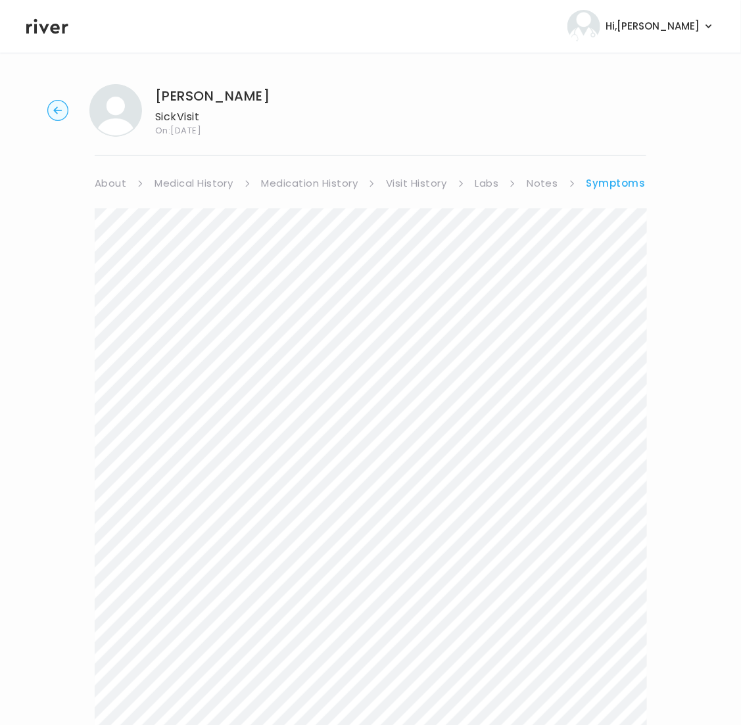
click at [620, 183] on link "Symptoms" at bounding box center [615, 183] width 59 height 18
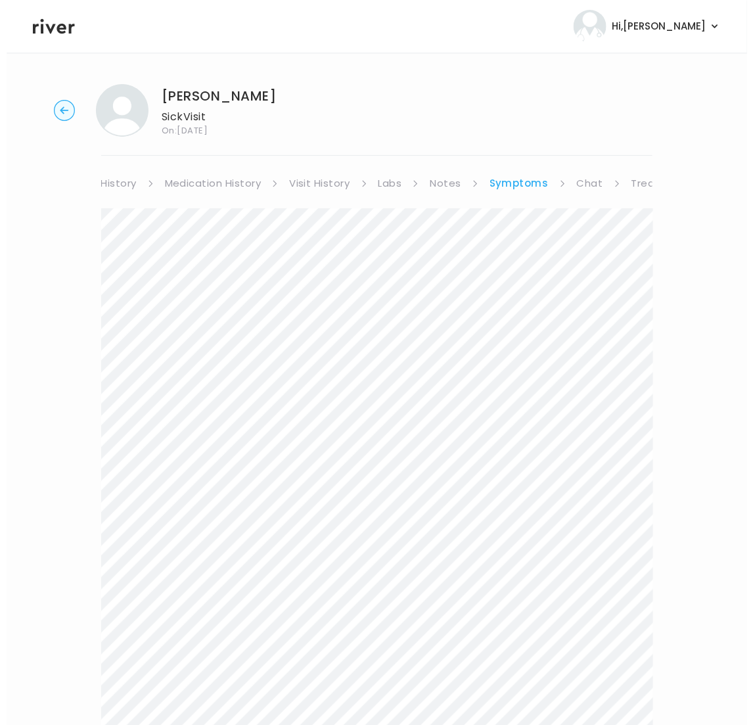
scroll to position [0, 158]
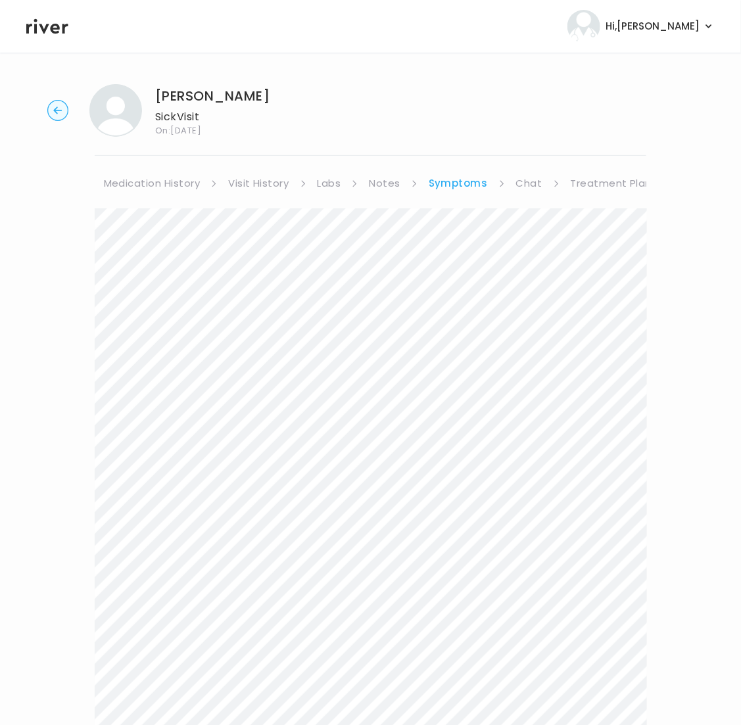
click at [620, 183] on link "Treatment Plan" at bounding box center [612, 183] width 82 height 18
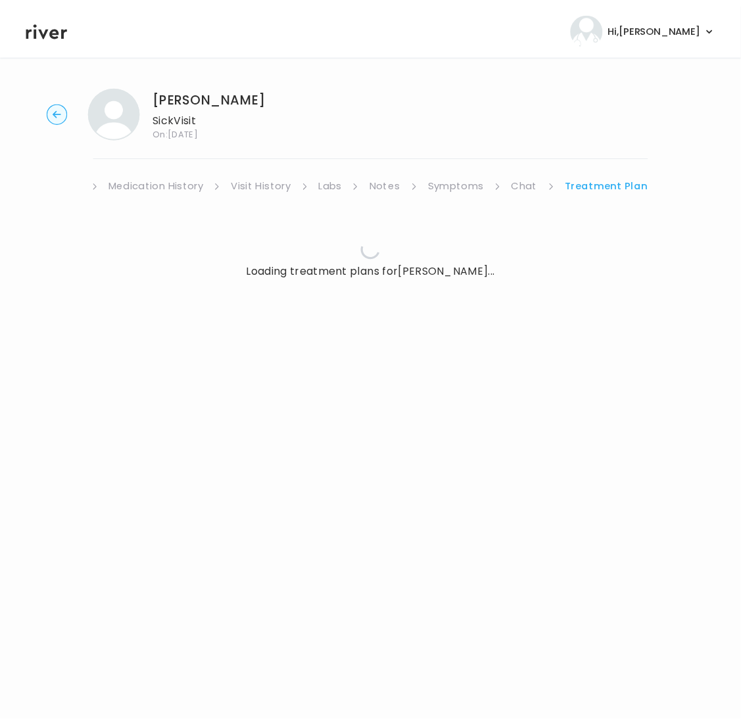
scroll to position [0, 145]
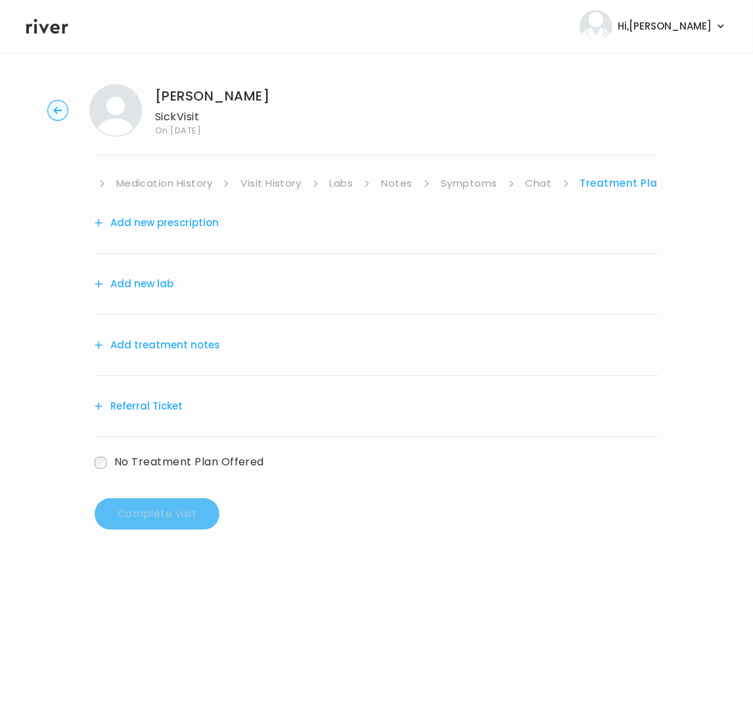
click at [151, 350] on button "Add treatment notes" at bounding box center [158, 345] width 126 height 18
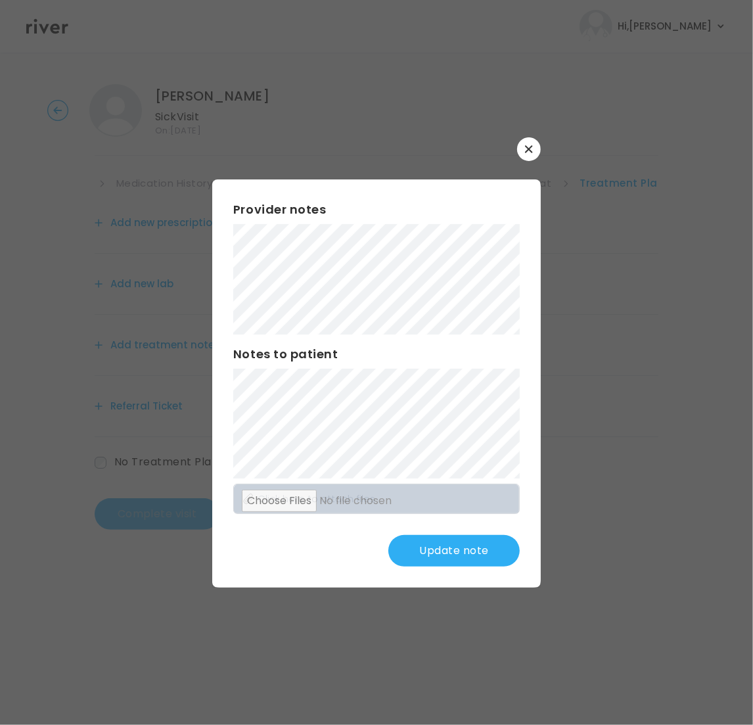
click at [450, 548] on button "Update note" at bounding box center [454, 551] width 131 height 32
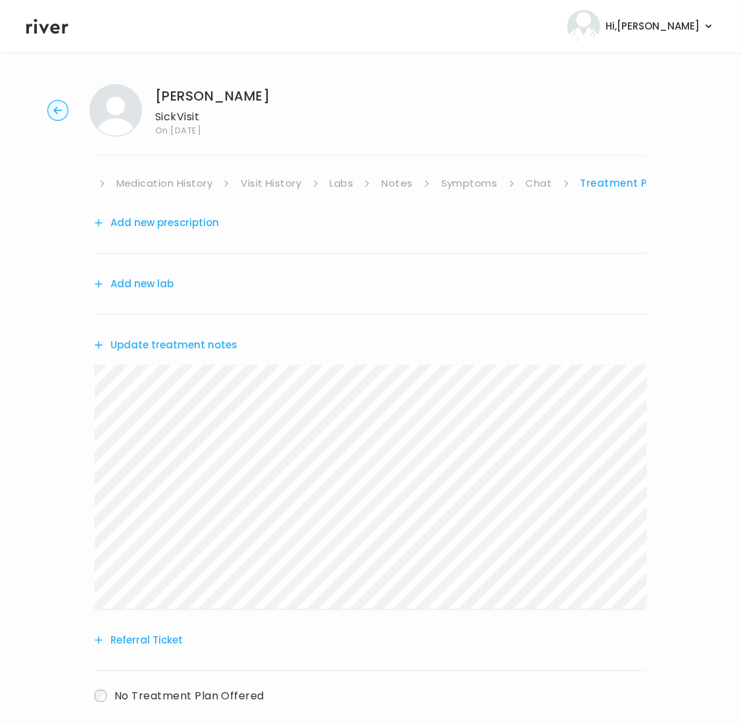
click at [172, 225] on button "Add new prescription" at bounding box center [157, 223] width 124 height 18
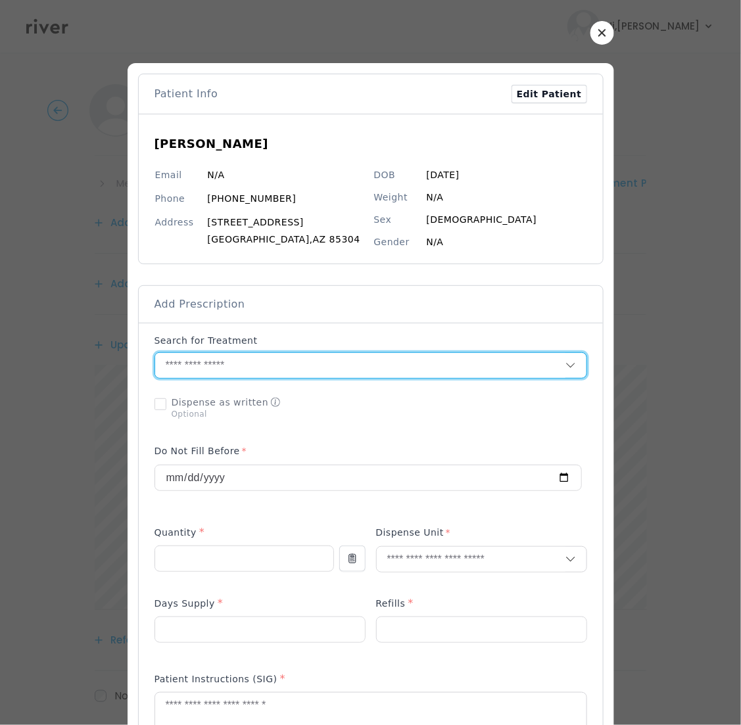
click at [200, 365] on input "text" at bounding box center [360, 365] width 410 height 25
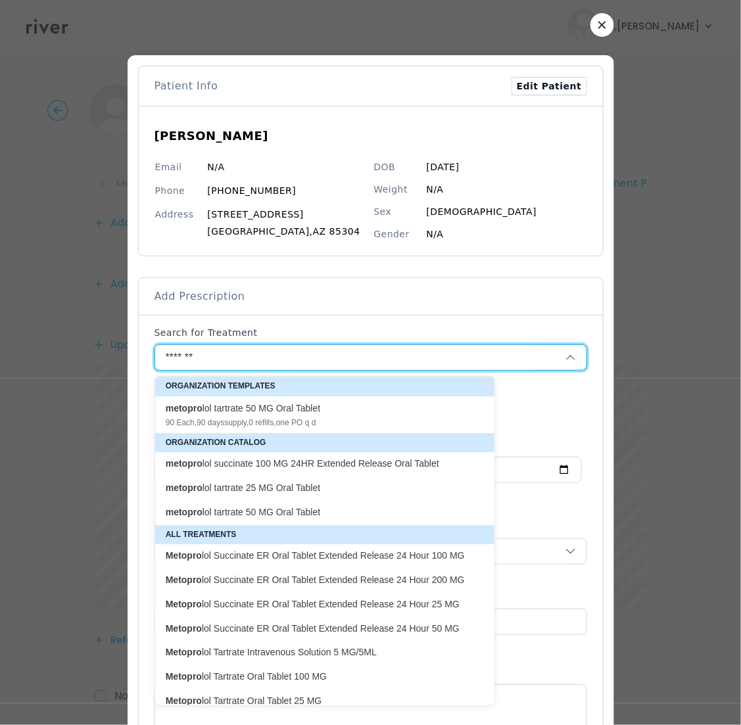
scroll to position [0, 0]
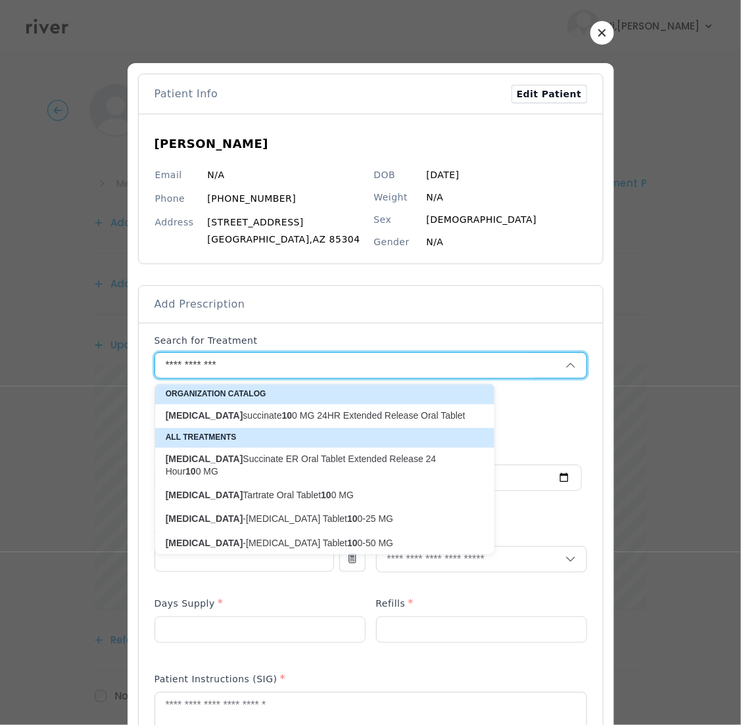
type input "**********"
click at [598, 32] on icon "button" at bounding box center [602, 33] width 8 height 8
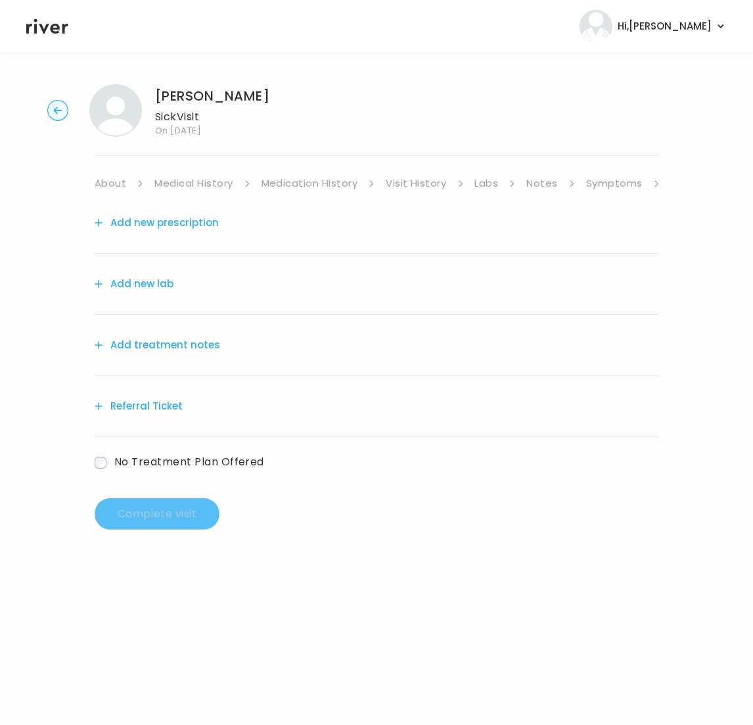
click at [413, 181] on link "Visit History" at bounding box center [416, 183] width 60 height 18
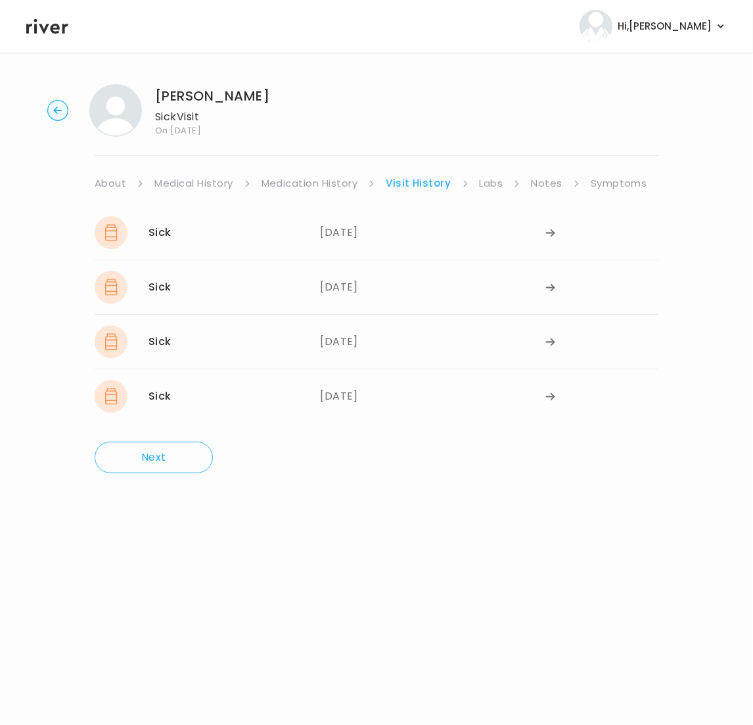
click at [546, 184] on link "Notes" at bounding box center [546, 183] width 31 height 18
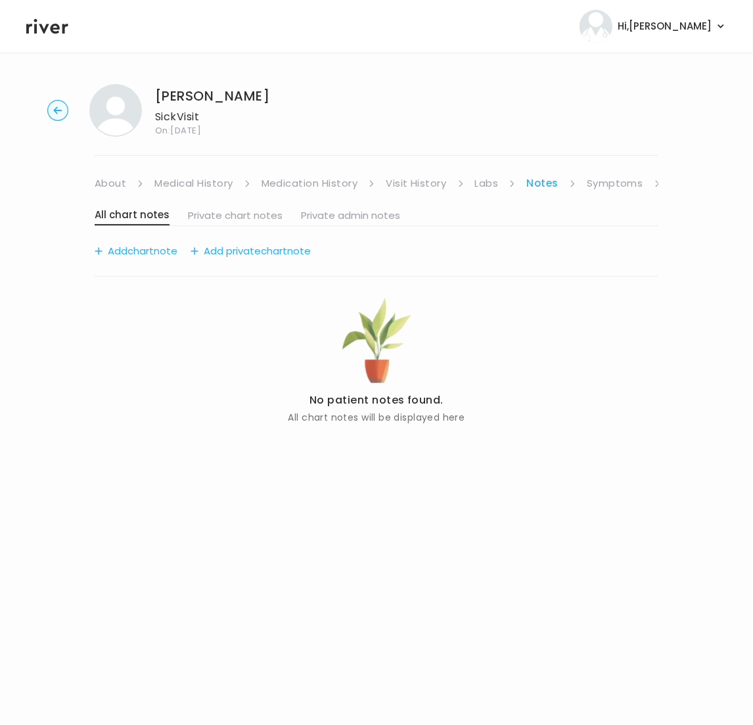
click at [614, 183] on link "Symptoms" at bounding box center [615, 183] width 57 height 18
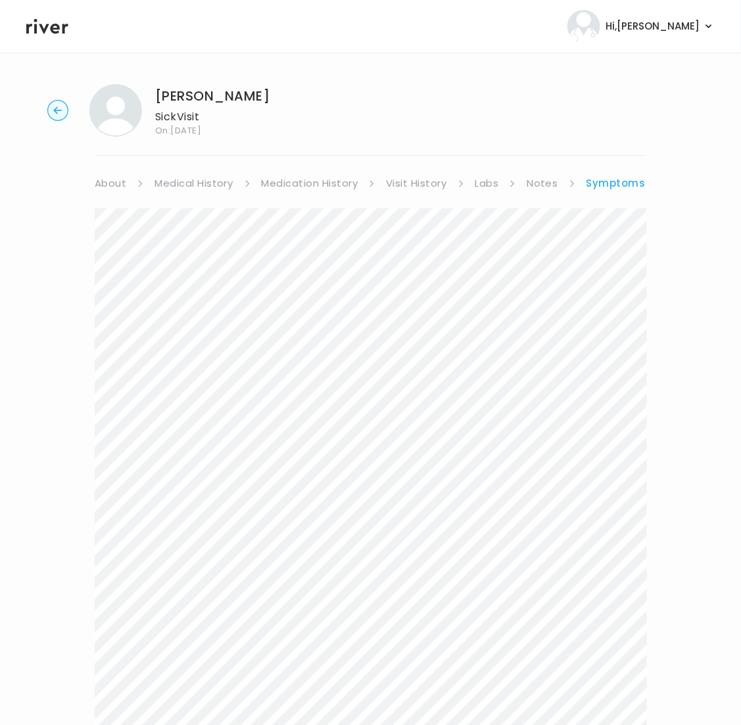
click at [310, 181] on link "Medication History" at bounding box center [310, 183] width 97 height 18
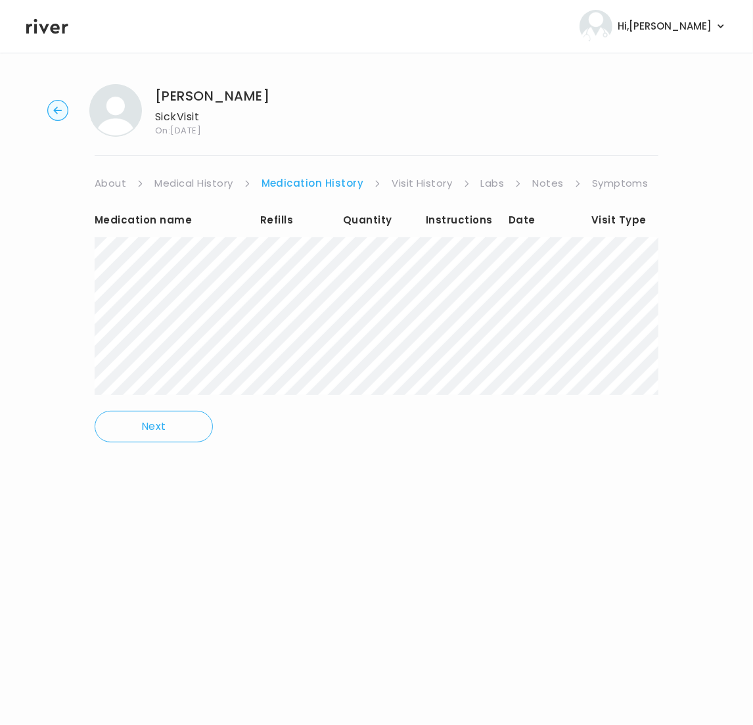
click at [175, 181] on link "Medical History" at bounding box center [193, 183] width 78 height 18
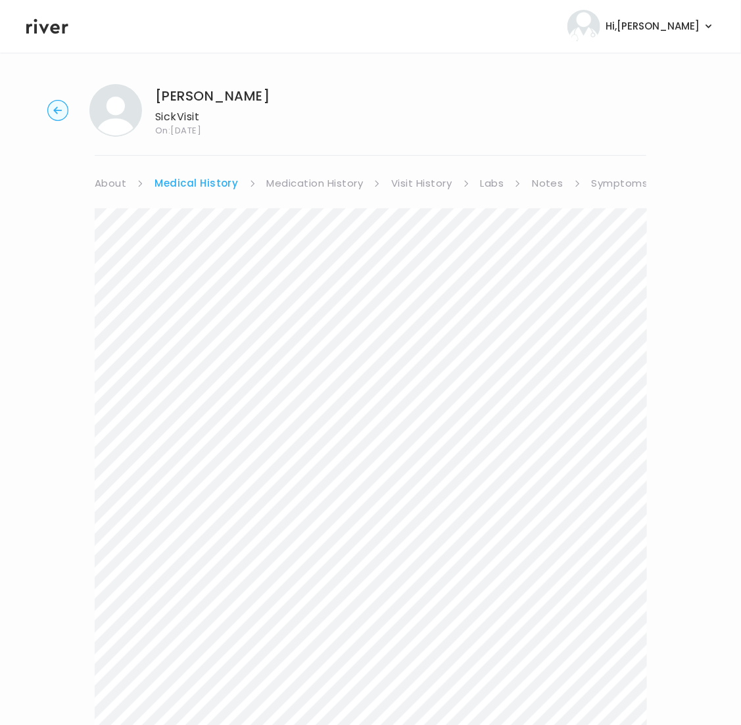
click at [307, 176] on link "Medication History" at bounding box center [315, 183] width 97 height 18
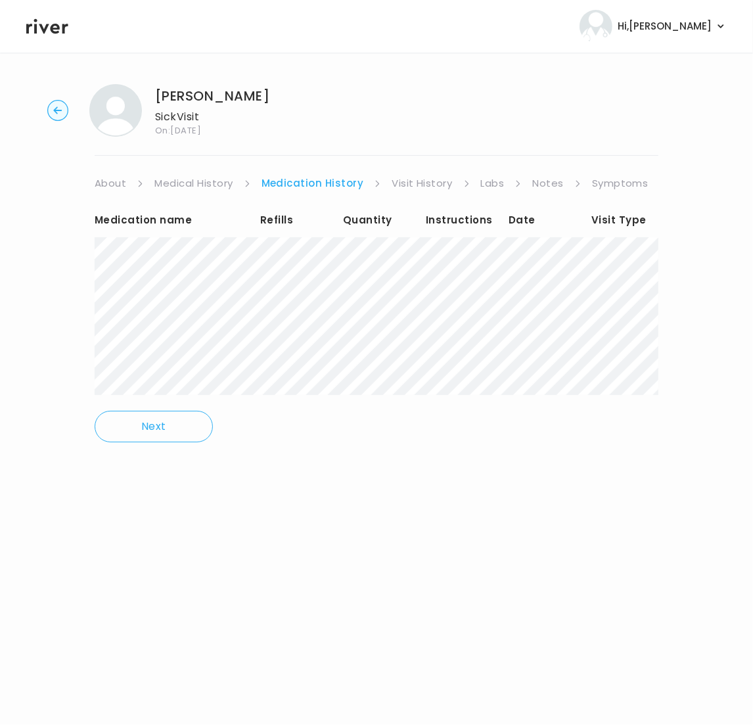
click at [411, 185] on link "Visit History" at bounding box center [422, 183] width 60 height 18
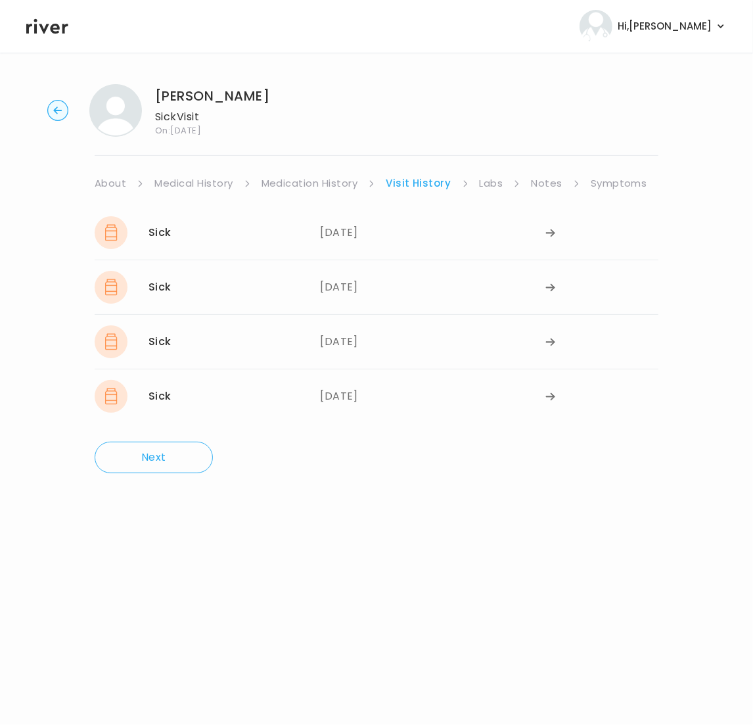
click at [196, 185] on link "Medical History" at bounding box center [193, 183] width 78 height 18
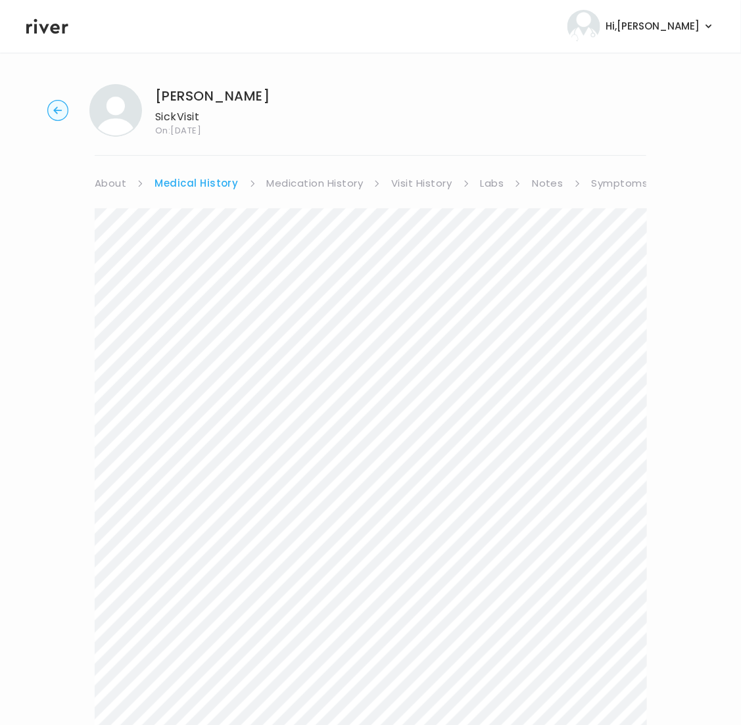
click at [483, 187] on link "Labs" at bounding box center [493, 183] width 24 height 18
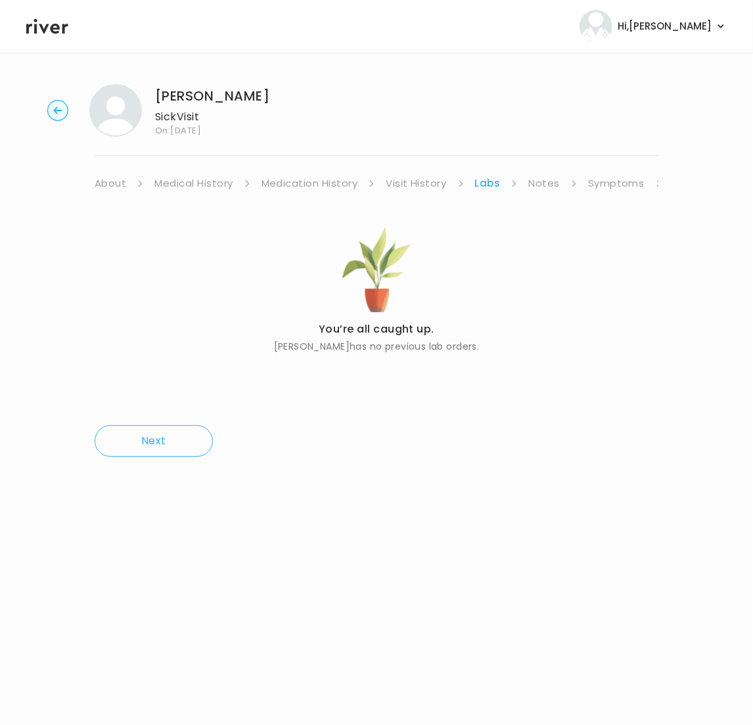
click at [555, 191] on link "Notes" at bounding box center [544, 183] width 31 height 18
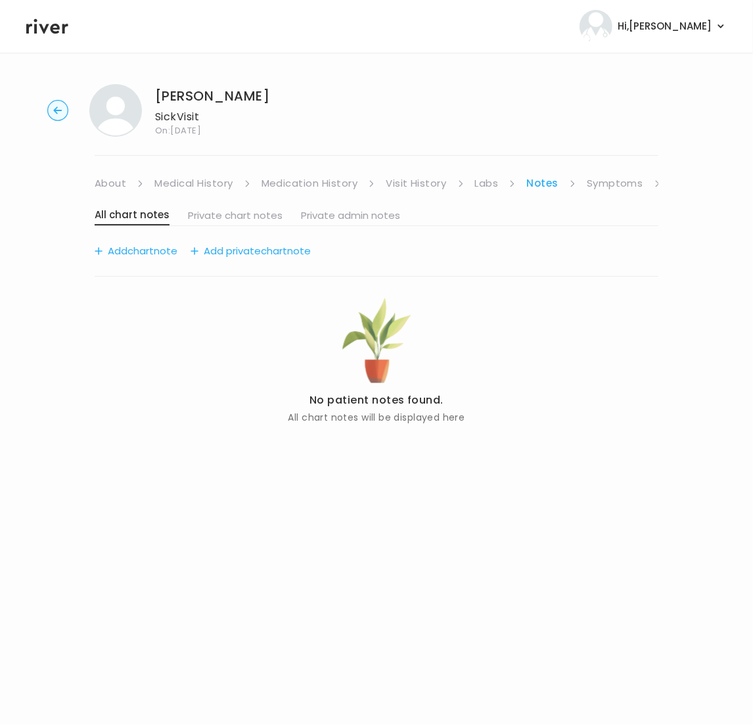
click at [611, 188] on link "Symptoms" at bounding box center [615, 183] width 57 height 18
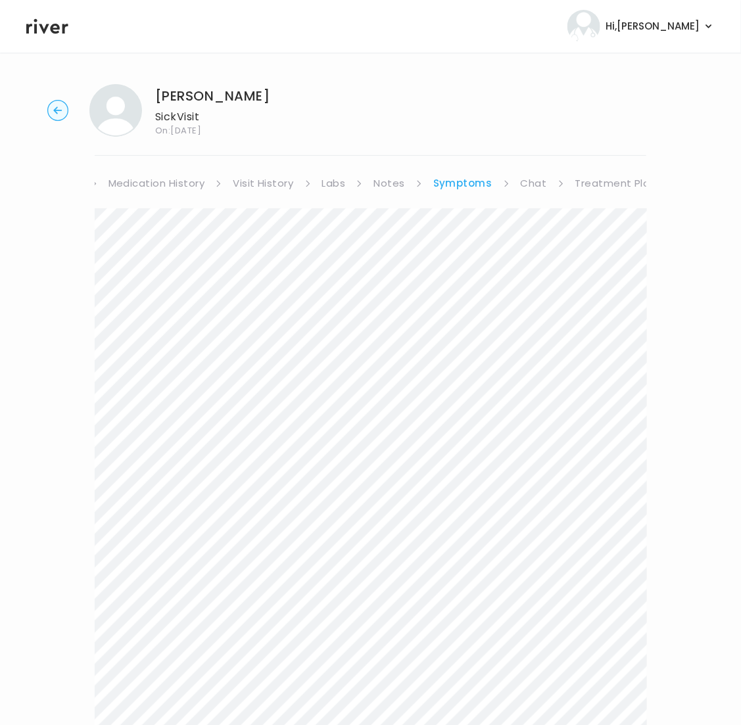
scroll to position [0, 158]
click at [508, 185] on ul "About Medical History Medication History Visit History Labs Notes Symptoms Chat…" at bounding box center [371, 183] width 552 height 18
click at [524, 181] on link "Chat" at bounding box center [529, 183] width 26 height 18
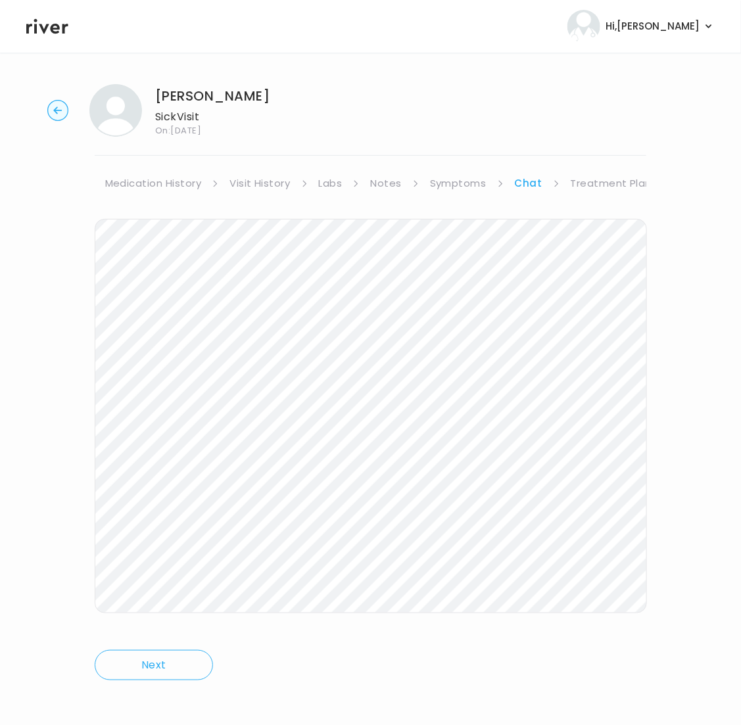
scroll to position [5, 0]
click at [52, 106] on circle "button" at bounding box center [58, 106] width 20 height 20
